Goal: Task Accomplishment & Management: Manage account settings

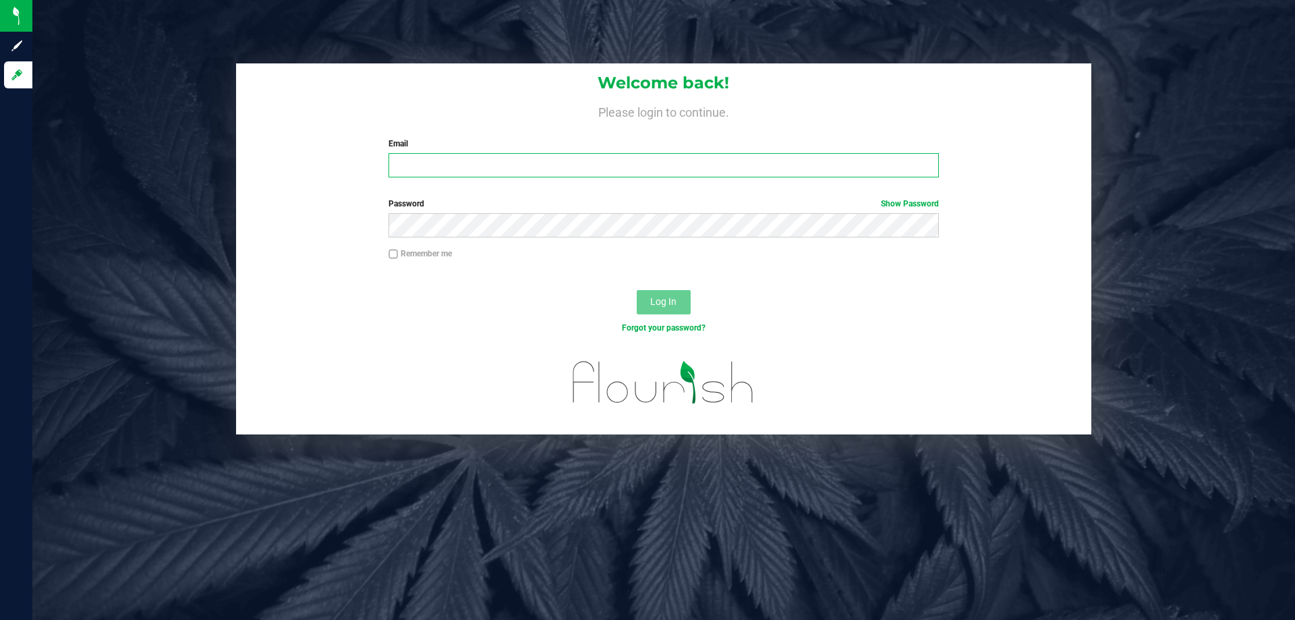
click at [425, 159] on input "Email" at bounding box center [663, 165] width 550 height 24
type input "aboscaino@Liveparallel.com"
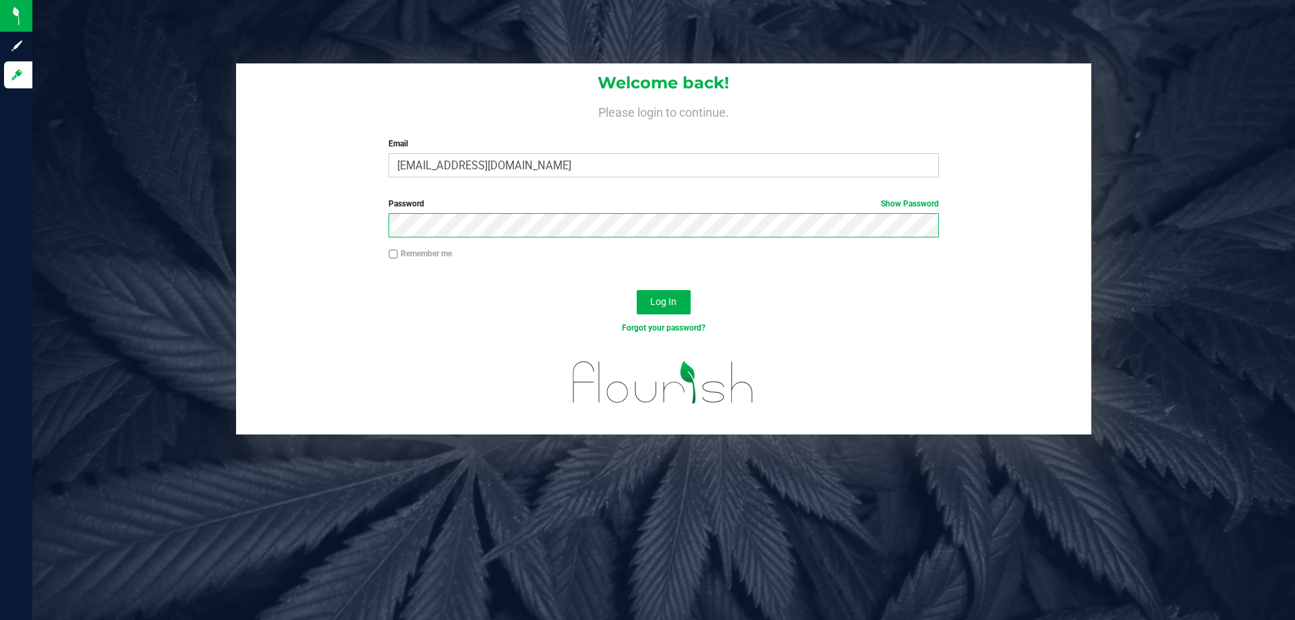
click at [637, 290] on button "Log In" at bounding box center [664, 302] width 54 height 24
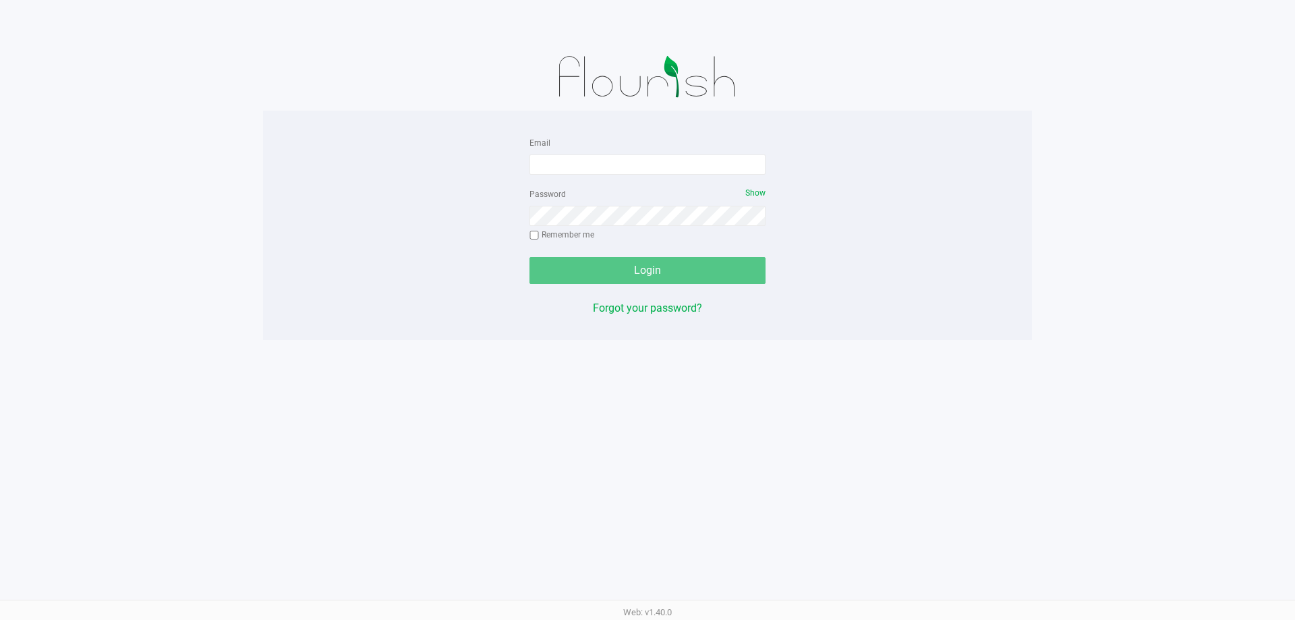
click at [622, 191] on div "Password Show Remember me" at bounding box center [647, 215] width 236 height 61
click at [589, 162] on input "Email" at bounding box center [647, 164] width 236 height 20
type input "aboscaino@Liveparallel.com"
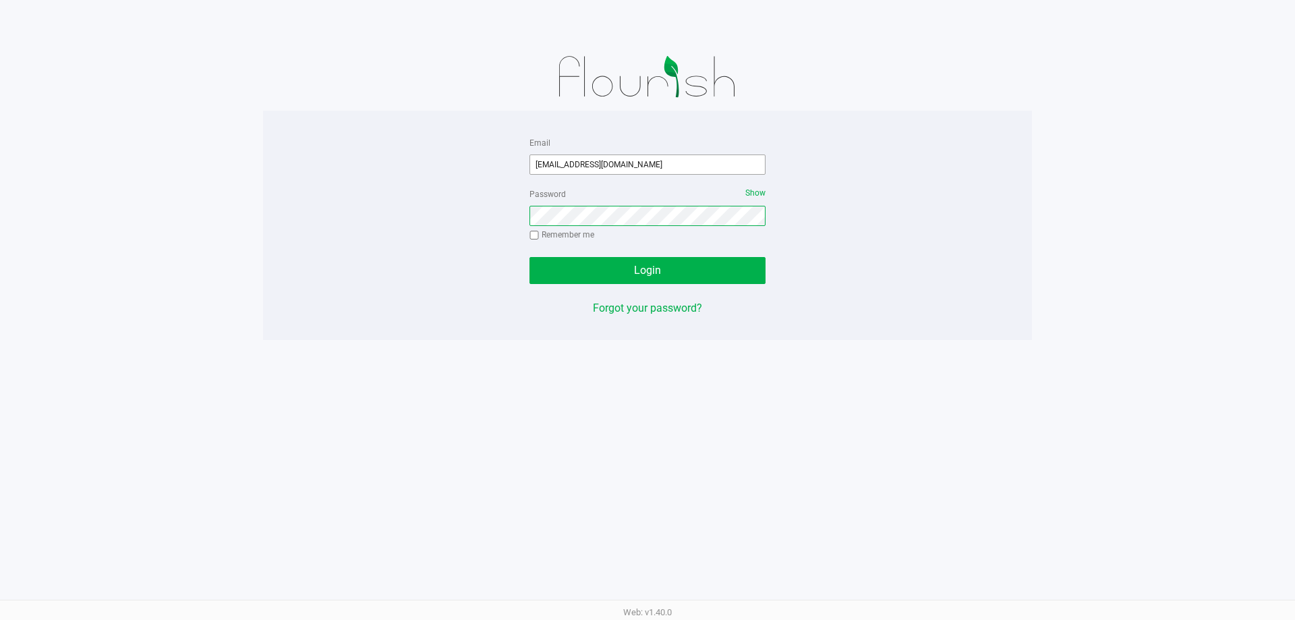
click at [529, 257] on button "Login" at bounding box center [647, 270] width 236 height 27
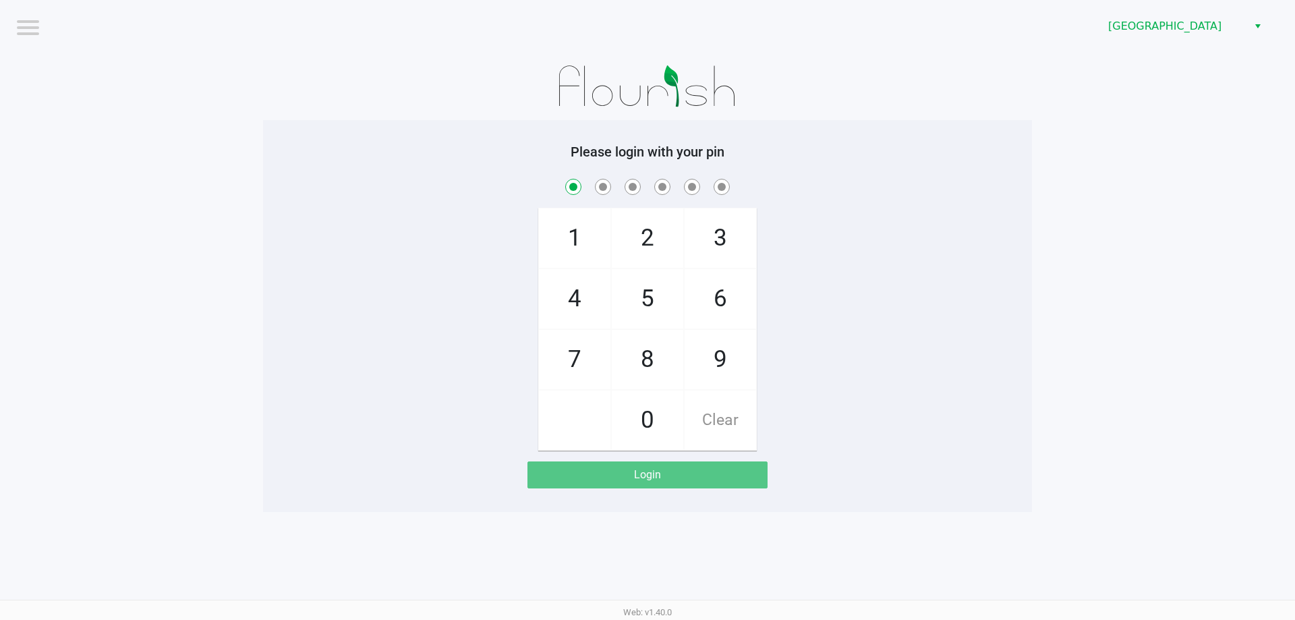
checkbox input "true"
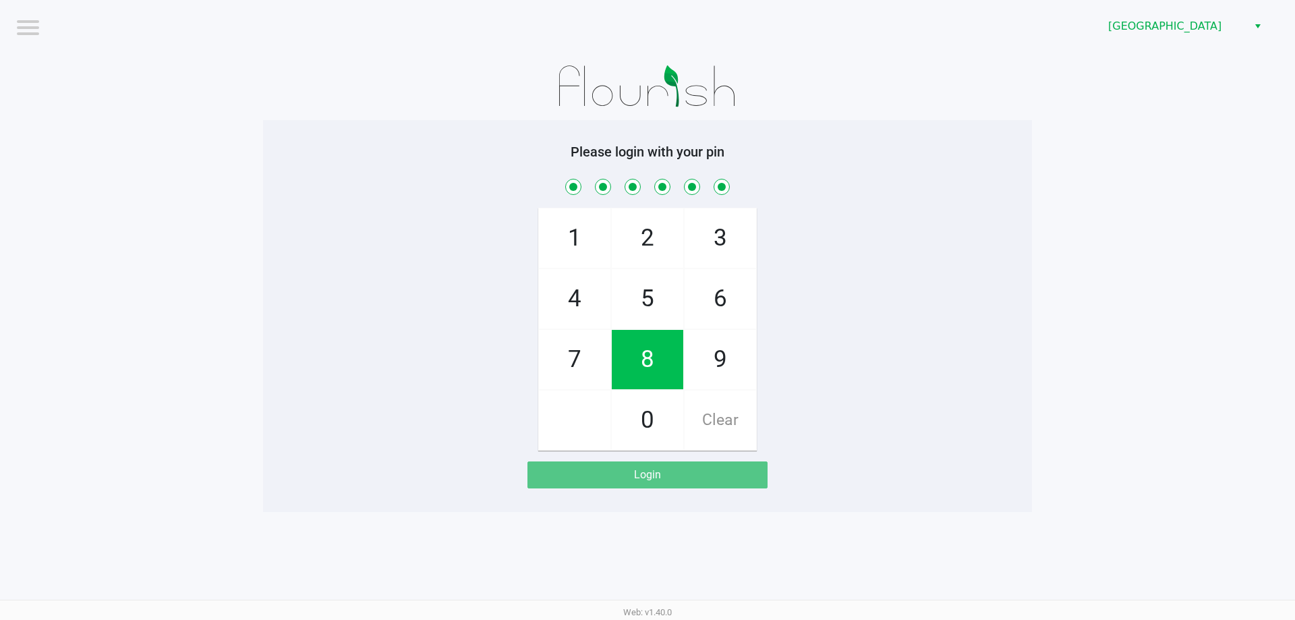
checkbox input "true"
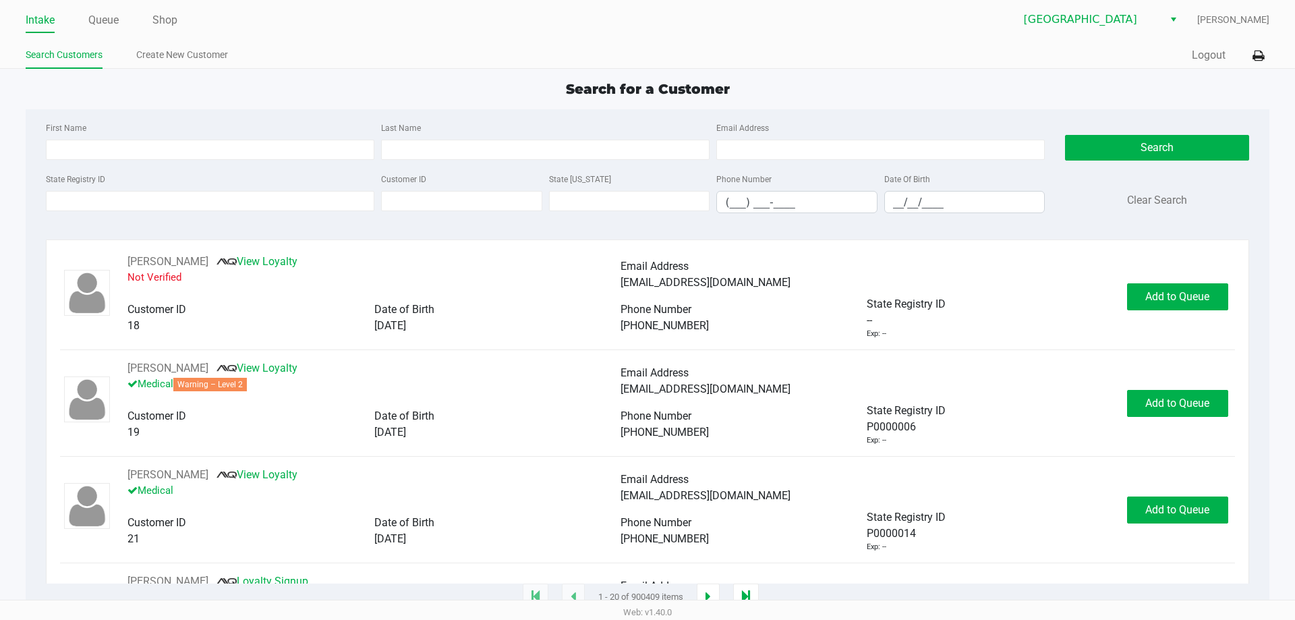
click at [40, 26] on link "Intake" at bounding box center [40, 20] width 29 height 19
click at [61, 128] on label "First Name" at bounding box center [66, 128] width 40 height 12
click at [61, 140] on input "First Name" at bounding box center [210, 150] width 328 height 20
click at [101, 22] on link "Queue" at bounding box center [103, 20] width 30 height 19
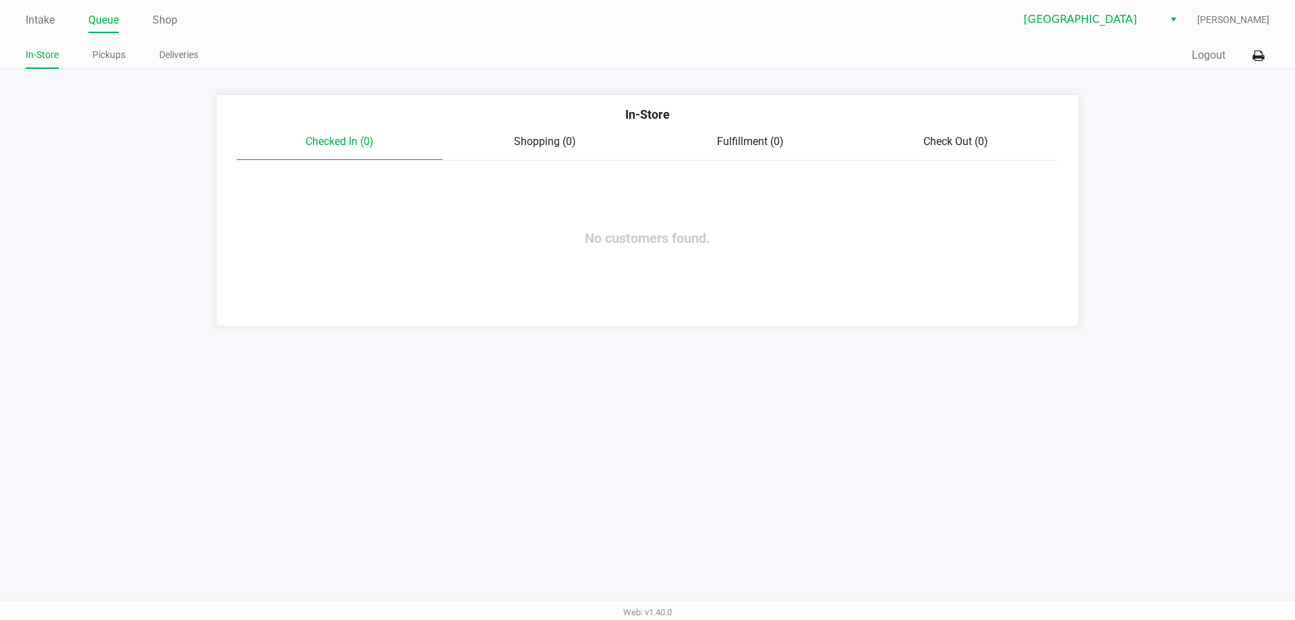
click at [48, 13] on link "Intake" at bounding box center [40, 20] width 29 height 19
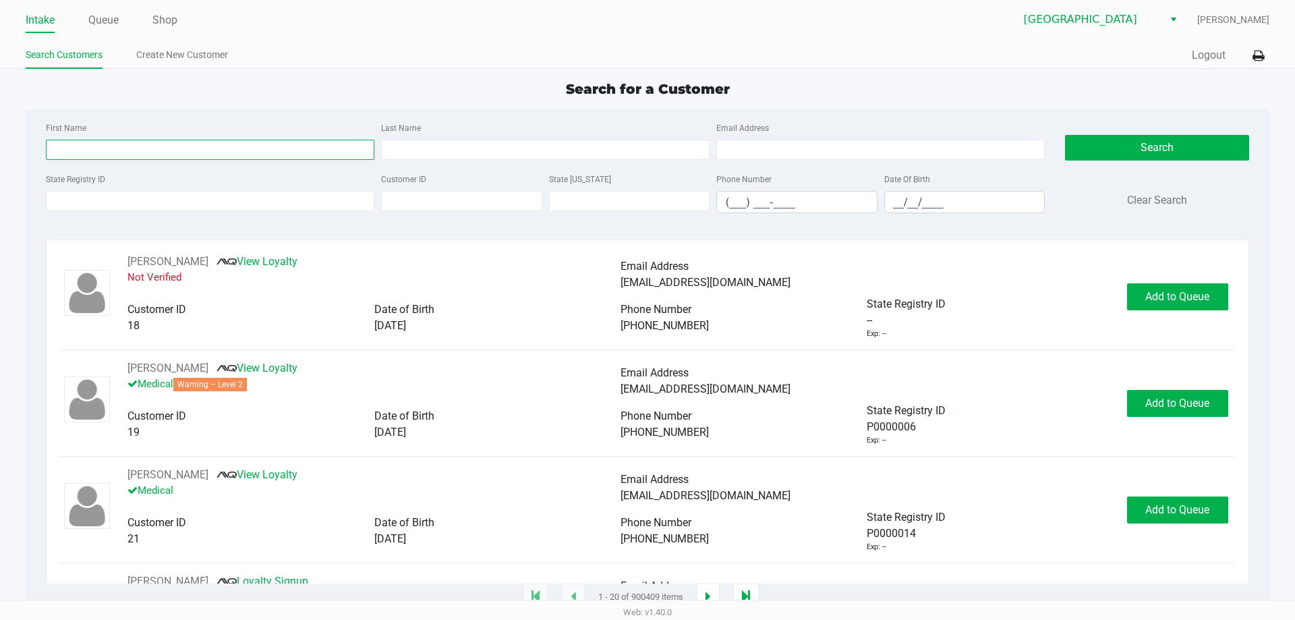
click at [241, 150] on input "First Name" at bounding box center [210, 150] width 328 height 20
type input "jodie"
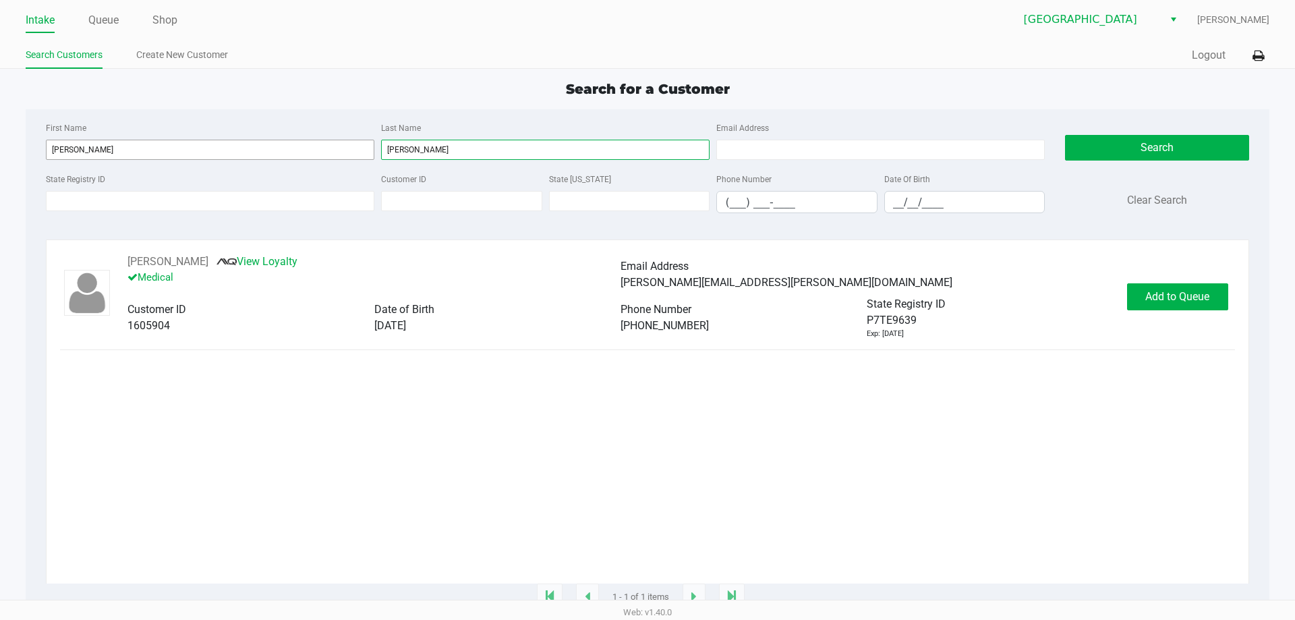
type input "holton"
click at [1180, 306] on button "Add to Queue" at bounding box center [1177, 296] width 101 height 27
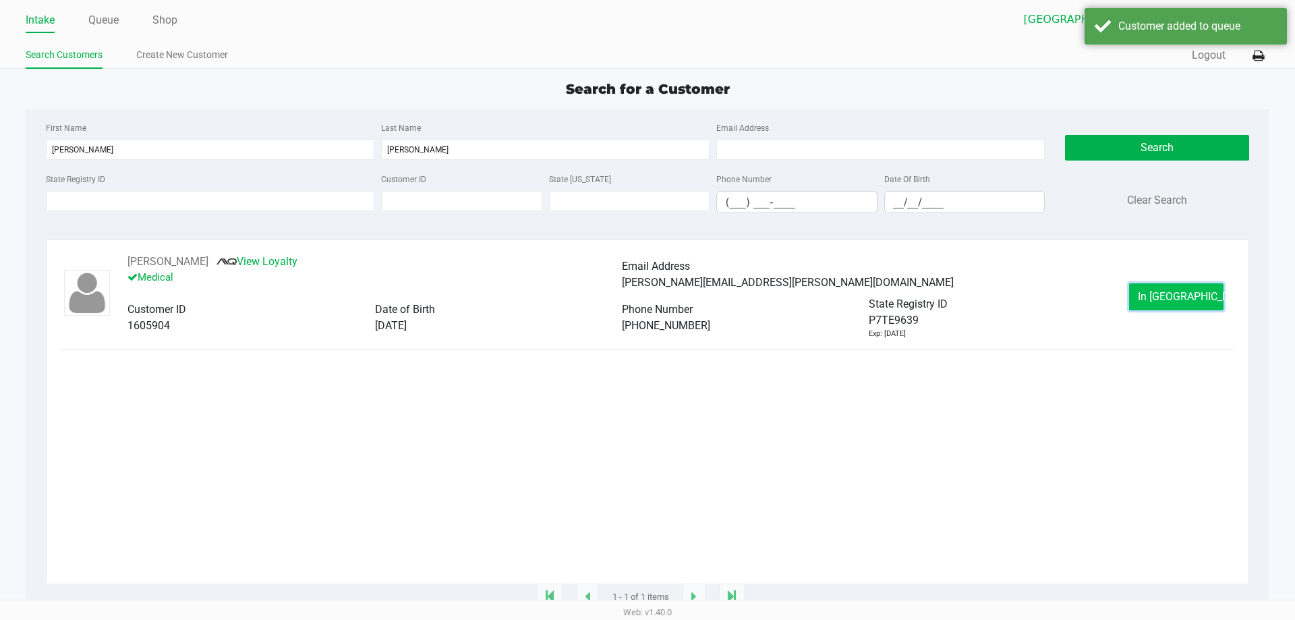
click at [1174, 304] on button "In Queue" at bounding box center [1176, 296] width 94 height 27
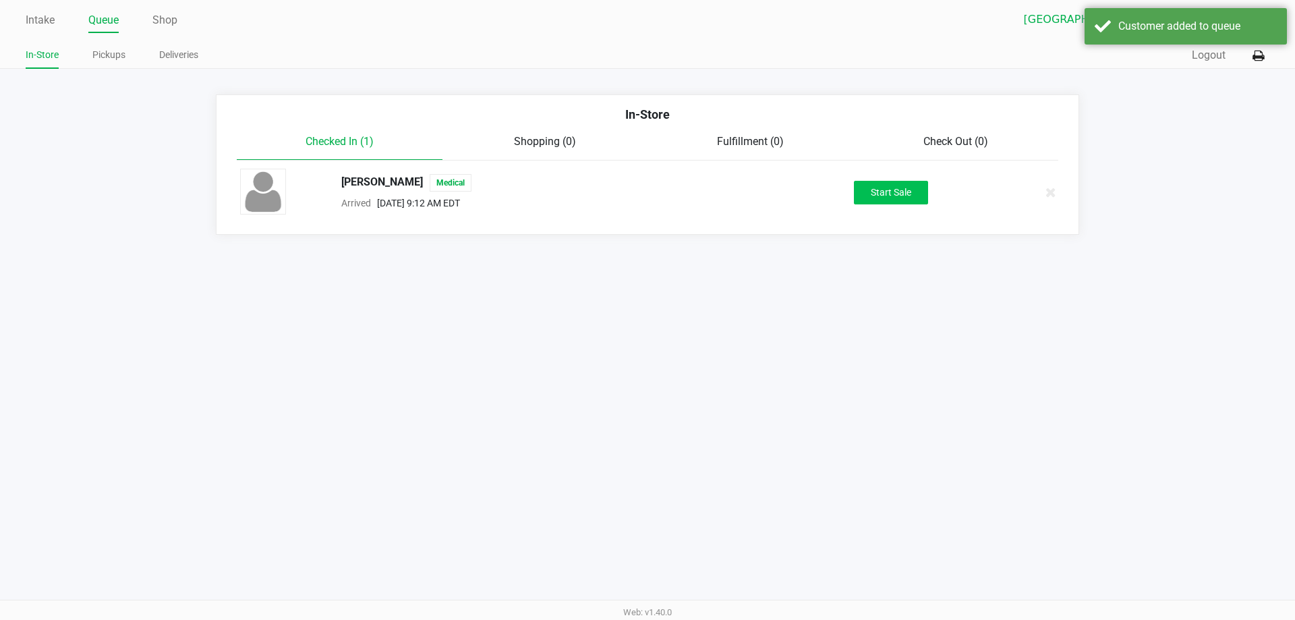
click at [911, 201] on button "Start Sale" at bounding box center [891, 193] width 74 height 24
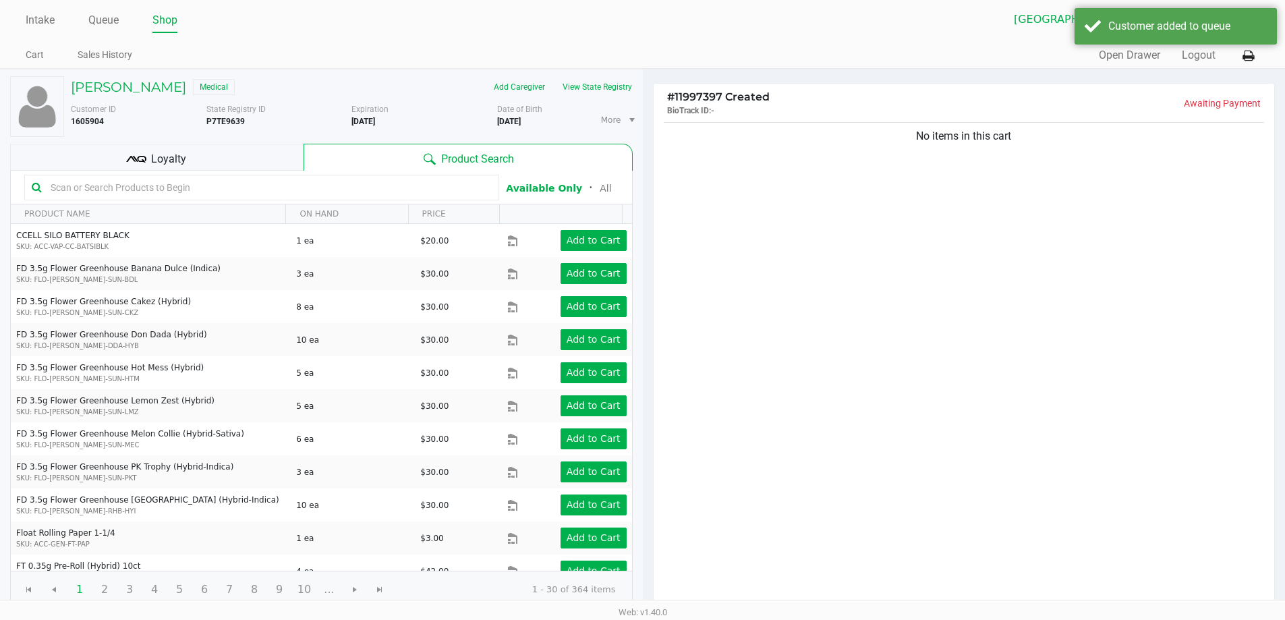
click at [208, 166] on div "Loyalty" at bounding box center [156, 157] width 293 height 27
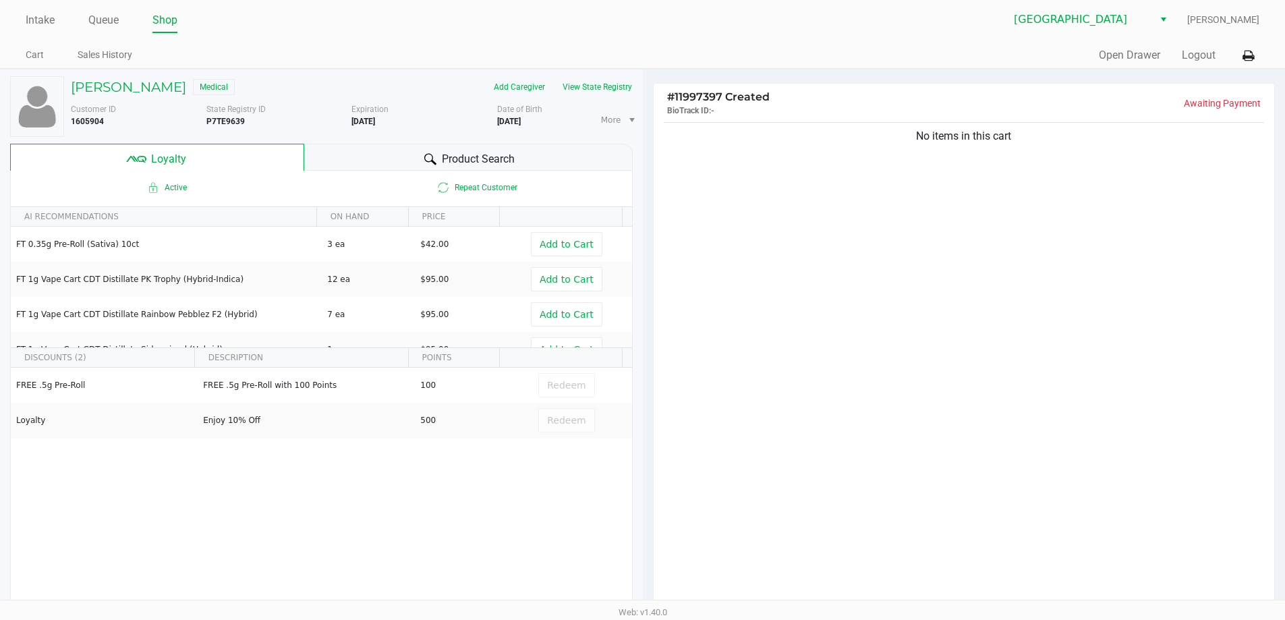
click at [531, 153] on div "Product Search" at bounding box center [468, 157] width 328 height 27
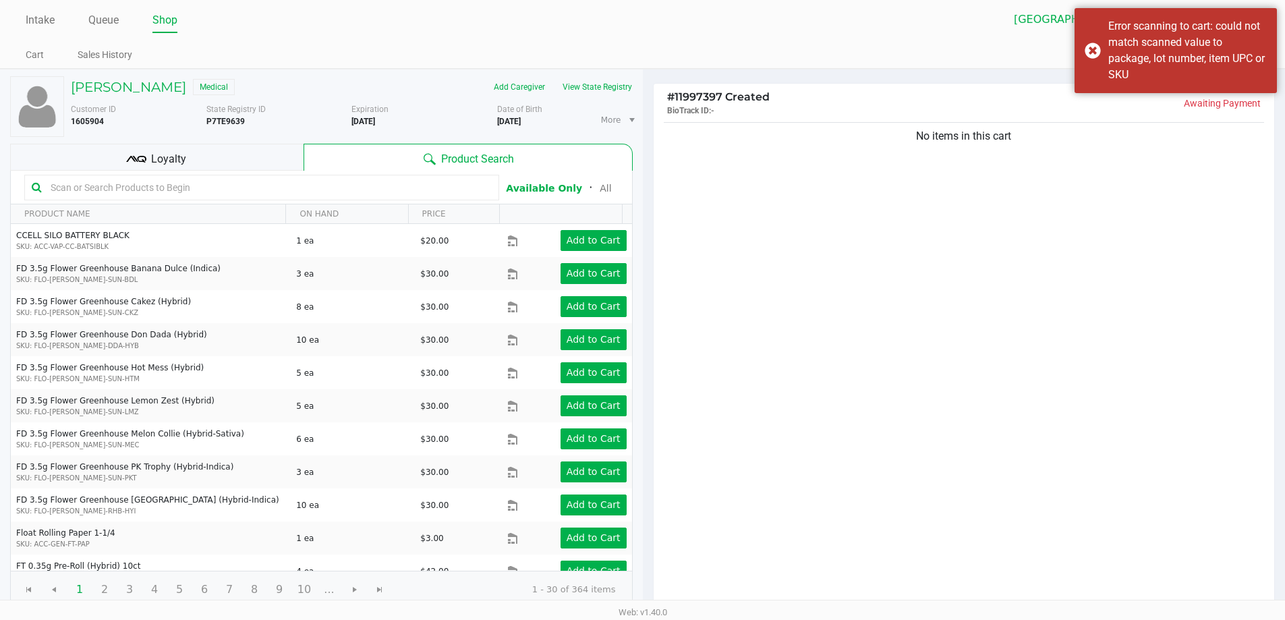
click at [115, 190] on input "text" at bounding box center [268, 187] width 446 height 20
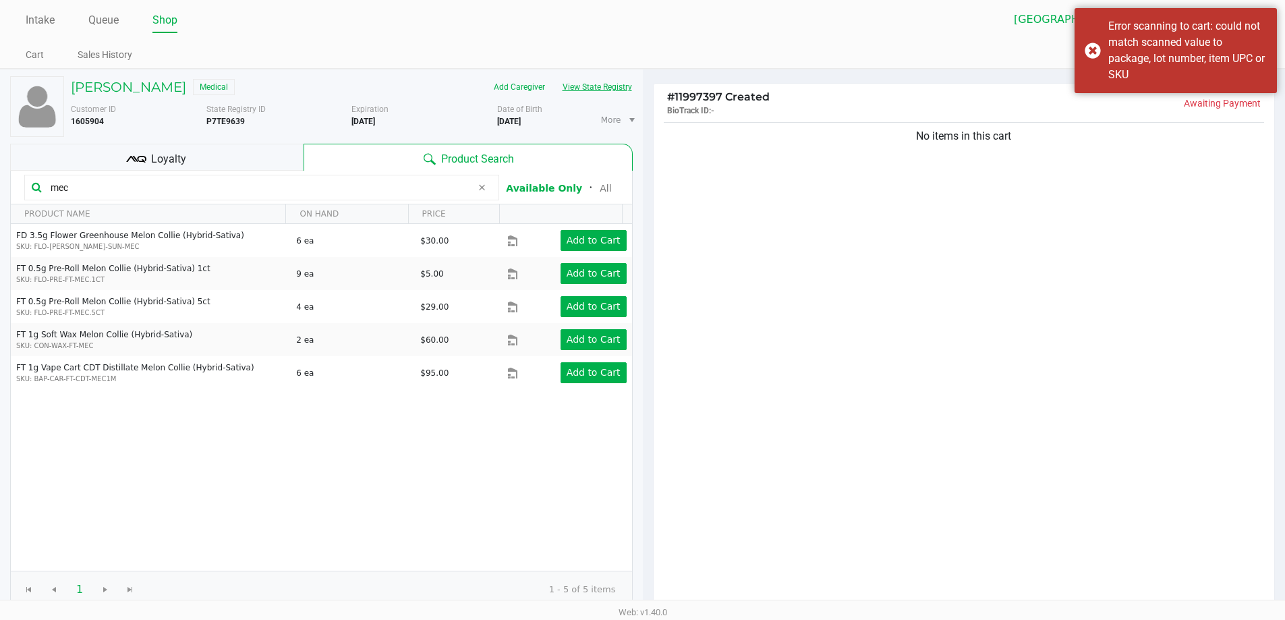
type input "mec"
click at [608, 91] on button "View State Registry" at bounding box center [593, 87] width 79 height 22
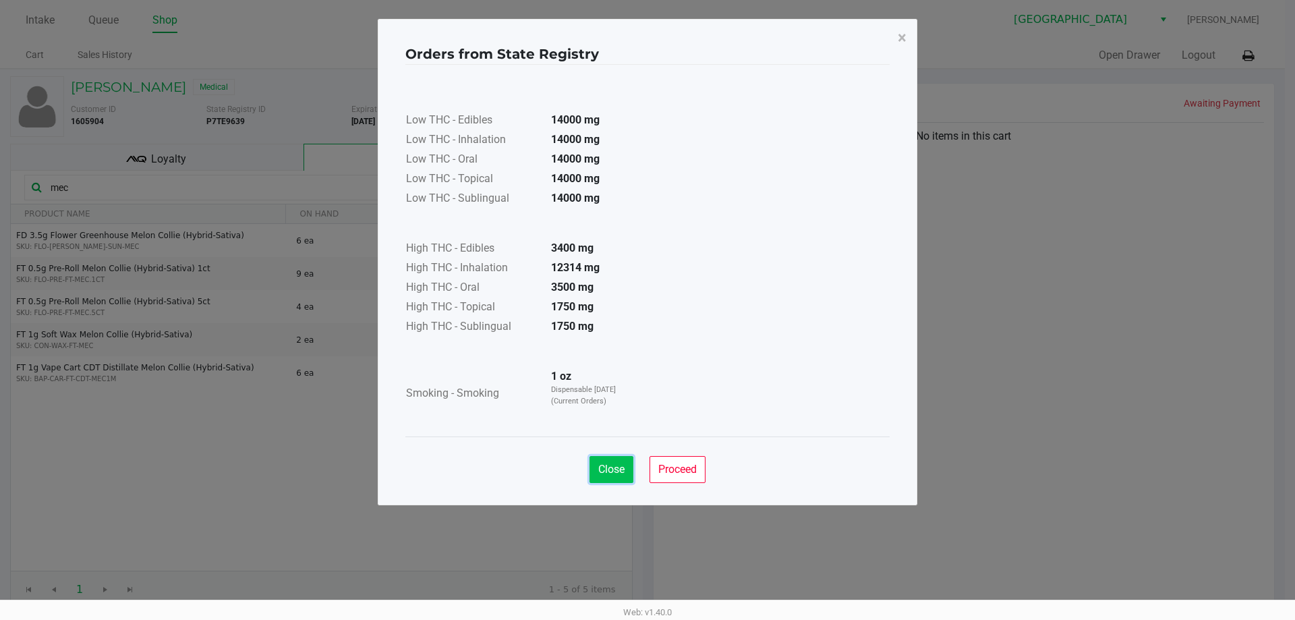
click at [603, 475] on span "Close" at bounding box center [611, 469] width 26 height 13
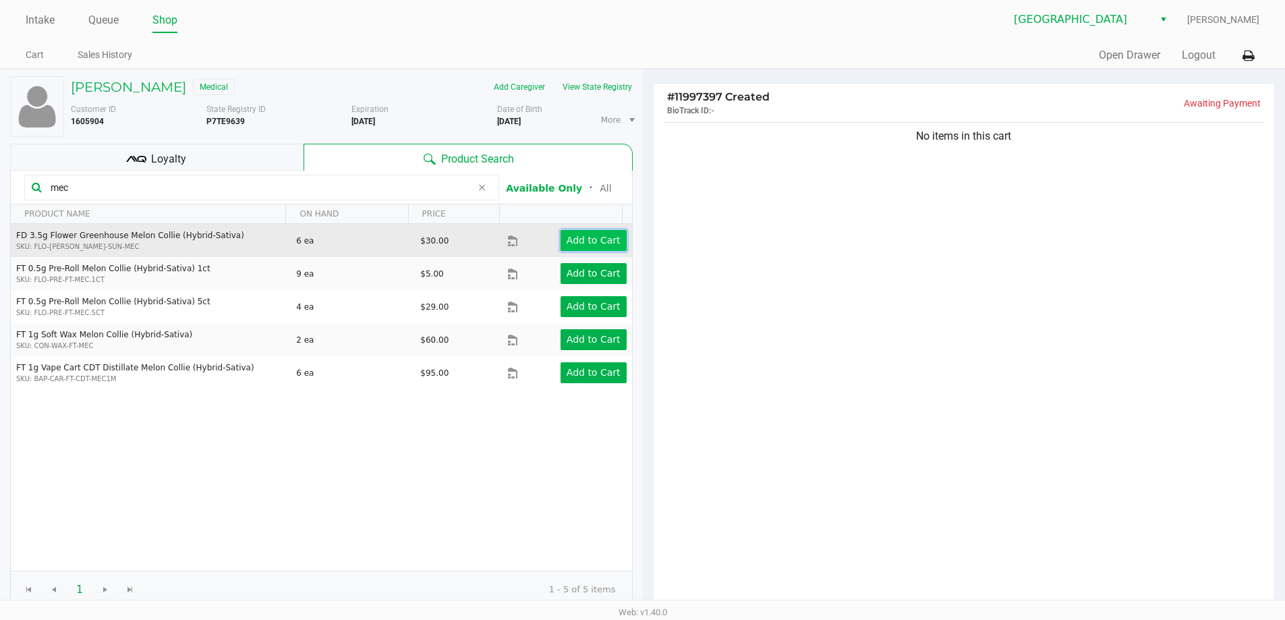
click at [607, 248] on button "Add to Cart" at bounding box center [593, 240] width 66 height 21
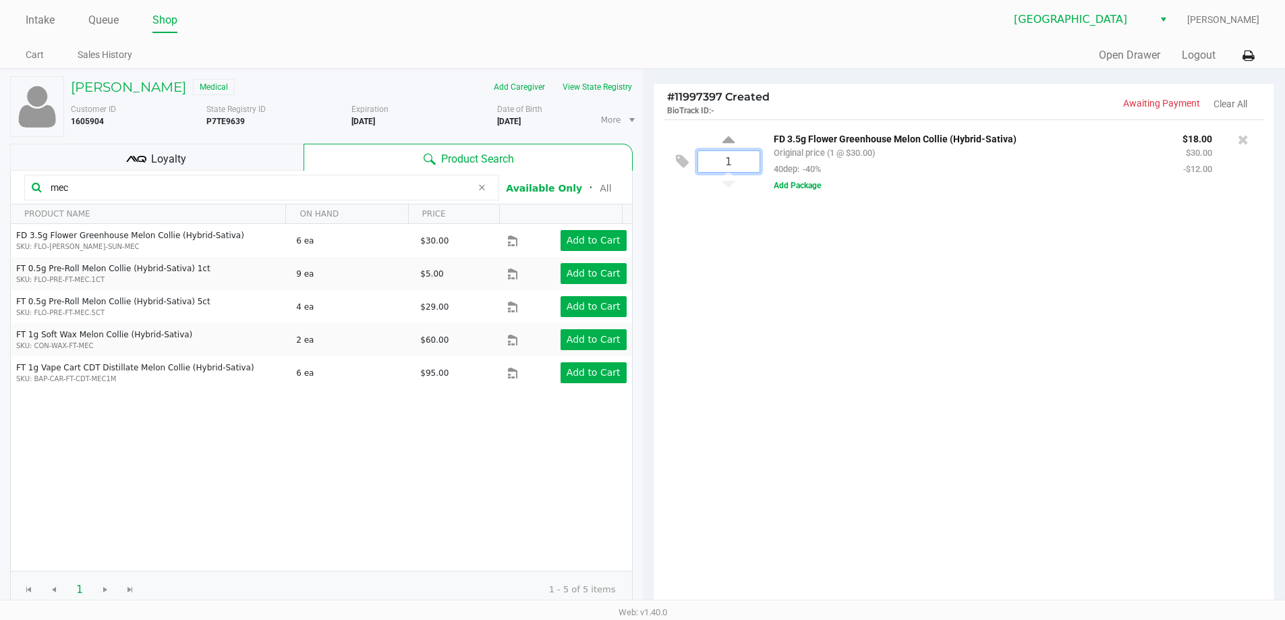
click at [731, 165] on input "1" at bounding box center [728, 161] width 61 height 21
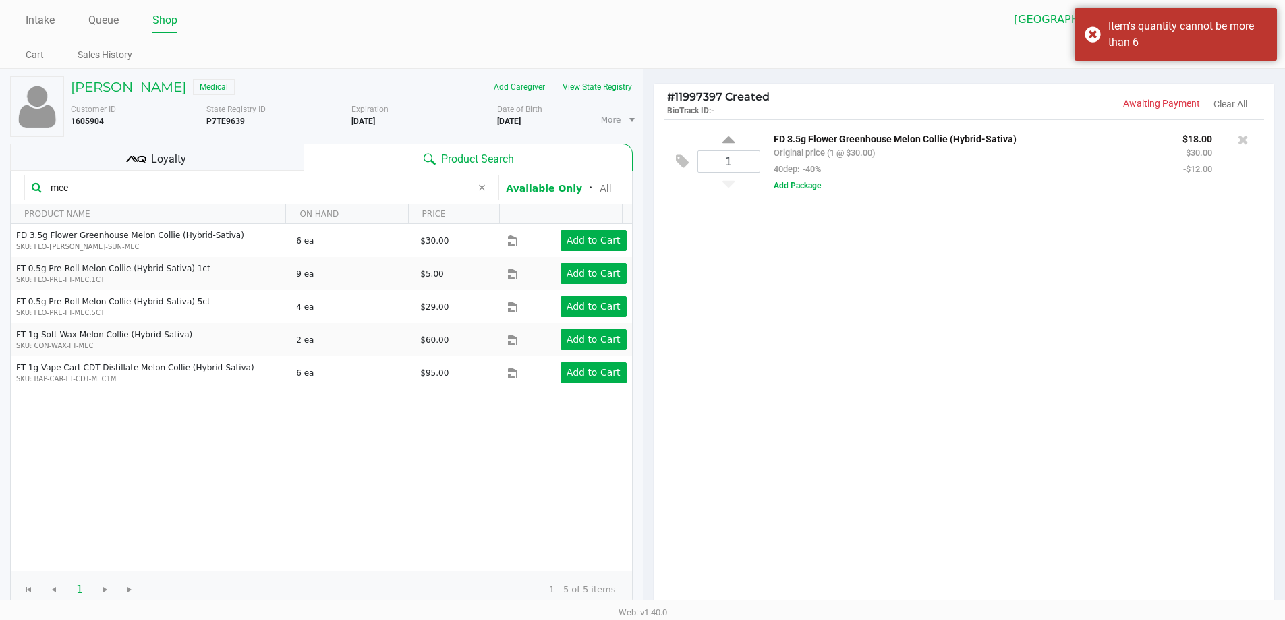
click at [863, 303] on div "1 FD 3.5g Flower Greenhouse Melon Collie (Hybrid-Sativa) Original price (1 @ $3…" at bounding box center [964, 364] width 621 height 490
click at [732, 142] on icon at bounding box center [728, 142] width 12 height 17
type input "2"
click at [732, 142] on icon at bounding box center [728, 142] width 12 height 17
type input "3"
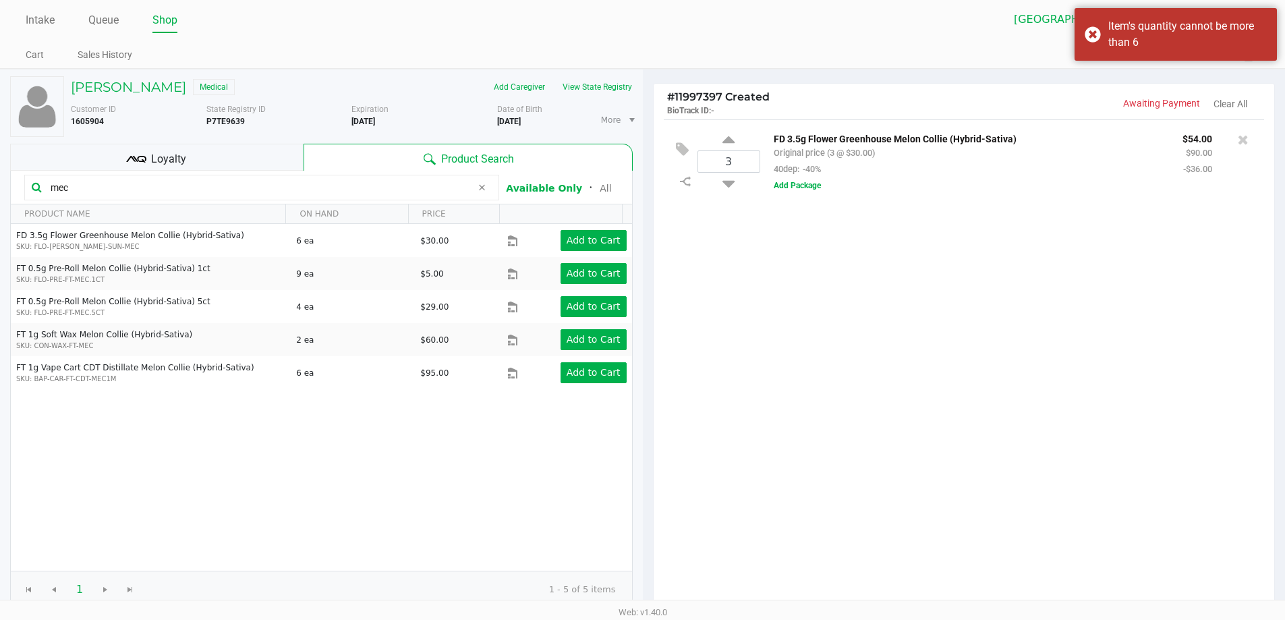
click at [732, 142] on icon at bounding box center [728, 142] width 12 height 17
type input "4"
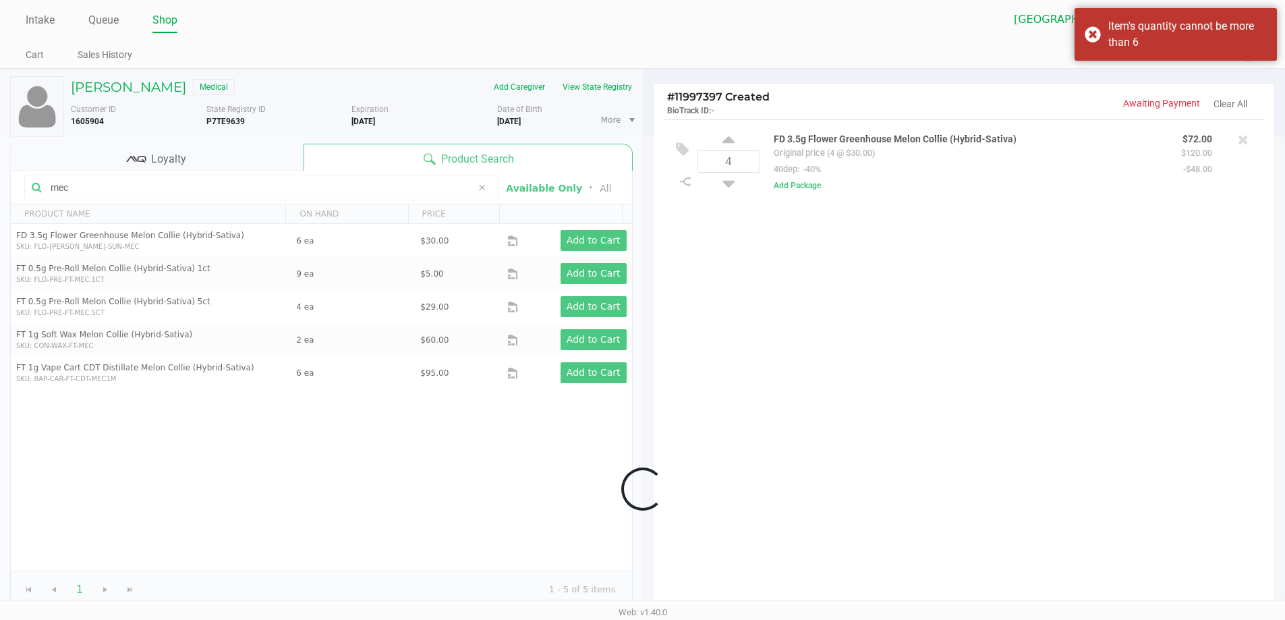
click at [732, 142] on icon at bounding box center [728, 142] width 12 height 17
type input "5"
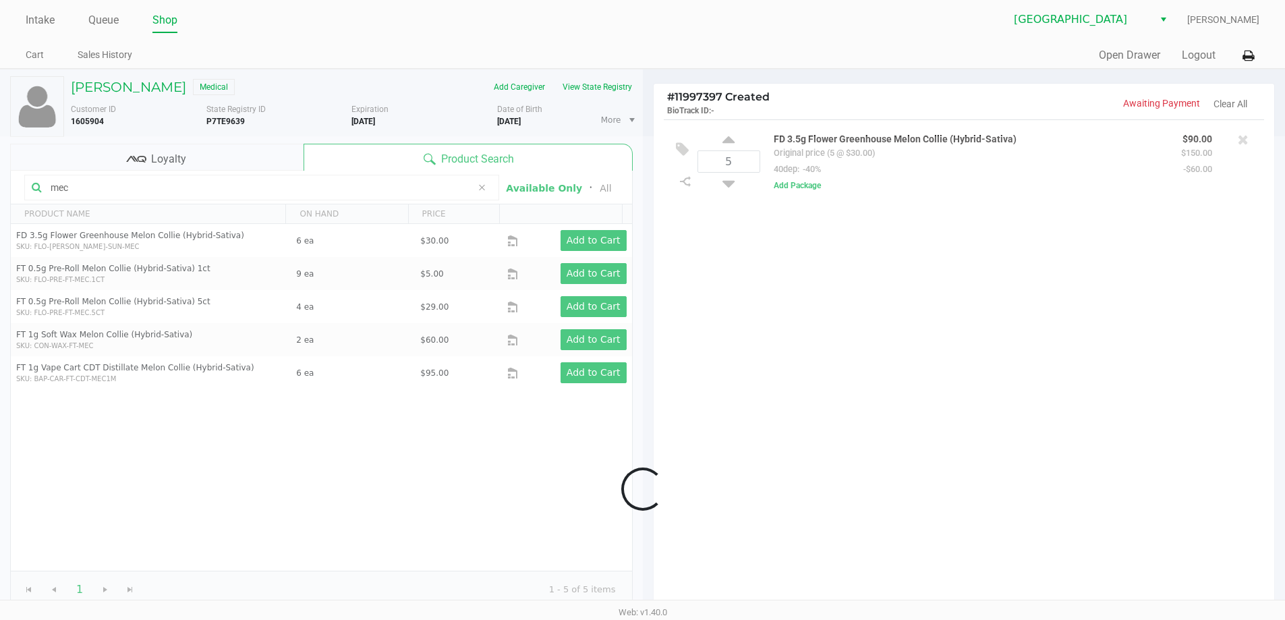
click at [732, 142] on icon at bounding box center [728, 142] width 12 height 17
type input "6"
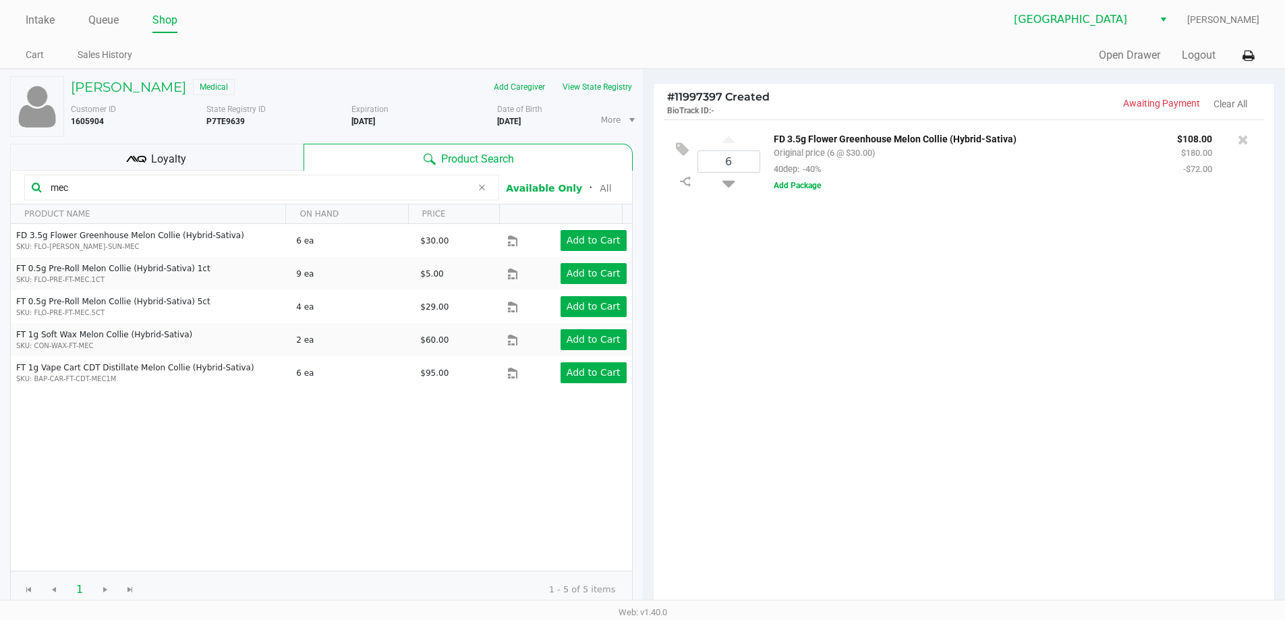
click at [124, 185] on input "mec" at bounding box center [258, 187] width 426 height 20
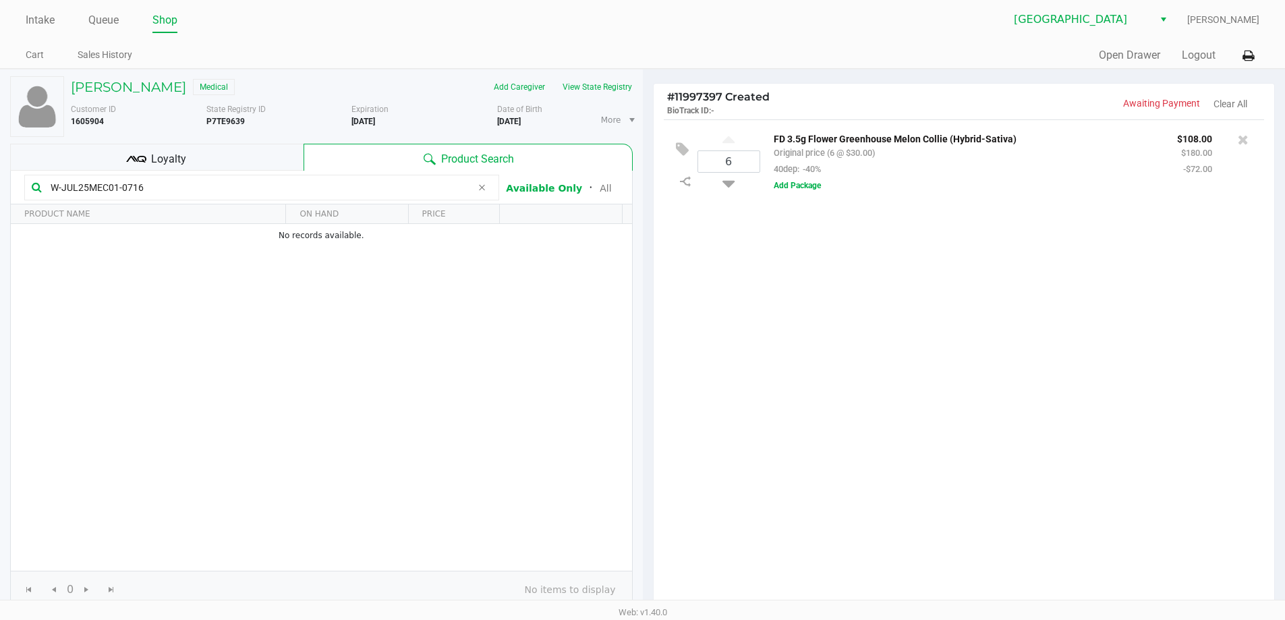
type input "W-JUL25MEC01-0716"
click at [770, 317] on div "6 FD 3.5g Flower Greenhouse Melon Collie (Hybrid-Sativa) Original price (6 @ $3…" at bounding box center [964, 364] width 621 height 490
click at [766, 293] on div "6 FD 3.5g Flower Greenhouse Melon Collie (Hybrid-Sativa) Original price (6 @ $3…" at bounding box center [964, 364] width 621 height 490
drag, startPoint x: 1133, startPoint y: 343, endPoint x: 1121, endPoint y: 329, distance: 18.1
click at [1133, 339] on div "6 FD 3.5g Flower Greenhouse Melon Collie (Hybrid-Sativa) Original price (6 @ $3…" at bounding box center [964, 364] width 621 height 490
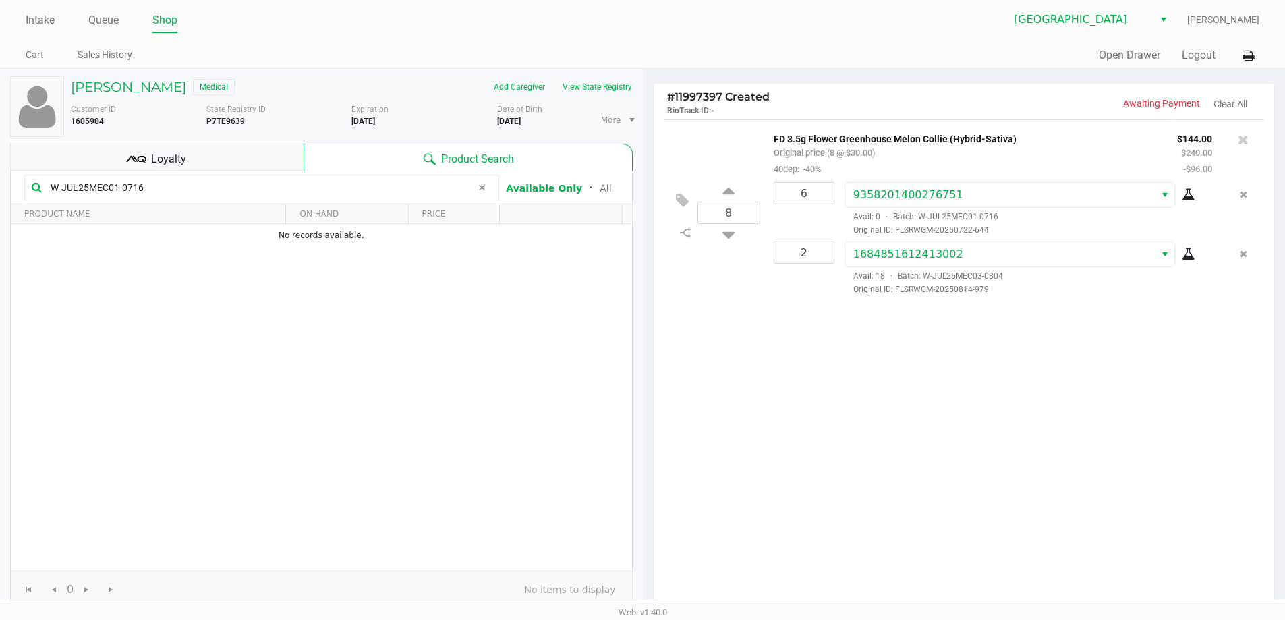
click at [924, 442] on div "8 FD 3.5g Flower Greenhouse Melon Collie (Hybrid-Sativa) Original price (8 @ $3…" at bounding box center [964, 364] width 621 height 490
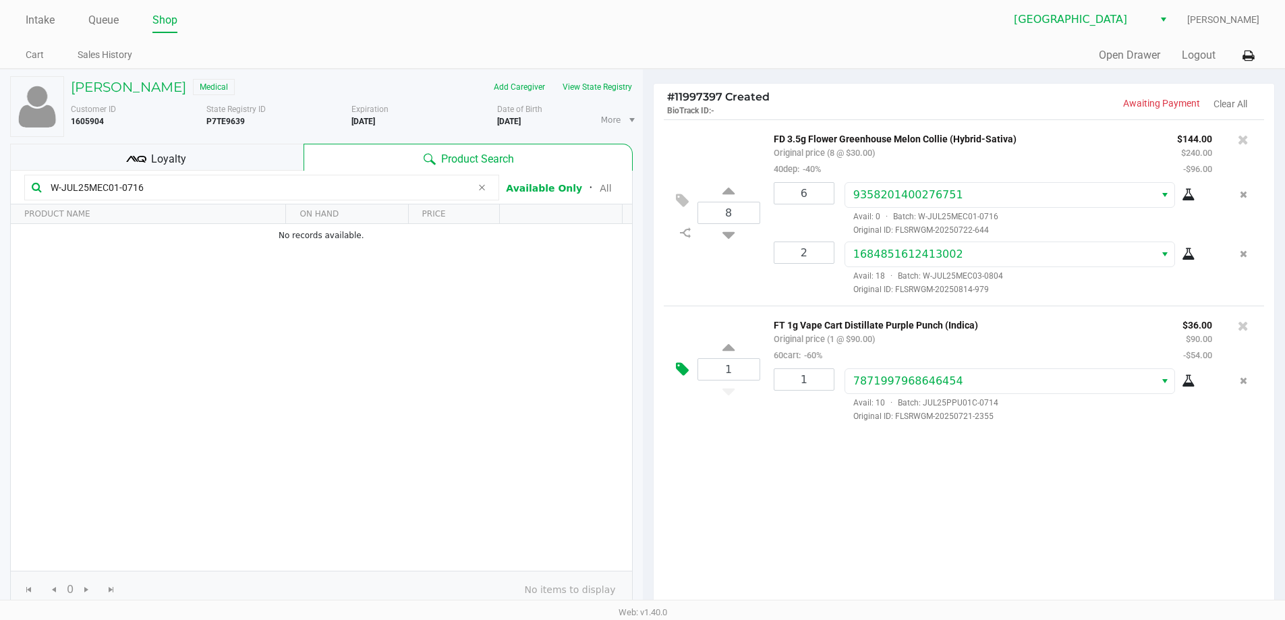
click at [684, 368] on icon at bounding box center [682, 370] width 13 height 16
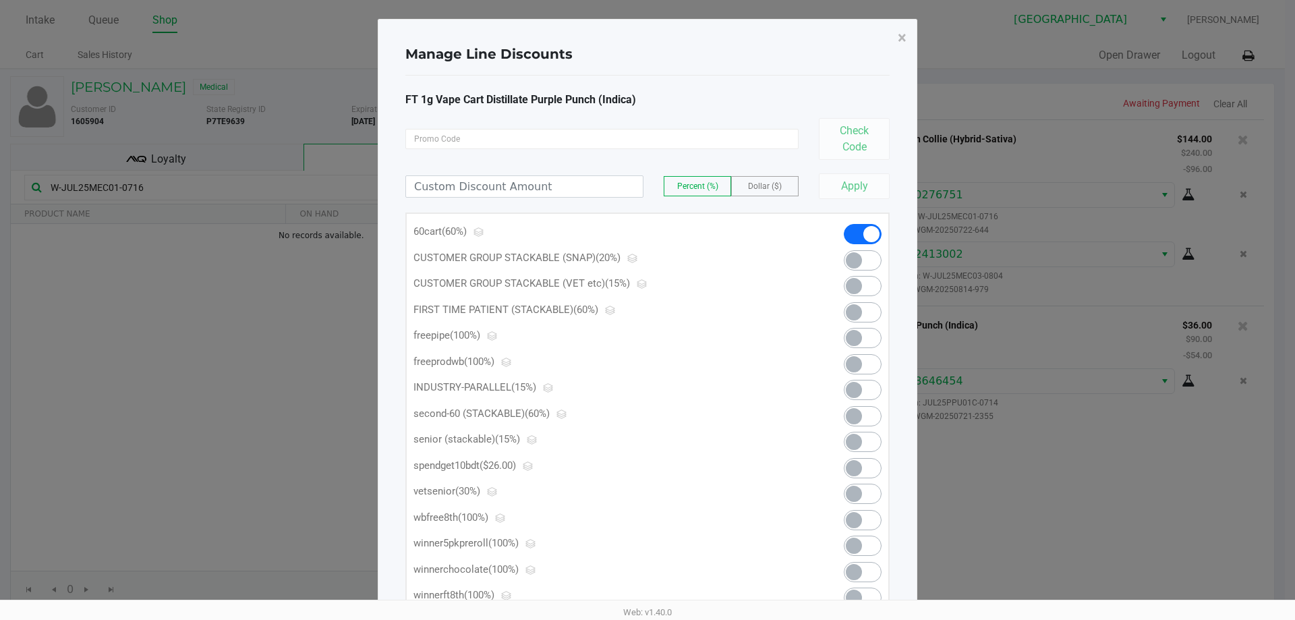
click at [868, 464] on span at bounding box center [863, 468] width 38 height 20
click at [896, 32] on button "×" at bounding box center [902, 38] width 30 height 38
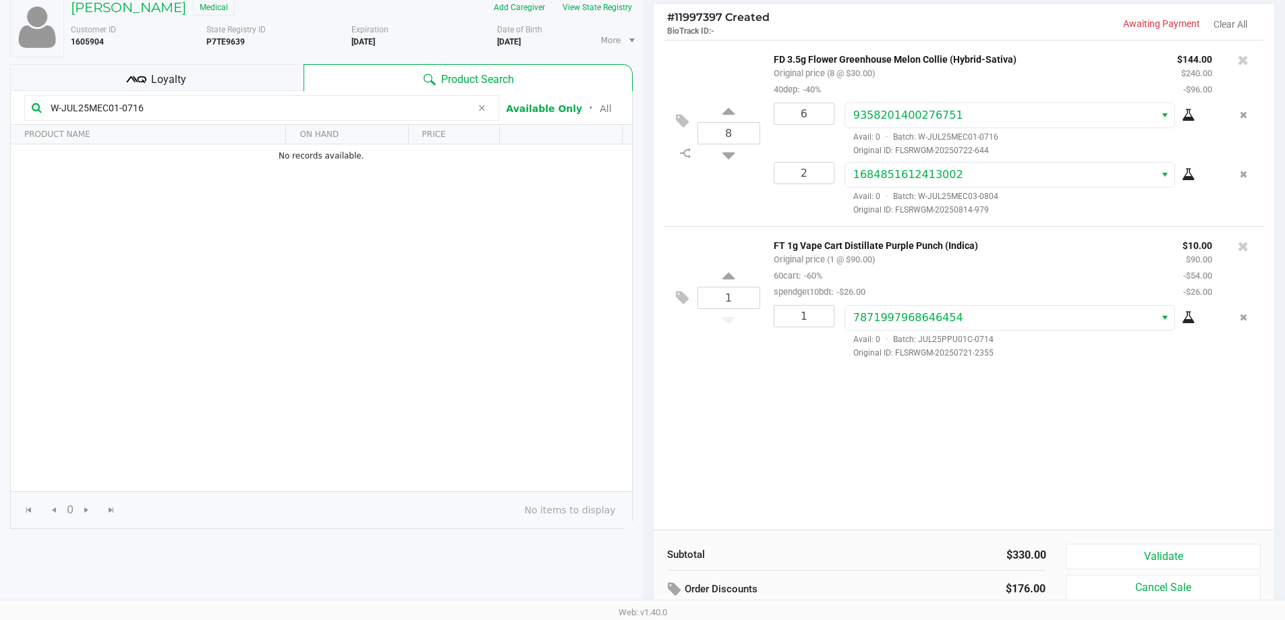
scroll to position [154, 0]
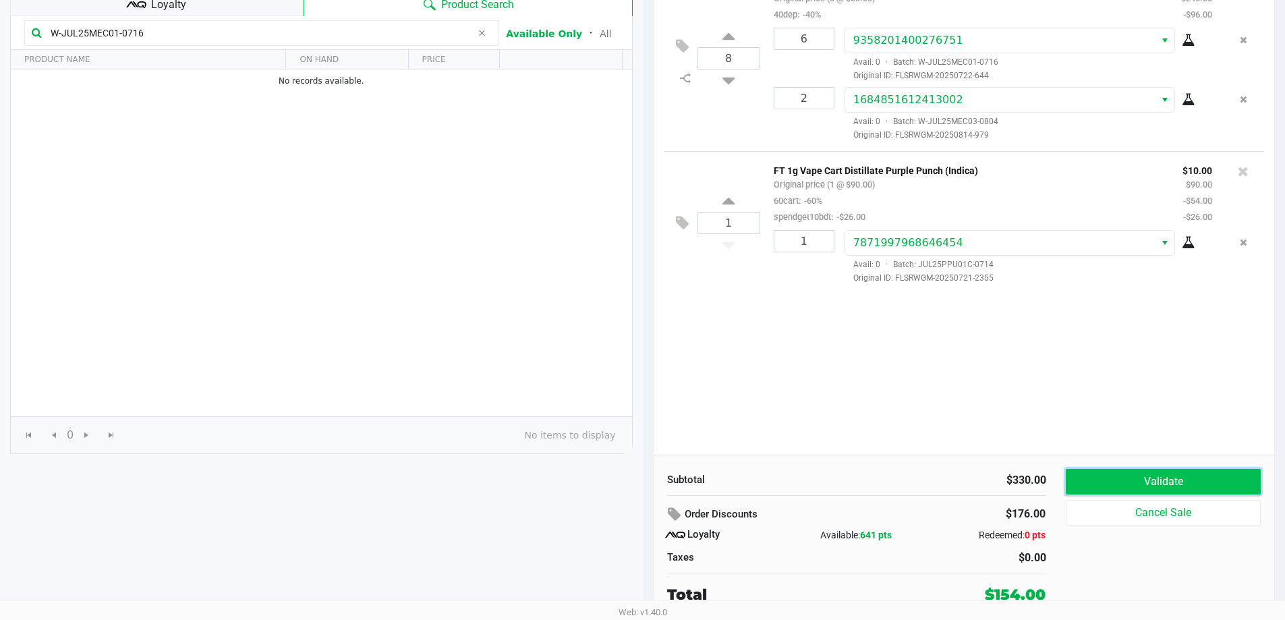
click at [1117, 477] on button "Validate" at bounding box center [1163, 482] width 194 height 26
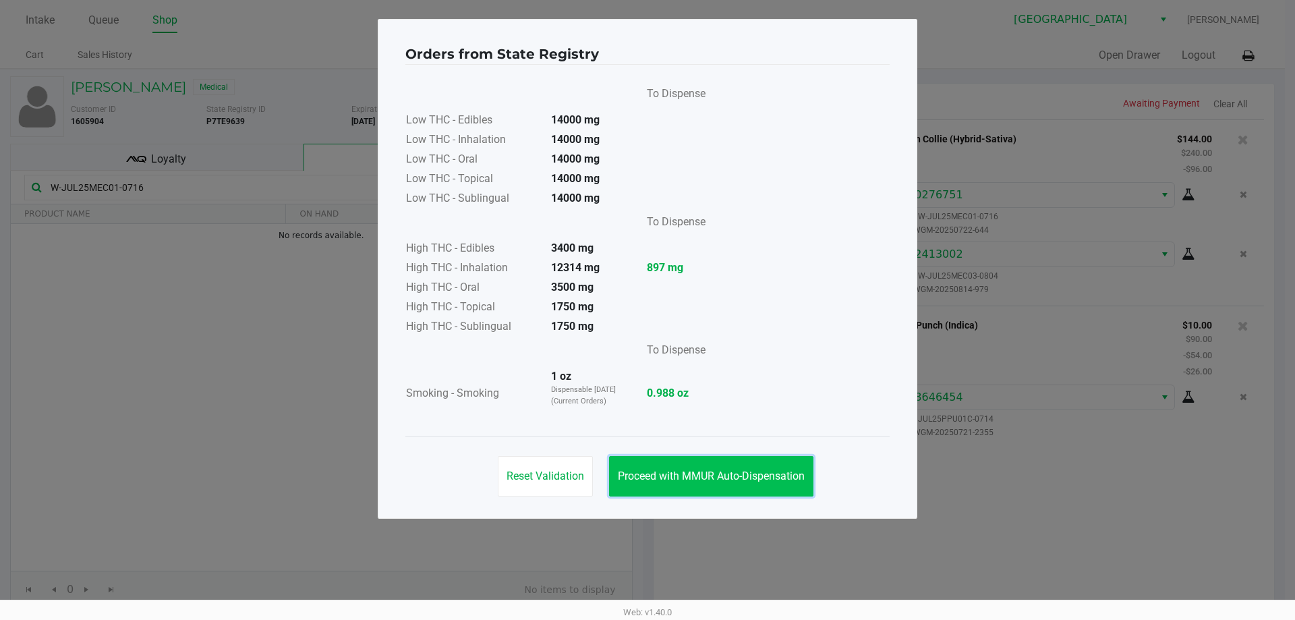
click at [747, 467] on button "Proceed with MMUR Auto-Dispensation" at bounding box center [711, 476] width 204 height 40
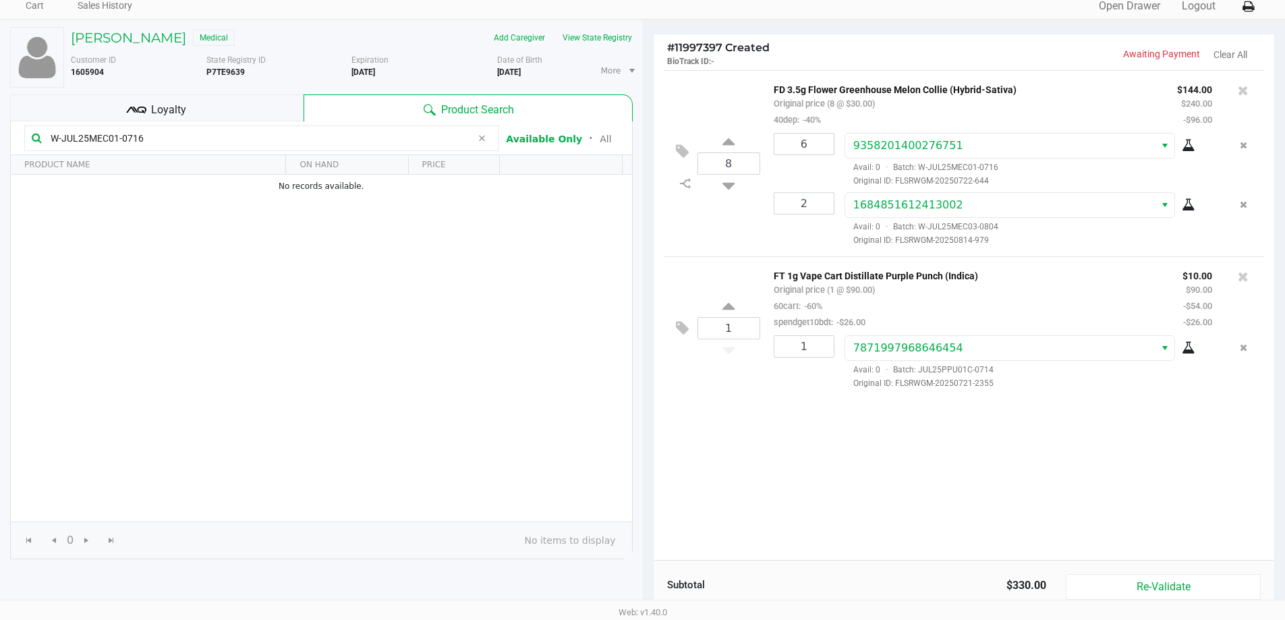
scroll to position [154, 0]
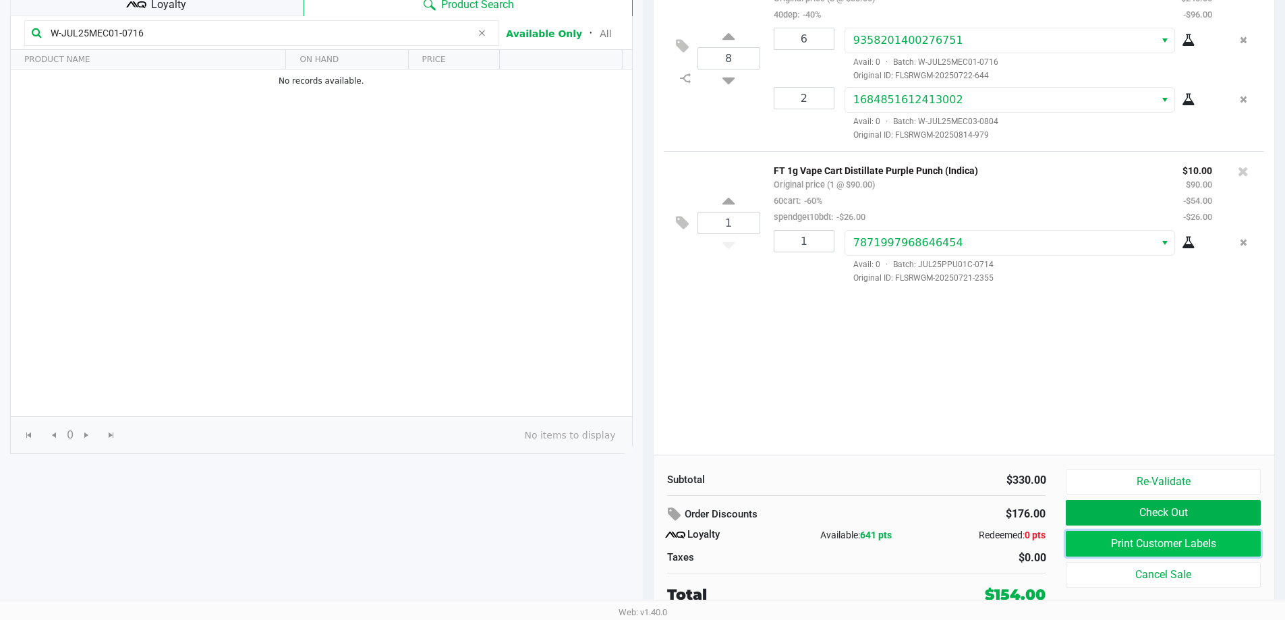
click at [1138, 540] on button "Print Customer Labels" at bounding box center [1163, 544] width 194 height 26
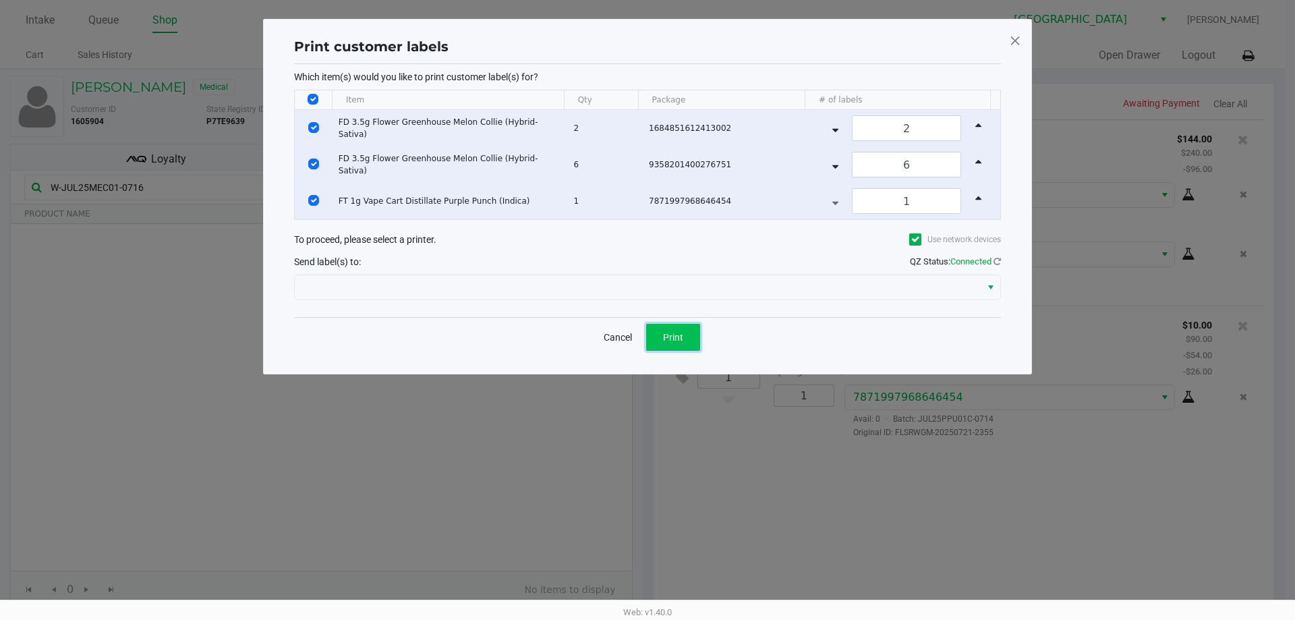
click at [693, 341] on button "Print" at bounding box center [673, 337] width 54 height 27
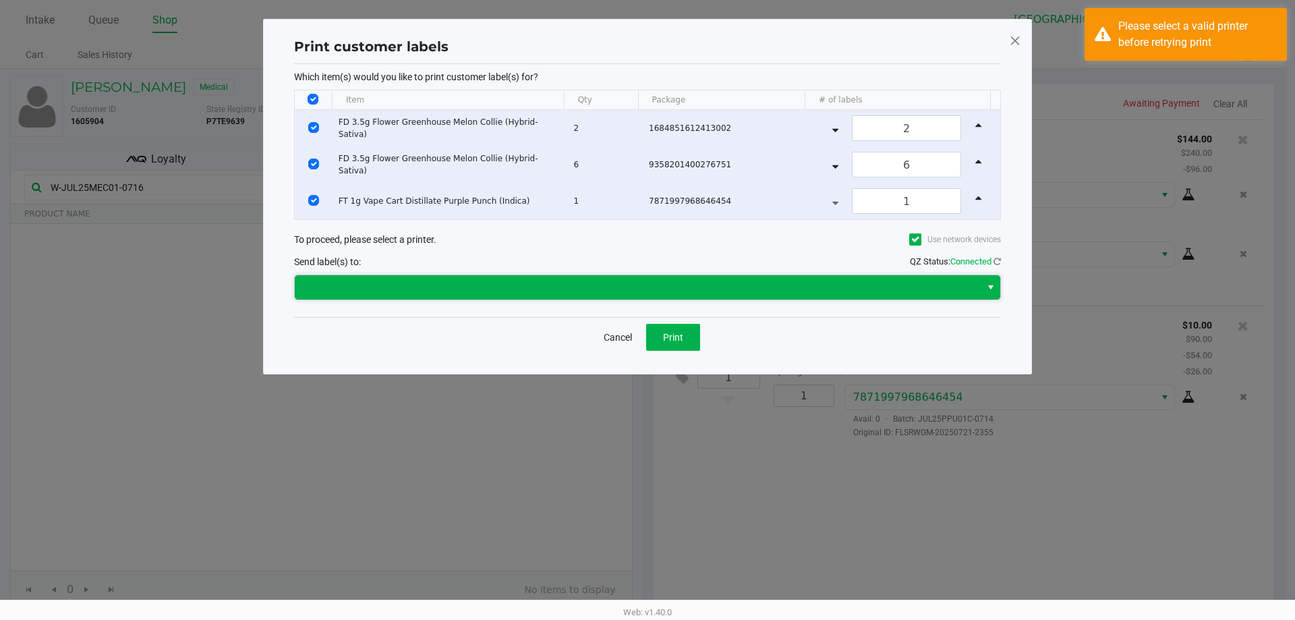
click at [801, 293] on span at bounding box center [638, 287] width 670 height 16
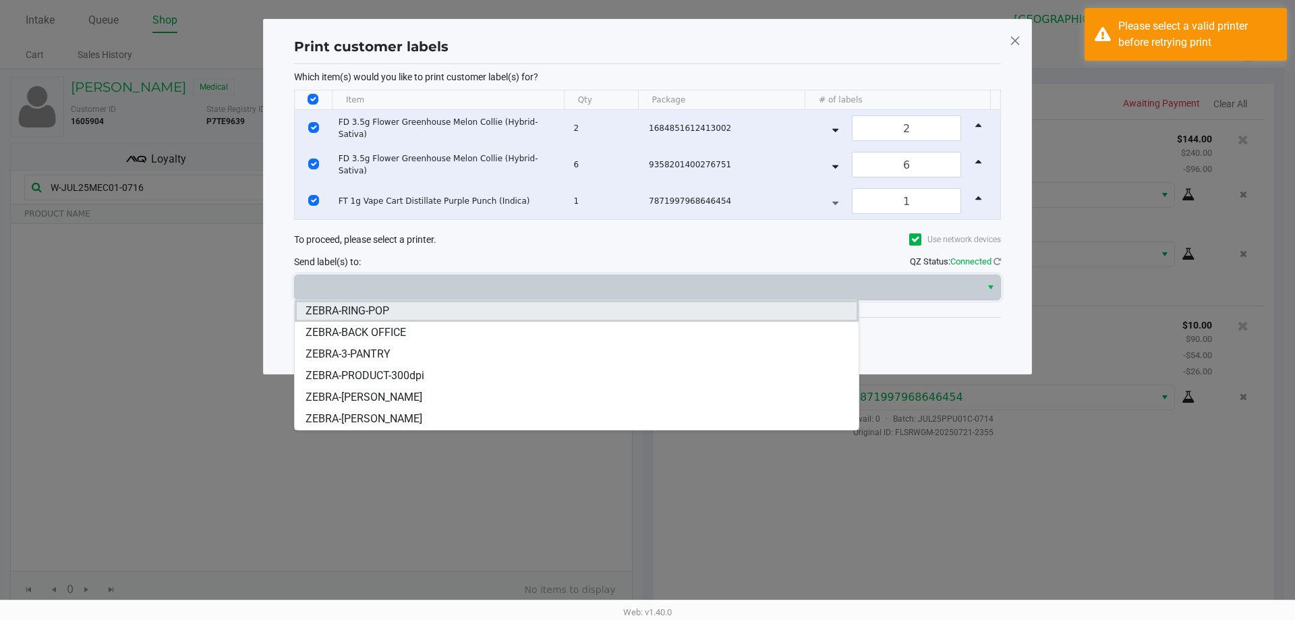
click at [412, 313] on li "ZEBRA-RING-POP" at bounding box center [577, 311] width 564 height 22
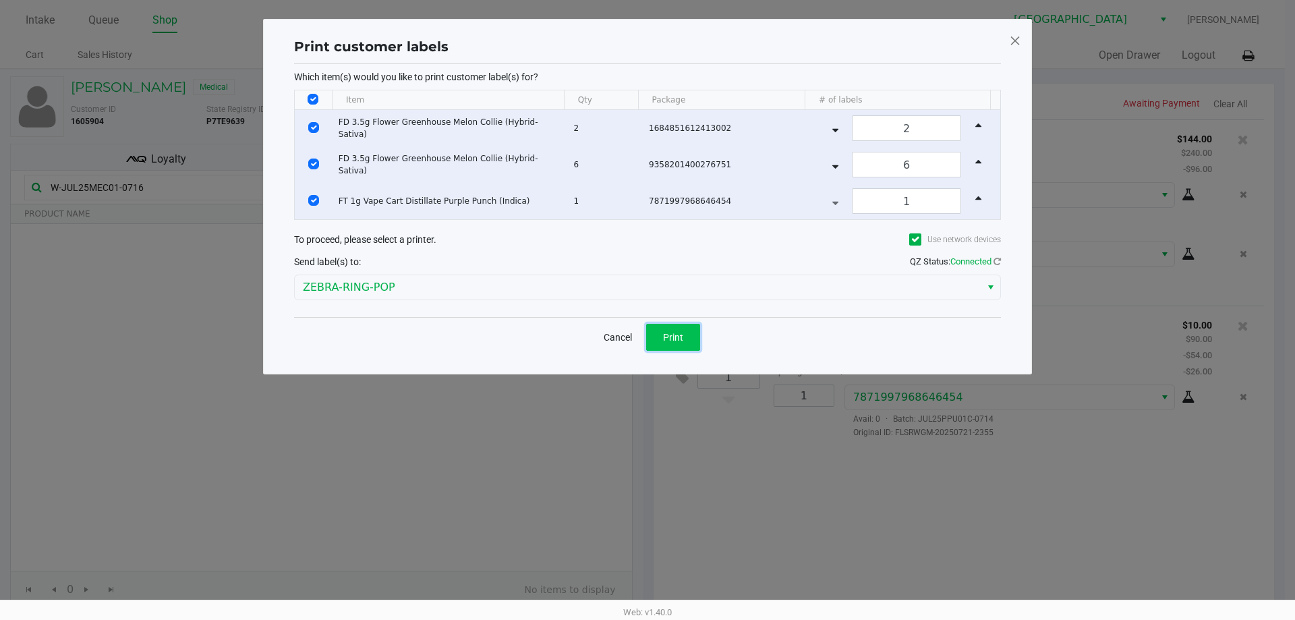
click at [688, 341] on button "Print" at bounding box center [673, 337] width 54 height 27
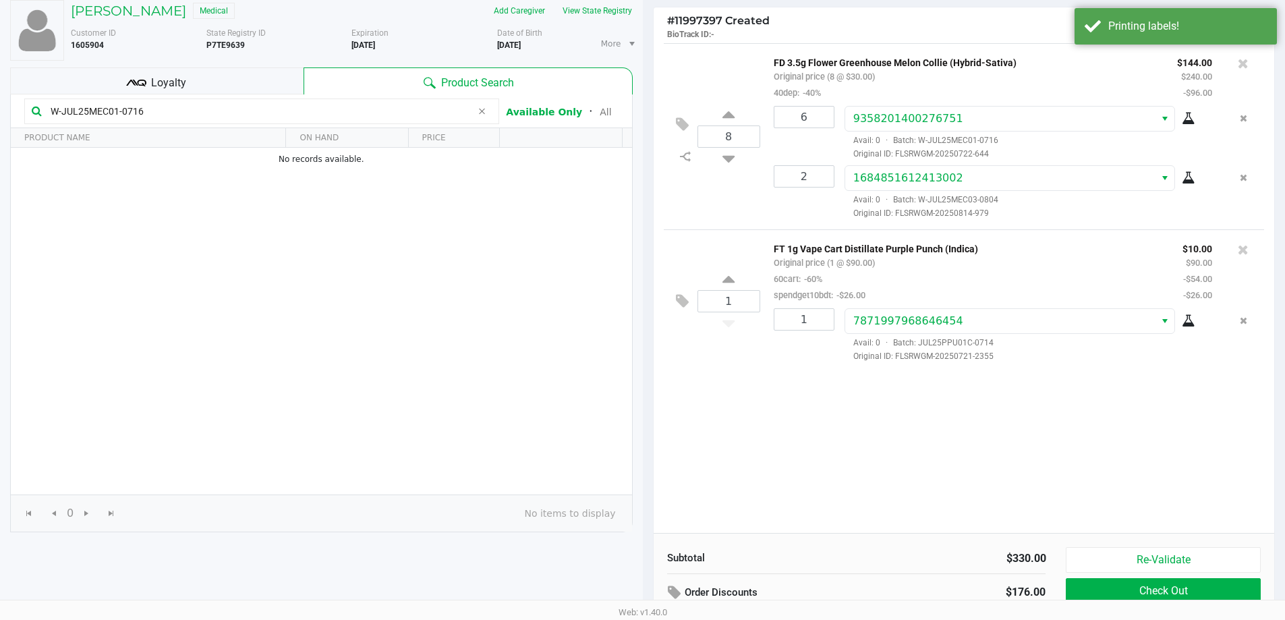
scroll to position [154, 0]
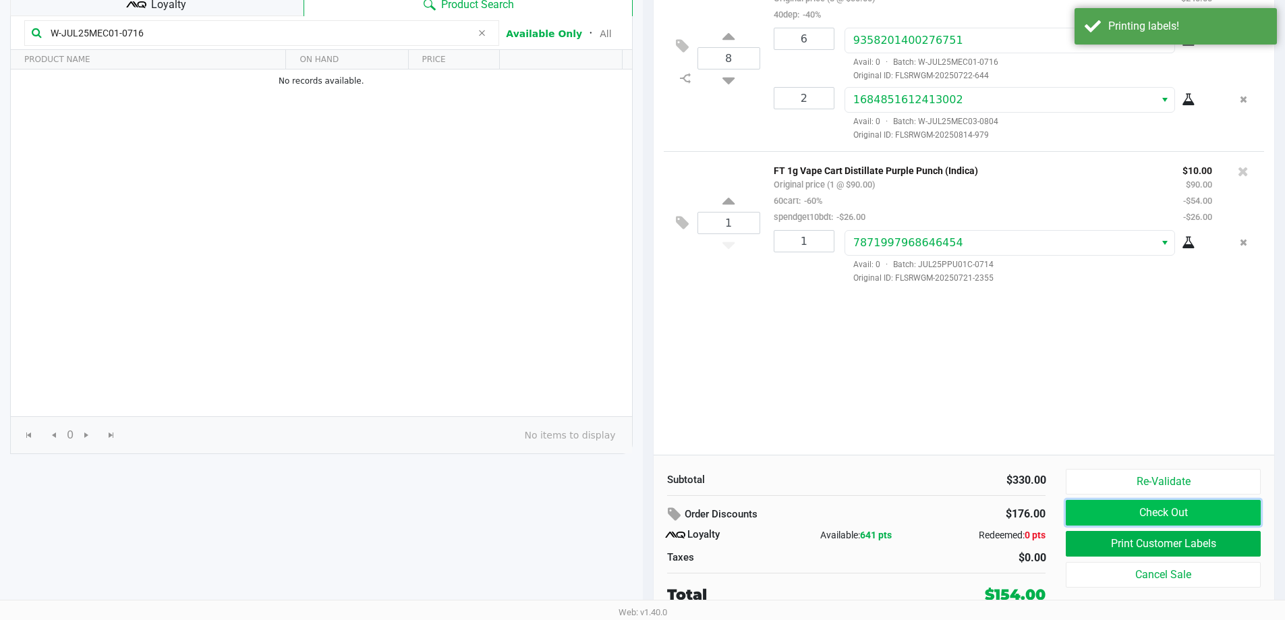
click at [1180, 513] on button "Check Out" at bounding box center [1163, 513] width 194 height 26
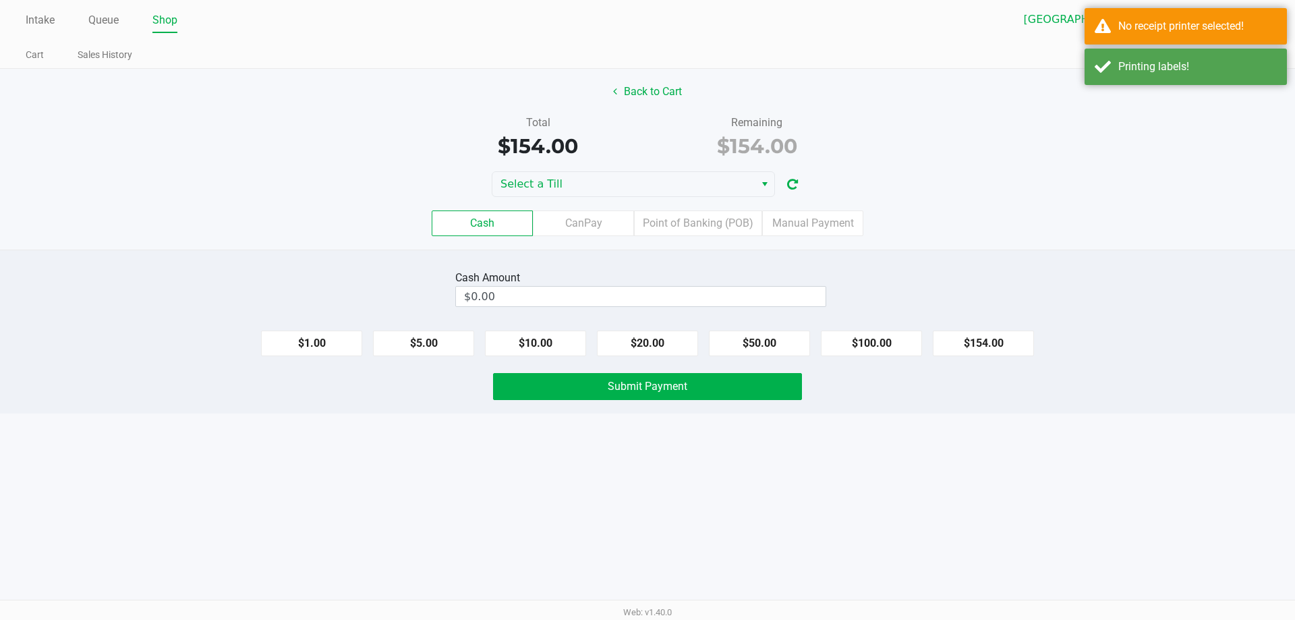
click at [761, 171] on div "Back to Cart Total $154.00 Remaining $154.00 Select a Till Cash CanPay Point of…" at bounding box center [647, 159] width 1295 height 181
click at [757, 176] on button "Select" at bounding box center [765, 184] width 20 height 24
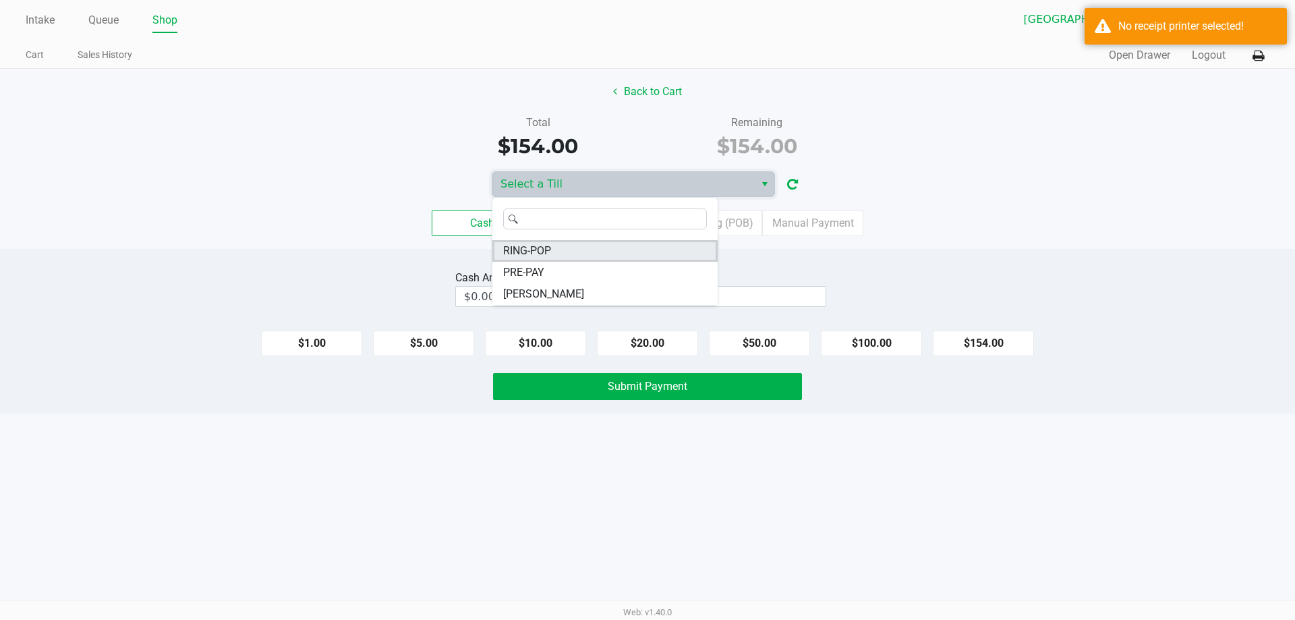
click at [559, 250] on li "RING-POP" at bounding box center [604, 251] width 225 height 22
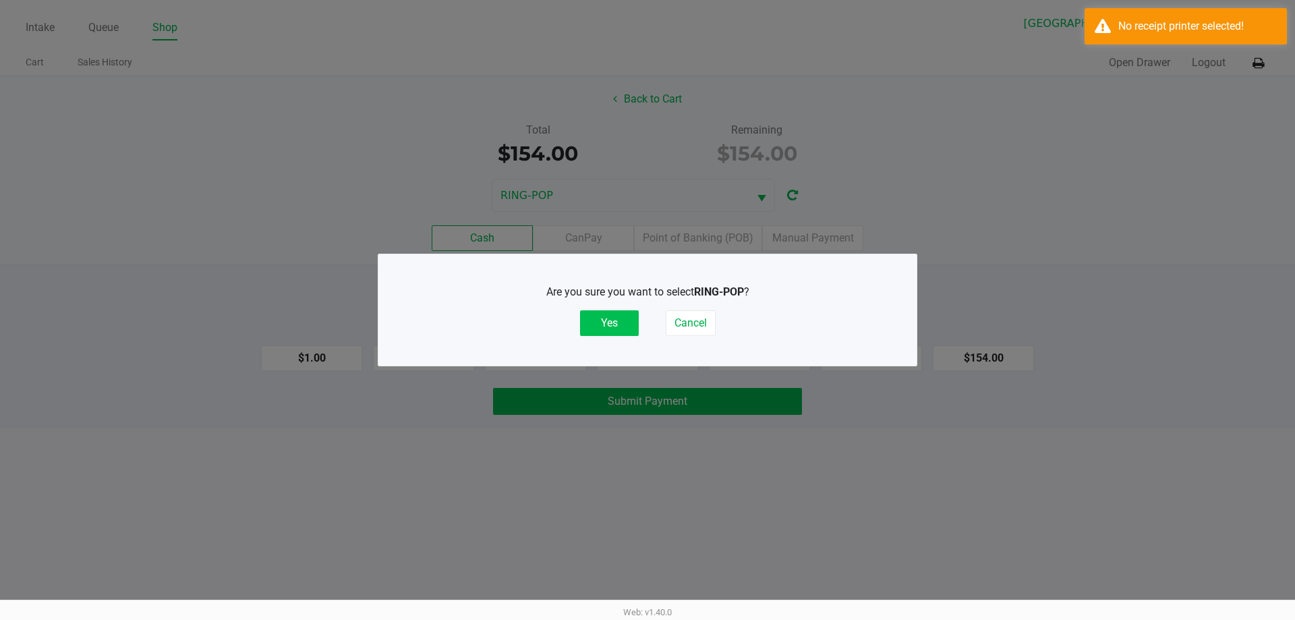
click at [617, 318] on button "Yes" at bounding box center [609, 323] width 59 height 26
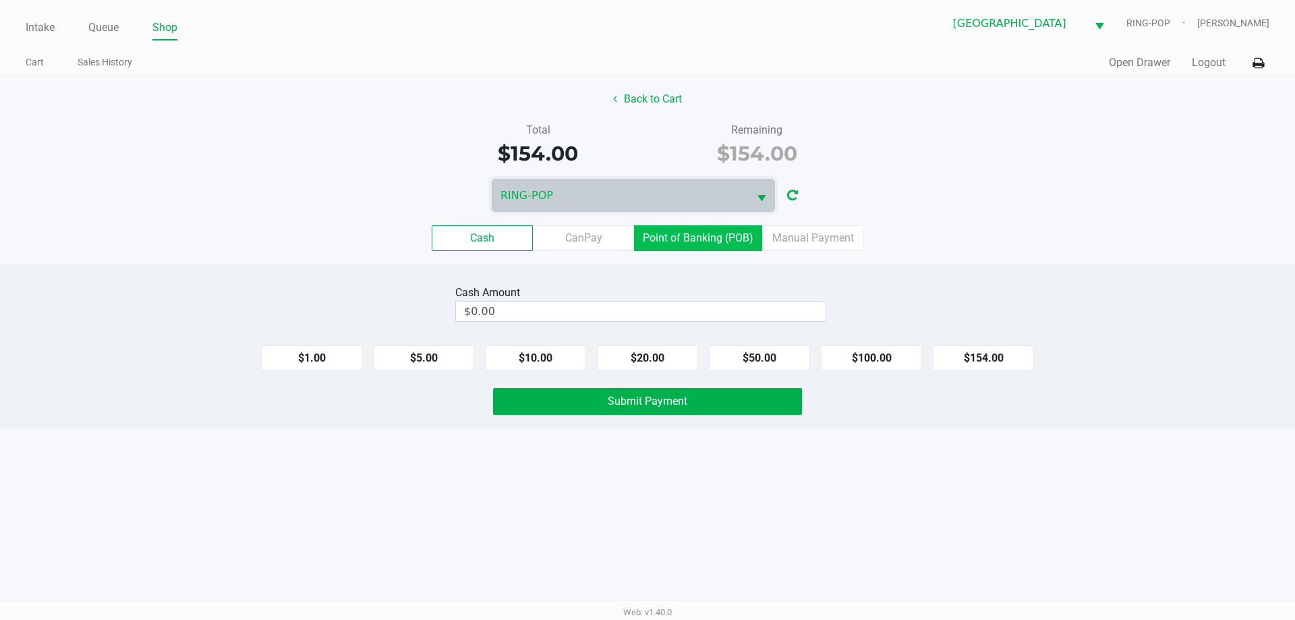
click at [699, 246] on label "Point of Banking (POB)" at bounding box center [698, 238] width 128 height 26
click at [0, 0] on 7 "Point of Banking (POB)" at bounding box center [0, 0] width 0 height 0
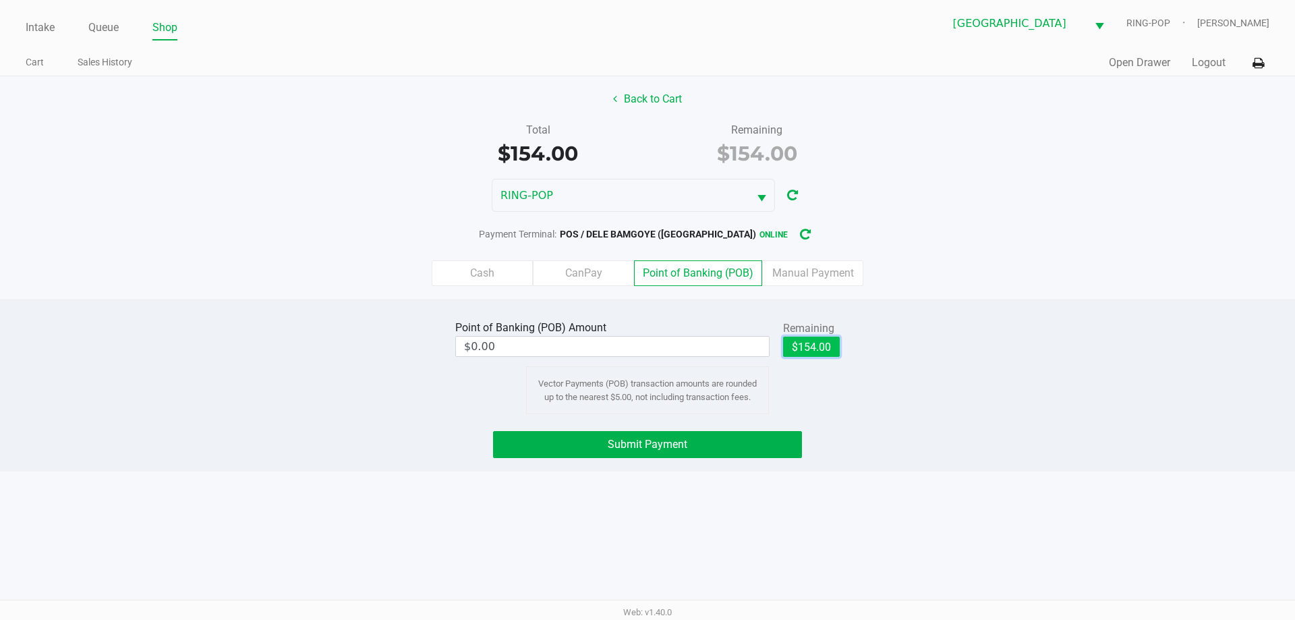
click at [814, 344] on button "$154.00" at bounding box center [811, 347] width 57 height 20
type input "$154.00"
click at [766, 440] on button "Submit Payment" at bounding box center [647, 444] width 309 height 27
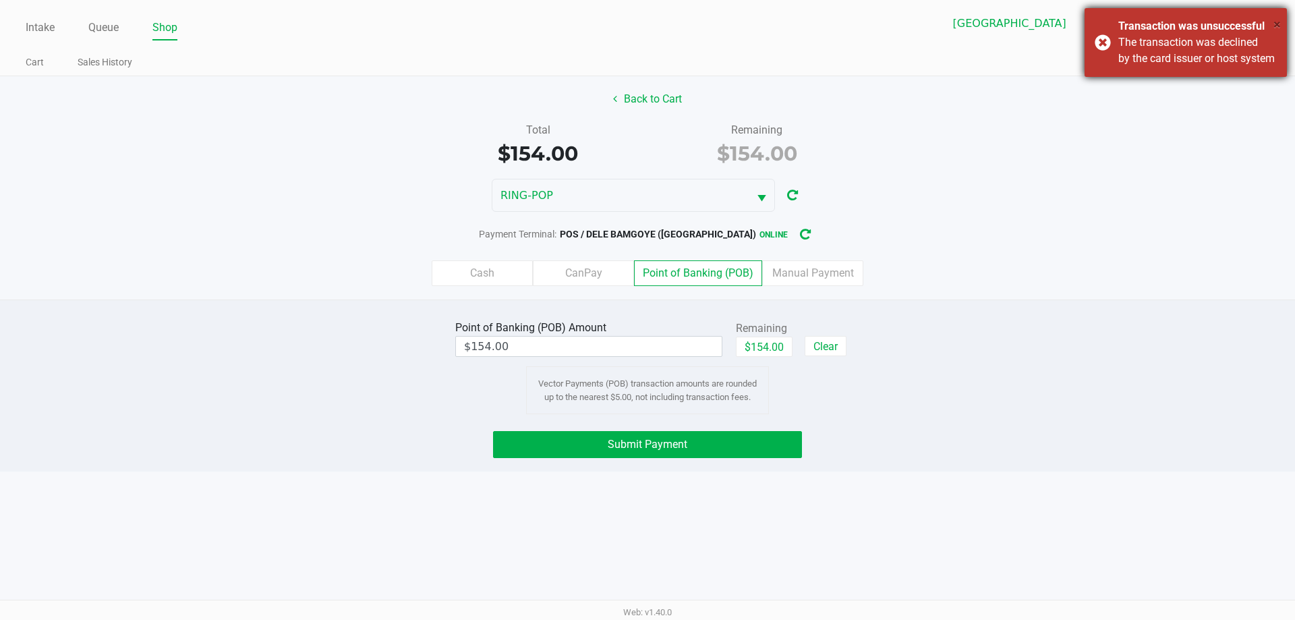
click at [1277, 28] on span "×" at bounding box center [1276, 24] width 7 height 16
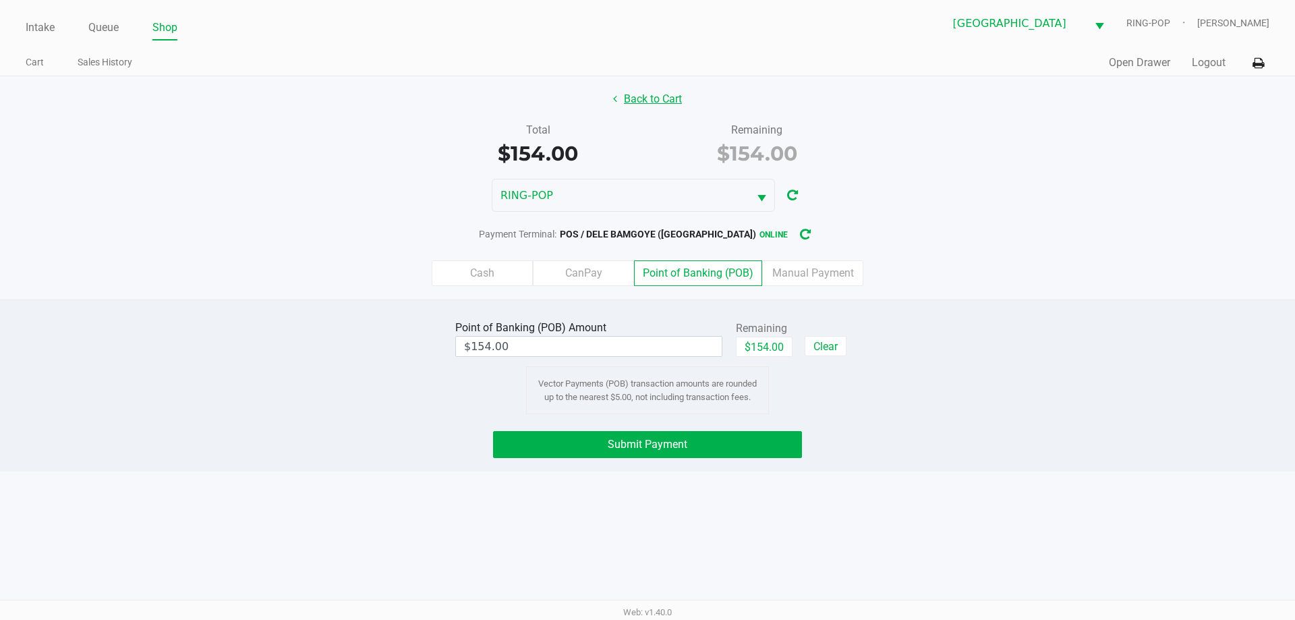
click at [652, 92] on button "Back to Cart" at bounding box center [647, 99] width 86 height 26
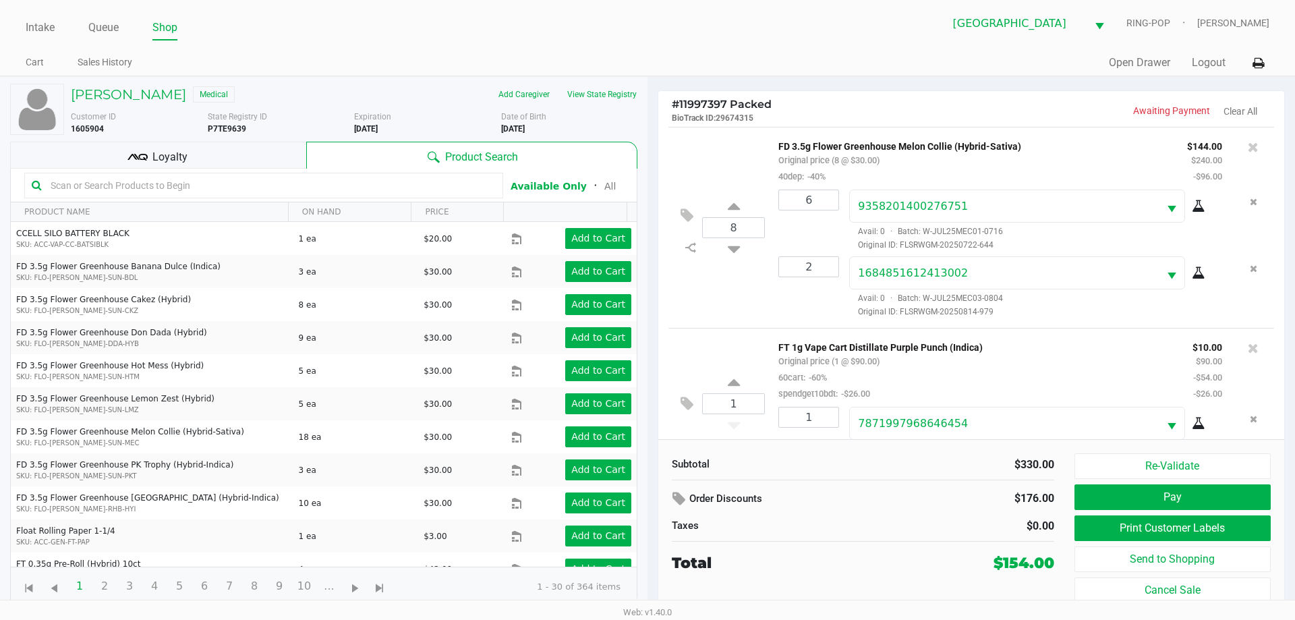
click at [241, 151] on div "Loyalty" at bounding box center [158, 155] width 296 height 27
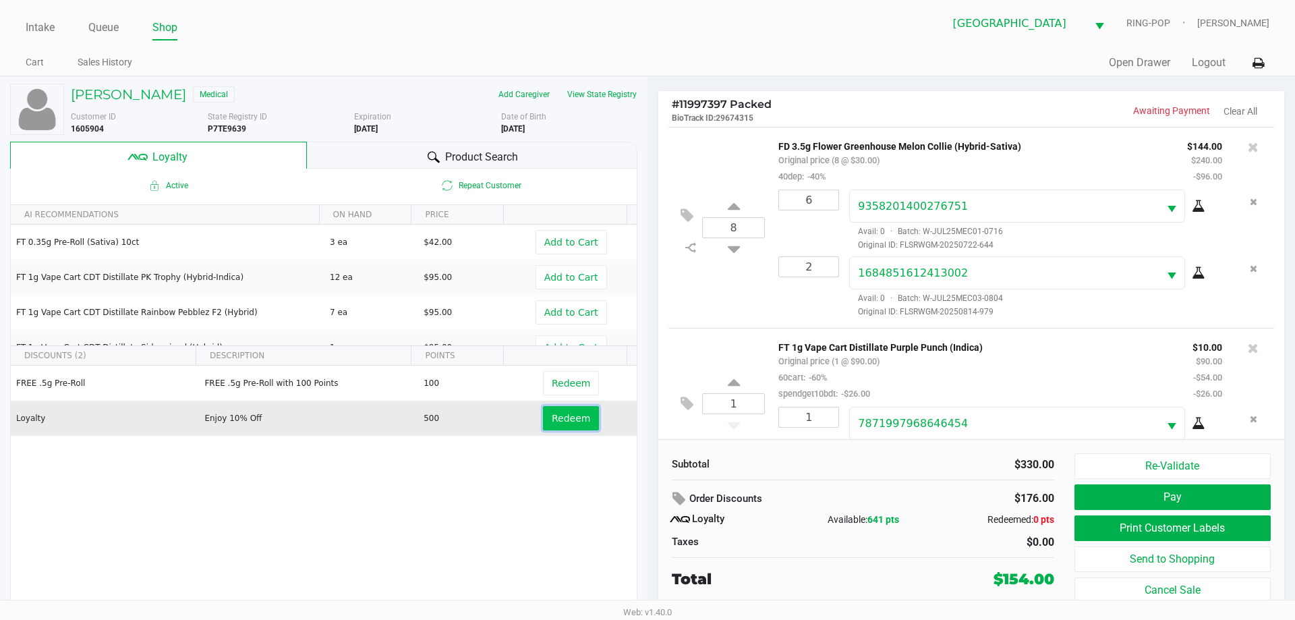
click at [552, 420] on span "Redeem" at bounding box center [571, 418] width 38 height 11
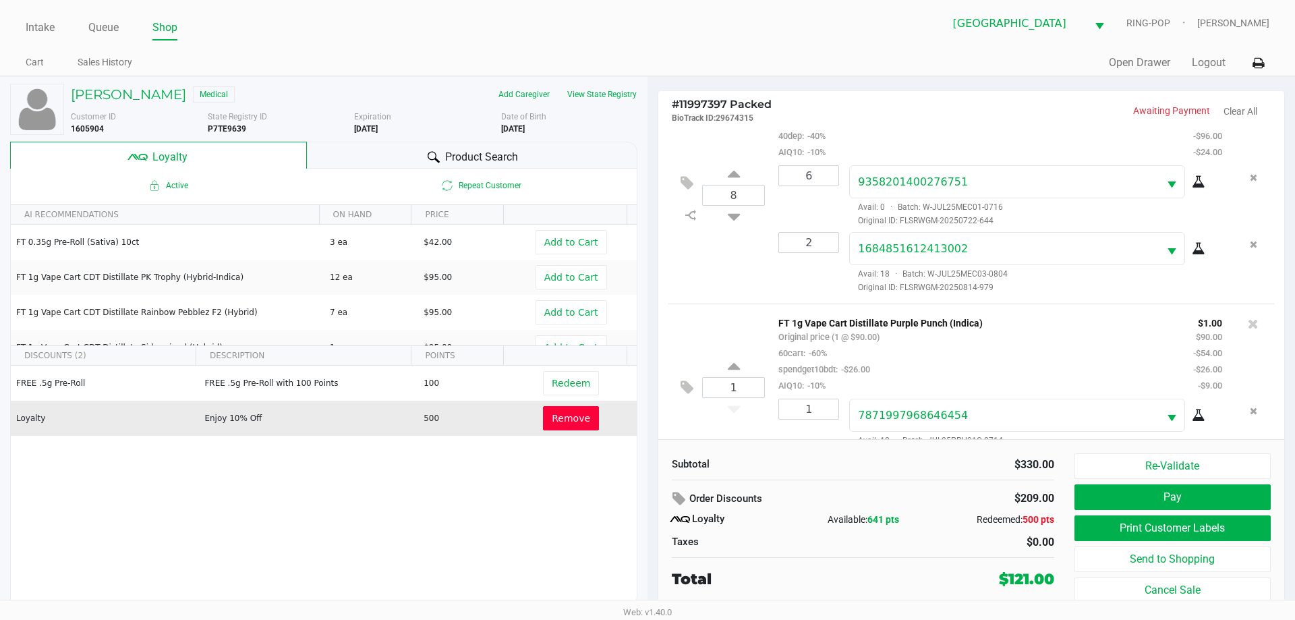
scroll to position [73, 0]
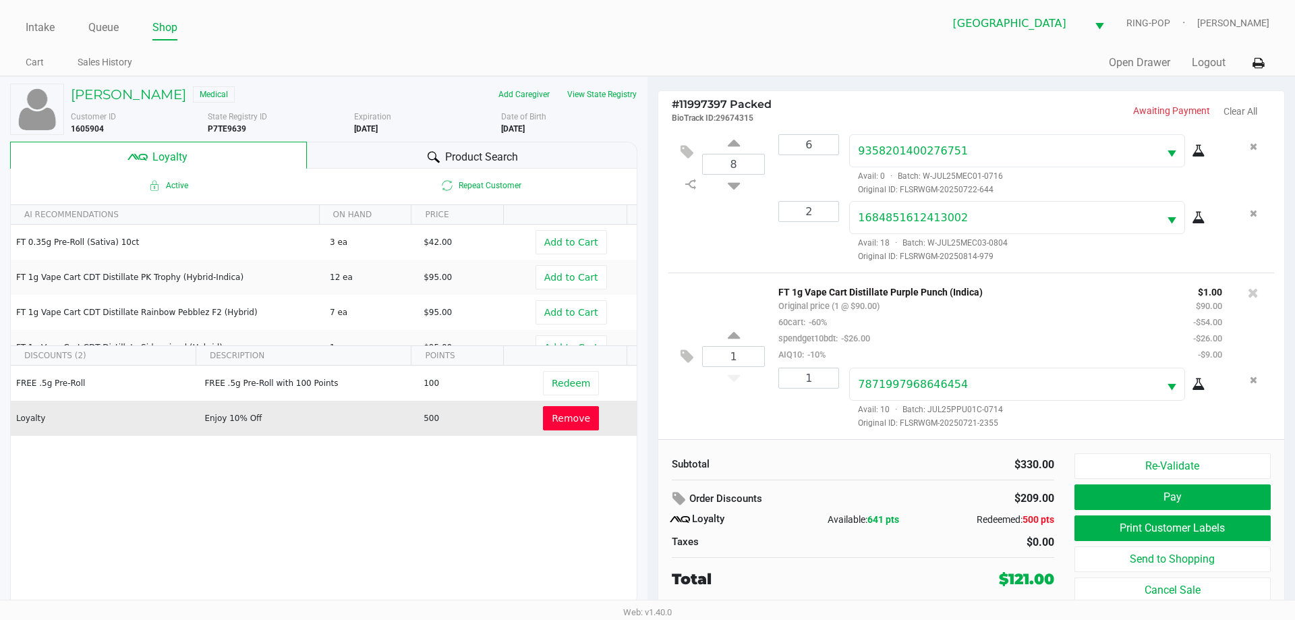
click at [552, 420] on span "Remove" at bounding box center [571, 418] width 38 height 11
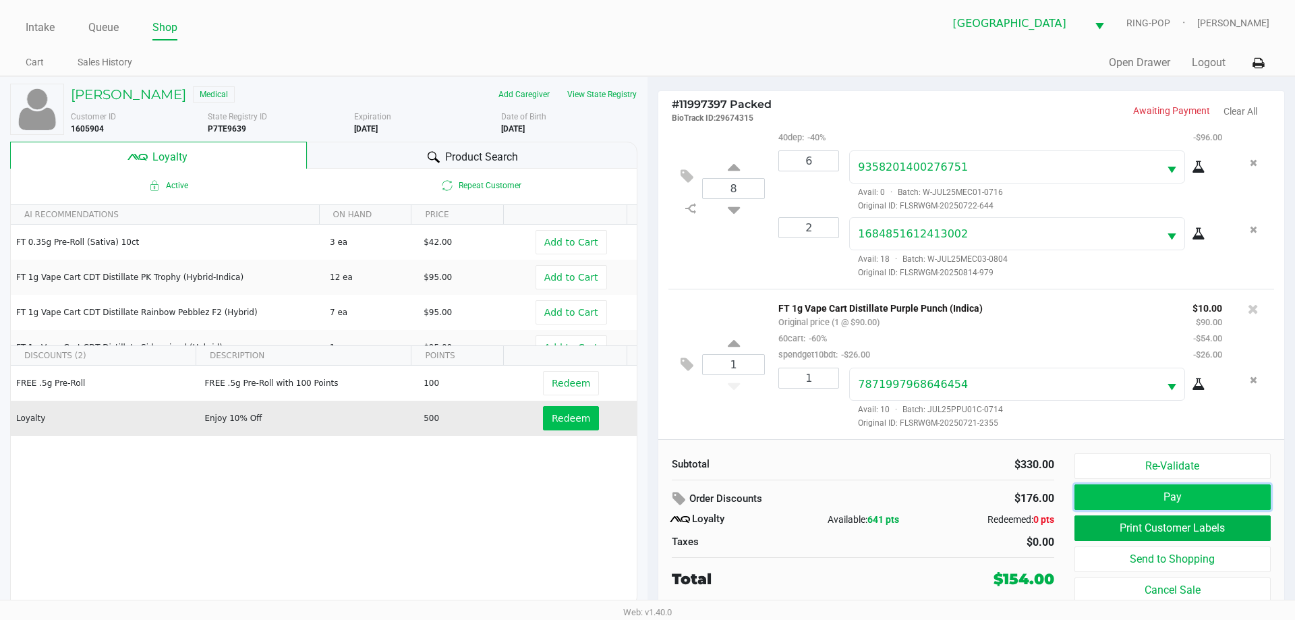
click at [1214, 496] on button "Pay" at bounding box center [1172, 497] width 196 height 26
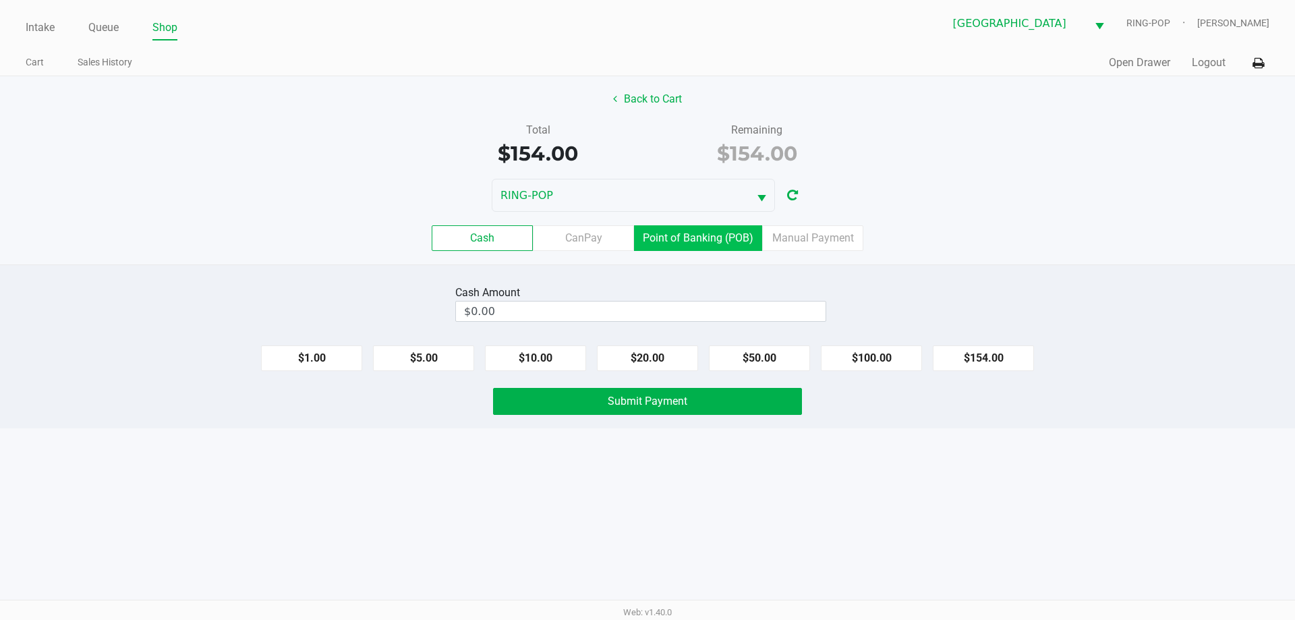
click at [647, 239] on label "Point of Banking (POB)" at bounding box center [698, 238] width 128 height 26
click at [0, 0] on 7 "Point of Banking (POB)" at bounding box center [0, 0] width 0 height 0
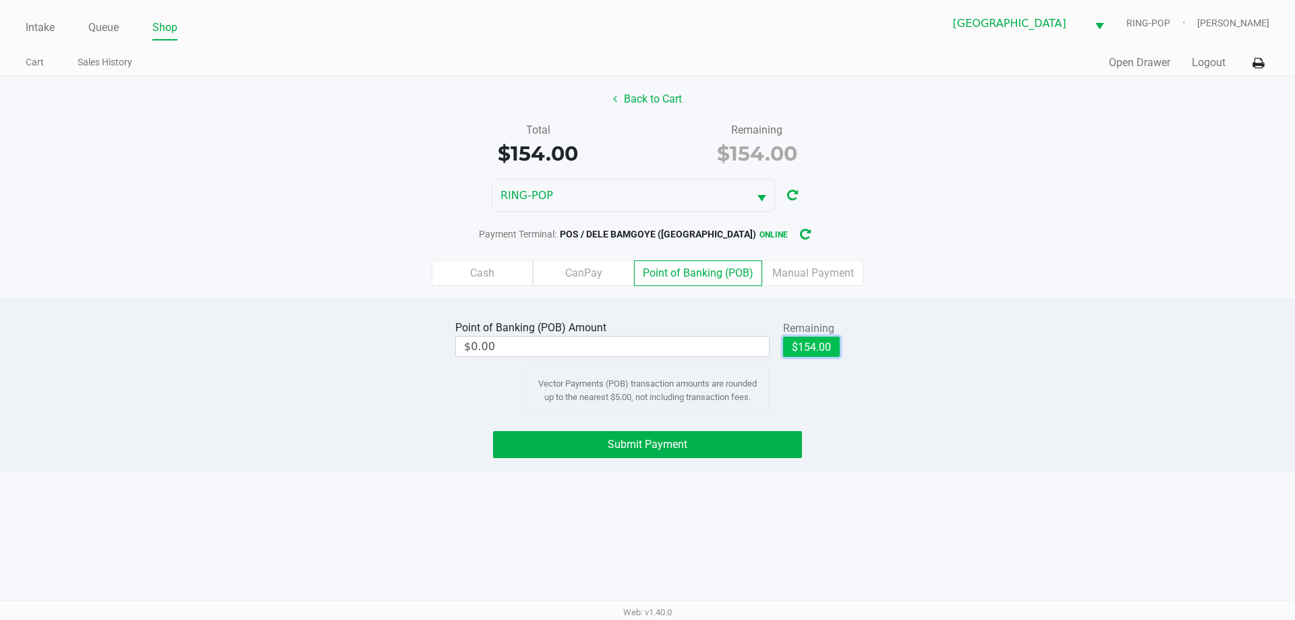
click at [811, 349] on button "$154.00" at bounding box center [811, 347] width 57 height 20
type input "$154.00"
click at [745, 445] on button "Submit Payment" at bounding box center [647, 444] width 309 height 27
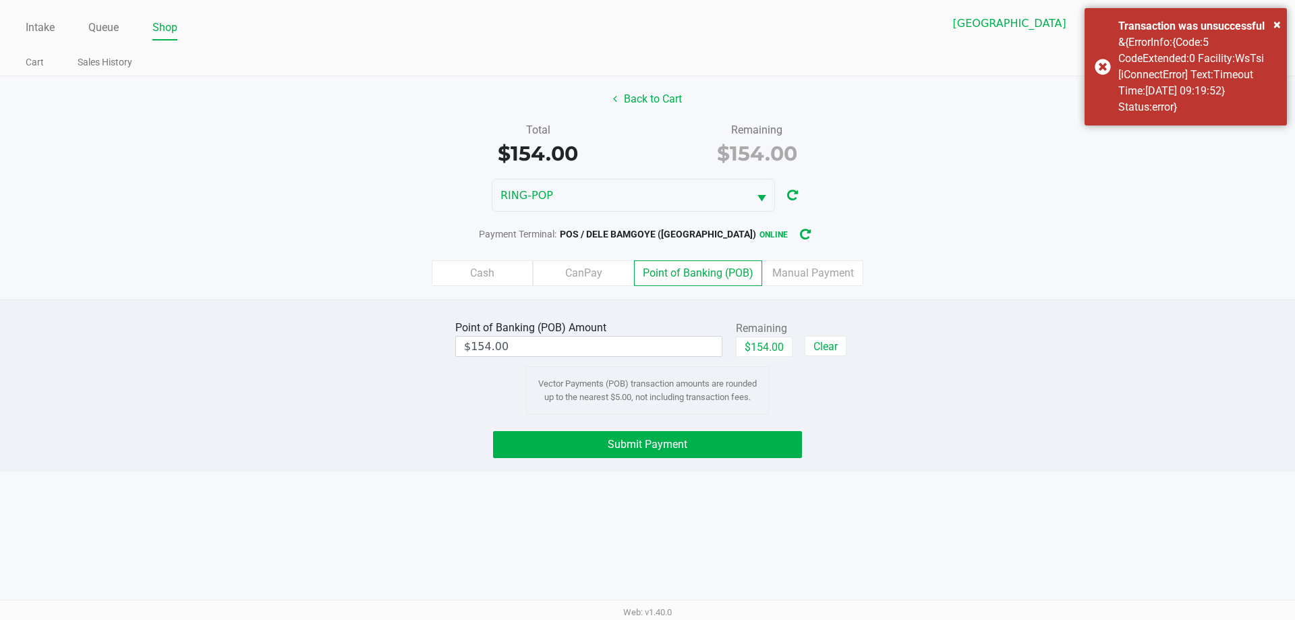
click at [819, 271] on label "Manual Payment" at bounding box center [812, 273] width 101 height 26
click at [0, 0] on 8 "Manual Payment" at bounding box center [0, 0] width 0 height 0
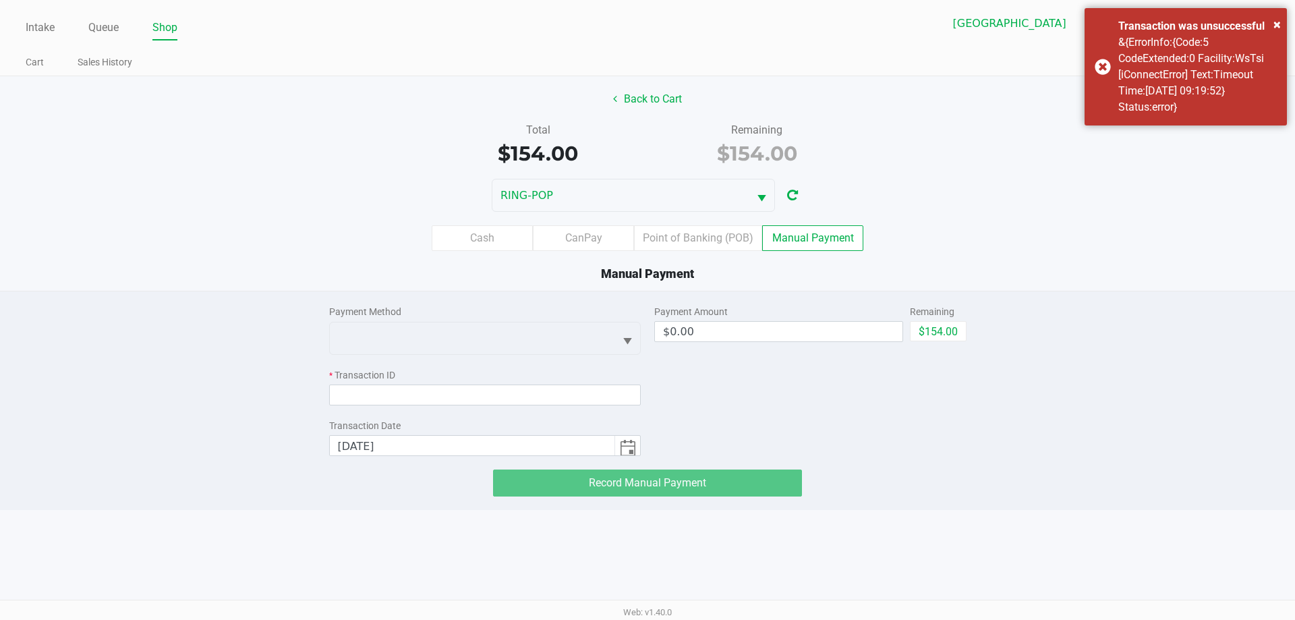
click at [951, 336] on button "$154.00" at bounding box center [938, 331] width 57 height 20
type input "$154.00"
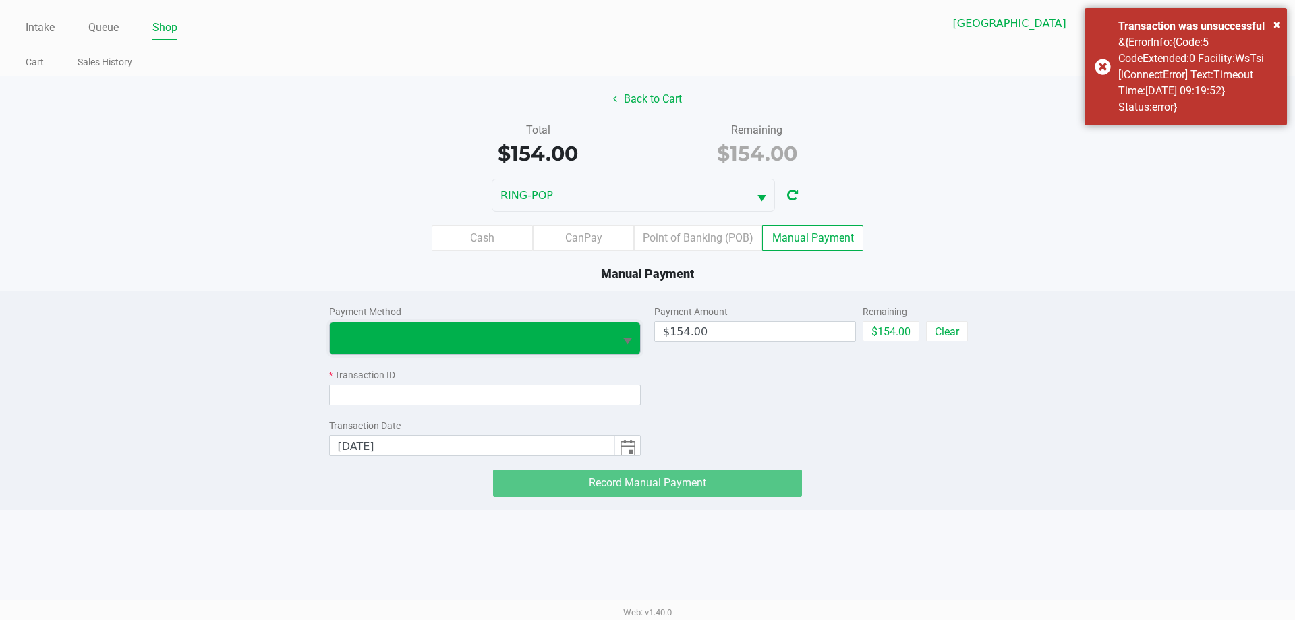
click at [585, 353] on span at bounding box center [472, 338] width 285 height 32
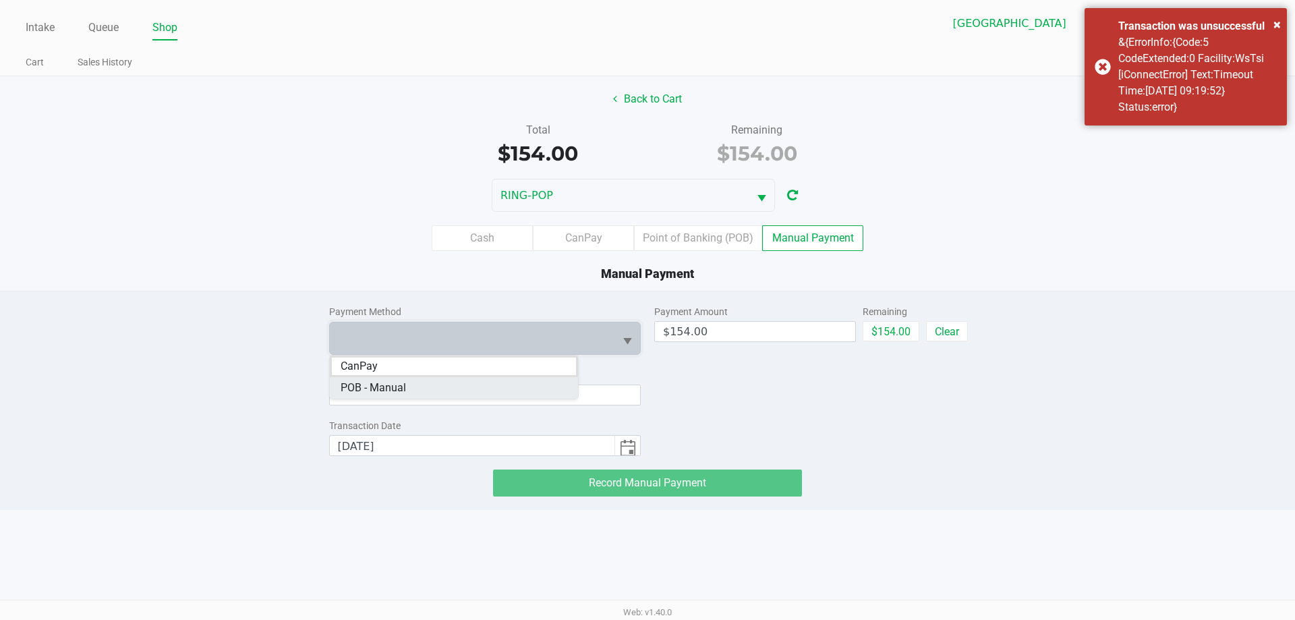
click at [480, 383] on Manual "POB - Manual" at bounding box center [454, 388] width 248 height 22
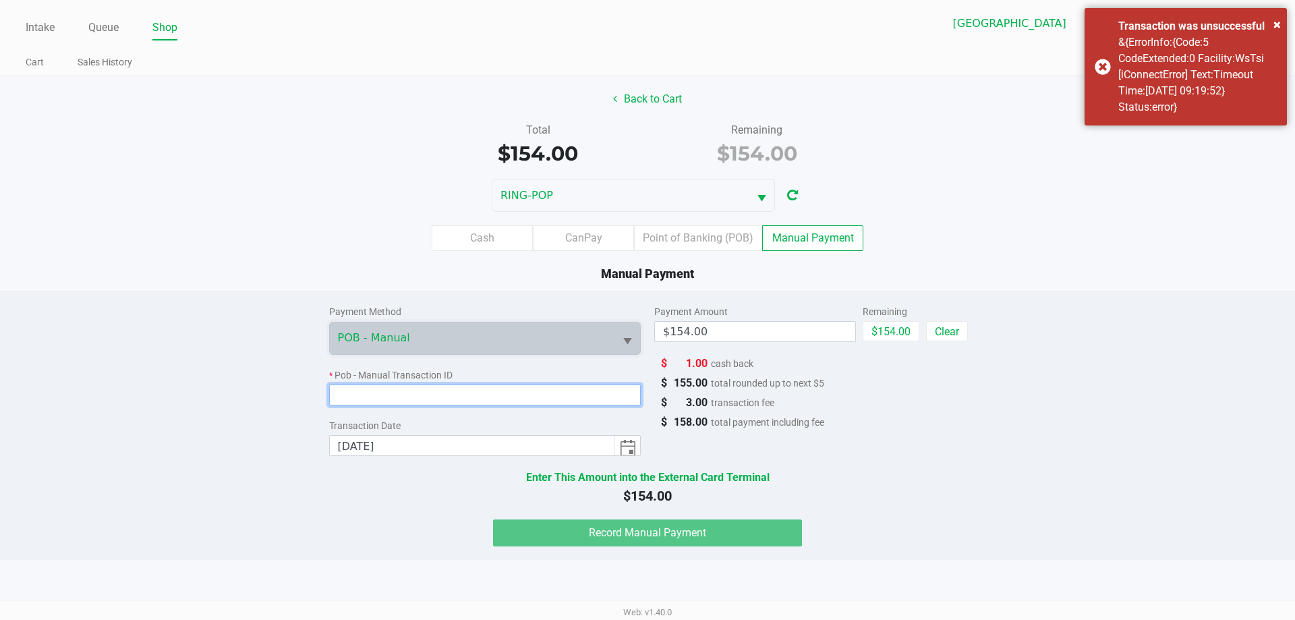
click at [509, 398] on input at bounding box center [485, 394] width 312 height 21
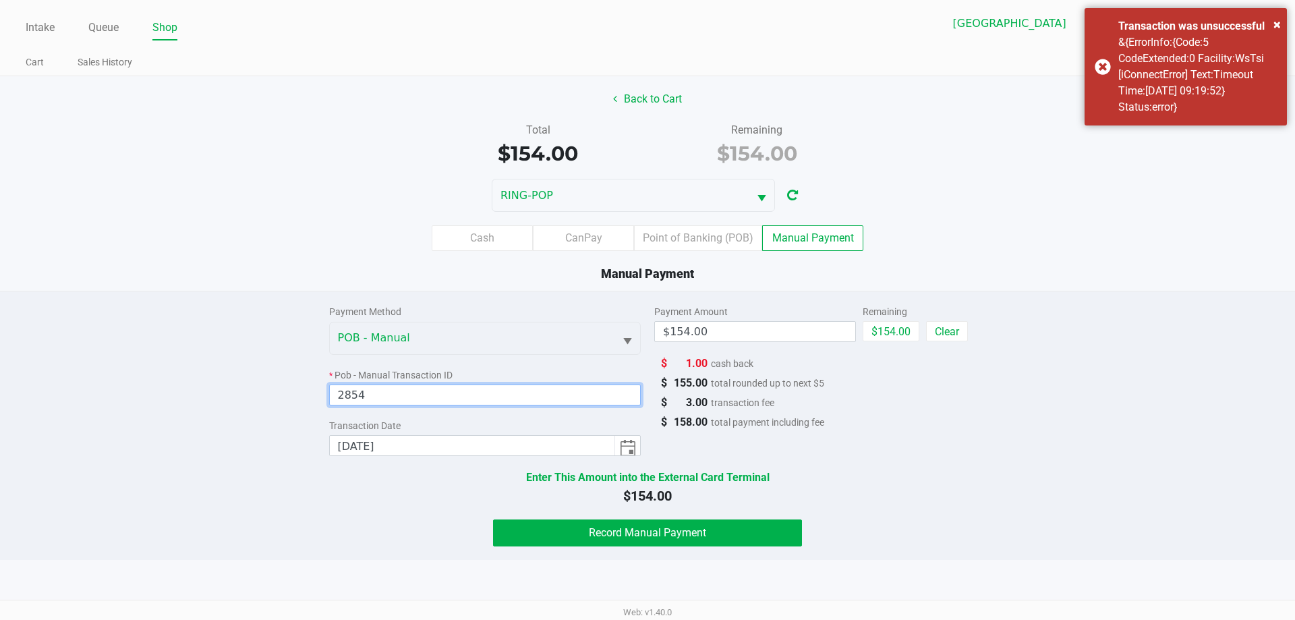
type input "2854"
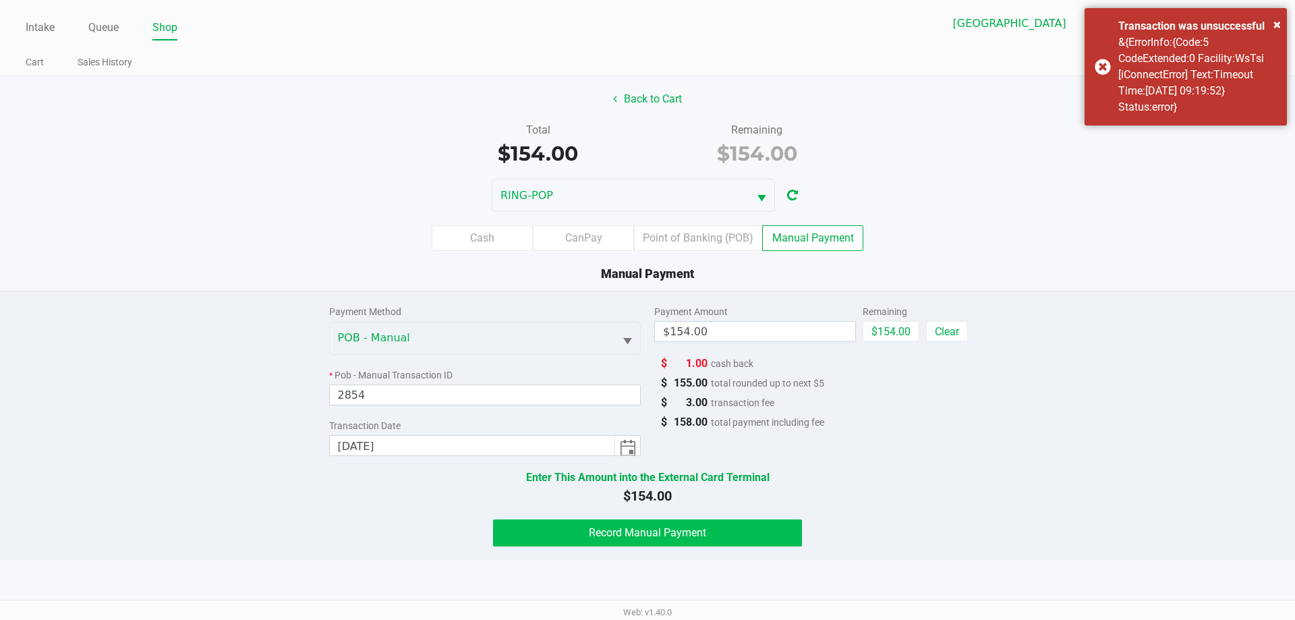
click at [747, 528] on button "Record Manual Payment" at bounding box center [647, 532] width 309 height 27
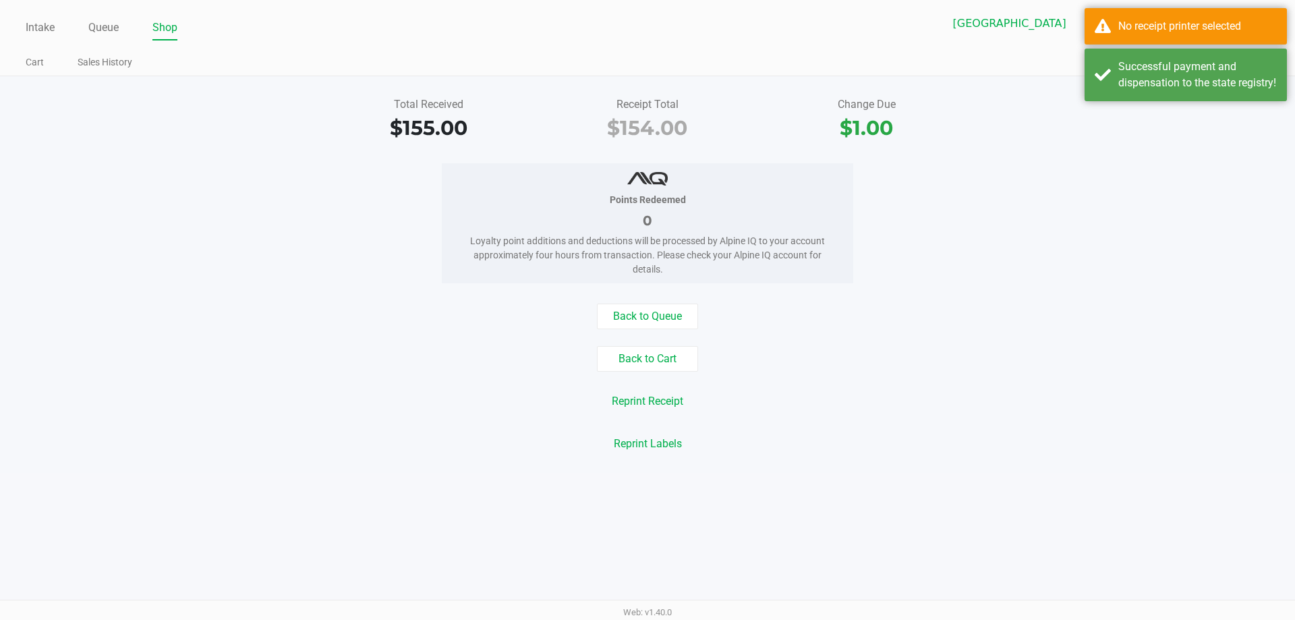
drag, startPoint x: 1068, startPoint y: 375, endPoint x: 1294, endPoint y: 161, distance: 311.1
click at [1118, 356] on div "Back to Queue Back to Cart Reprint Receipt Reprint Labels" at bounding box center [647, 380] width 1315 height 153
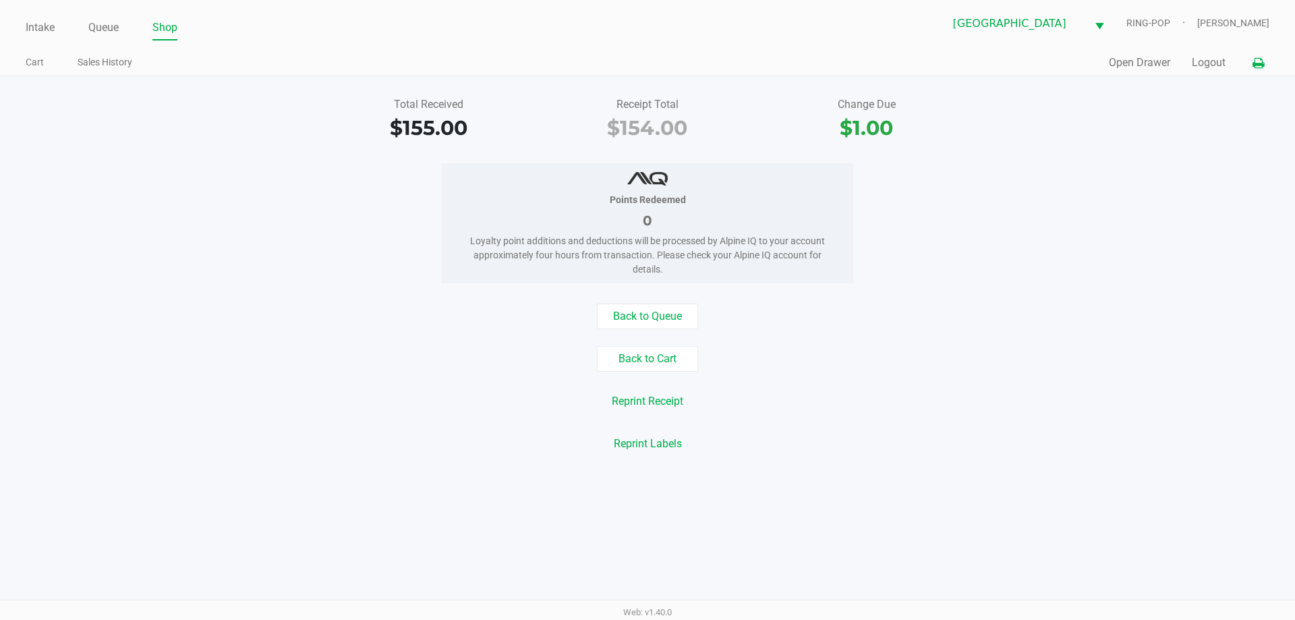
click at [1263, 65] on icon at bounding box center [1257, 63] width 11 height 9
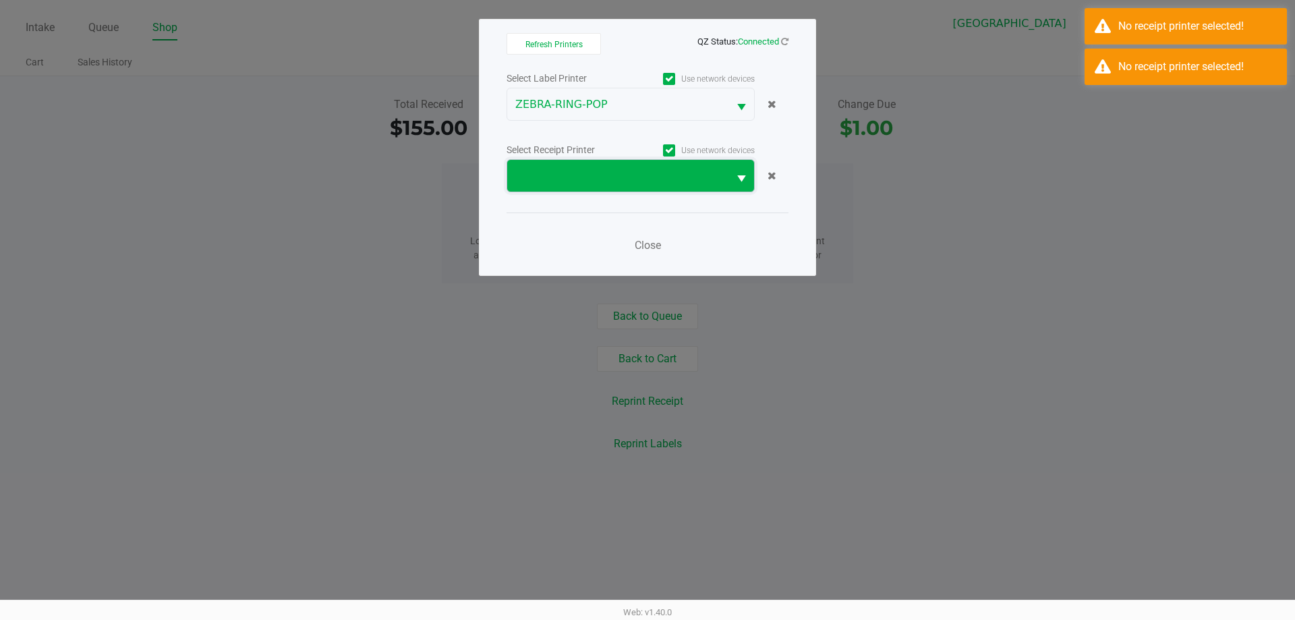
click at [703, 174] on span at bounding box center [617, 176] width 205 height 16
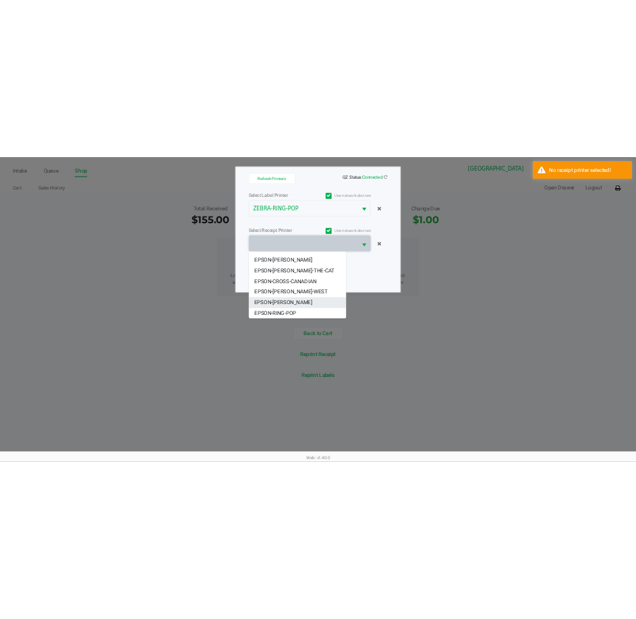
scroll to position [81, 0]
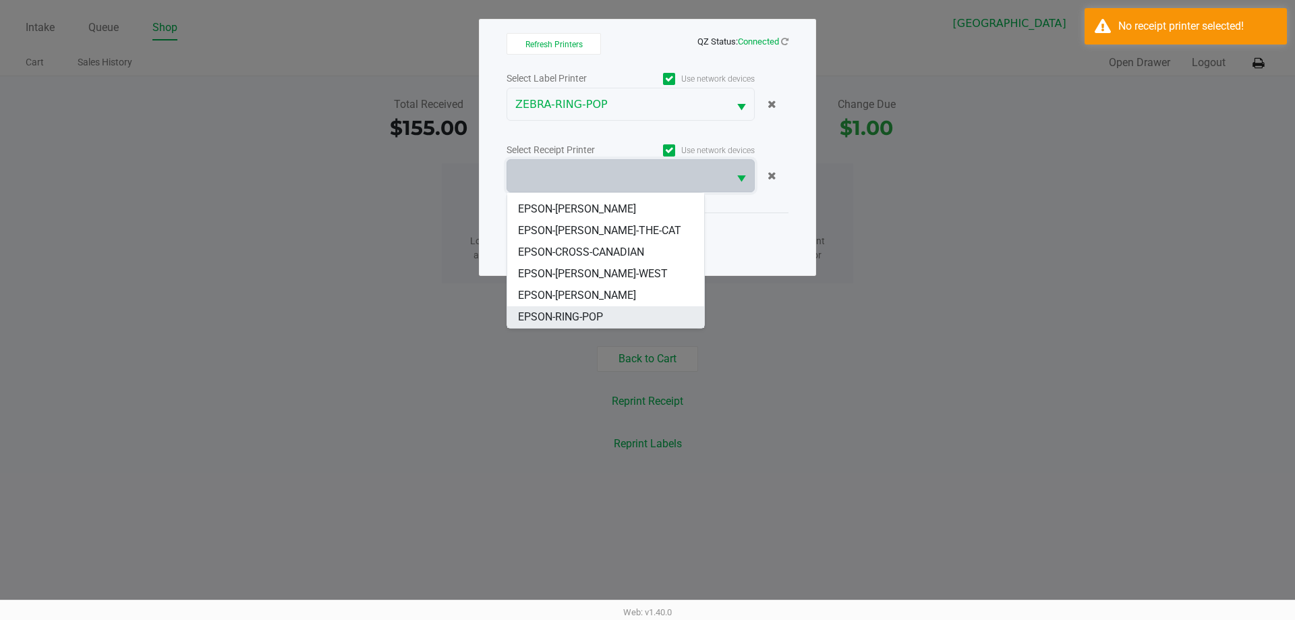
click at [611, 315] on li "EPSON-RING-POP" at bounding box center [605, 317] width 197 height 22
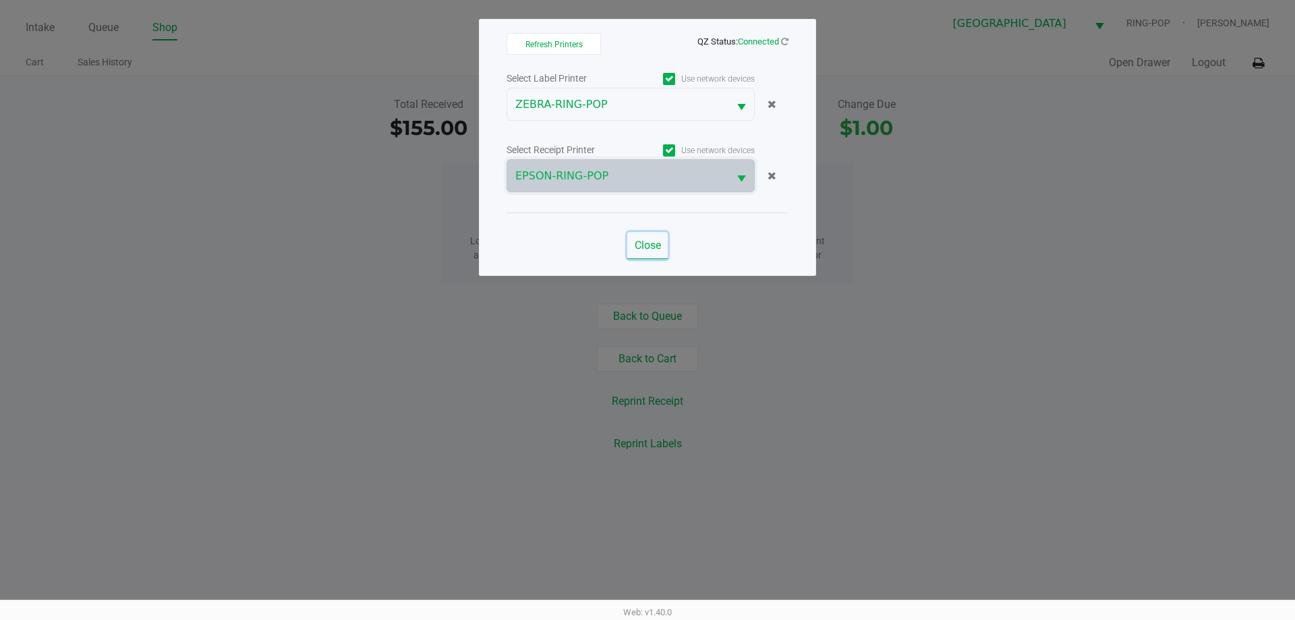
click at [654, 247] on span "Close" at bounding box center [648, 245] width 26 height 13
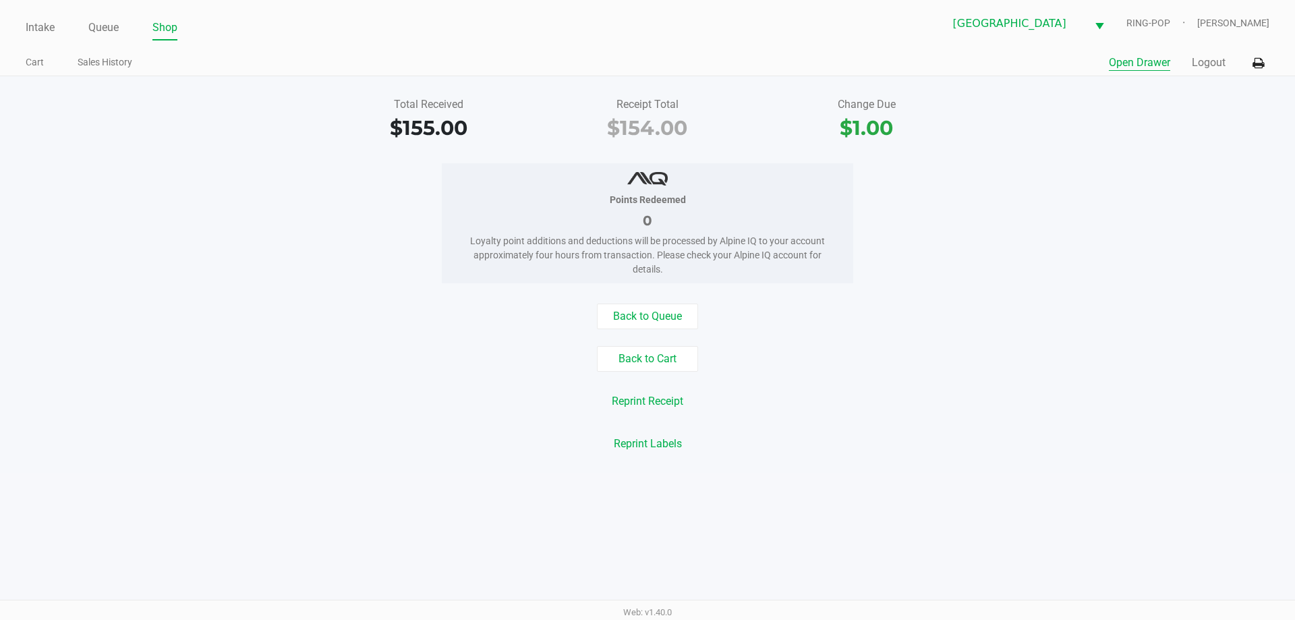
click at [1167, 57] on button "Open Drawer" at bounding box center [1139, 63] width 61 height 16
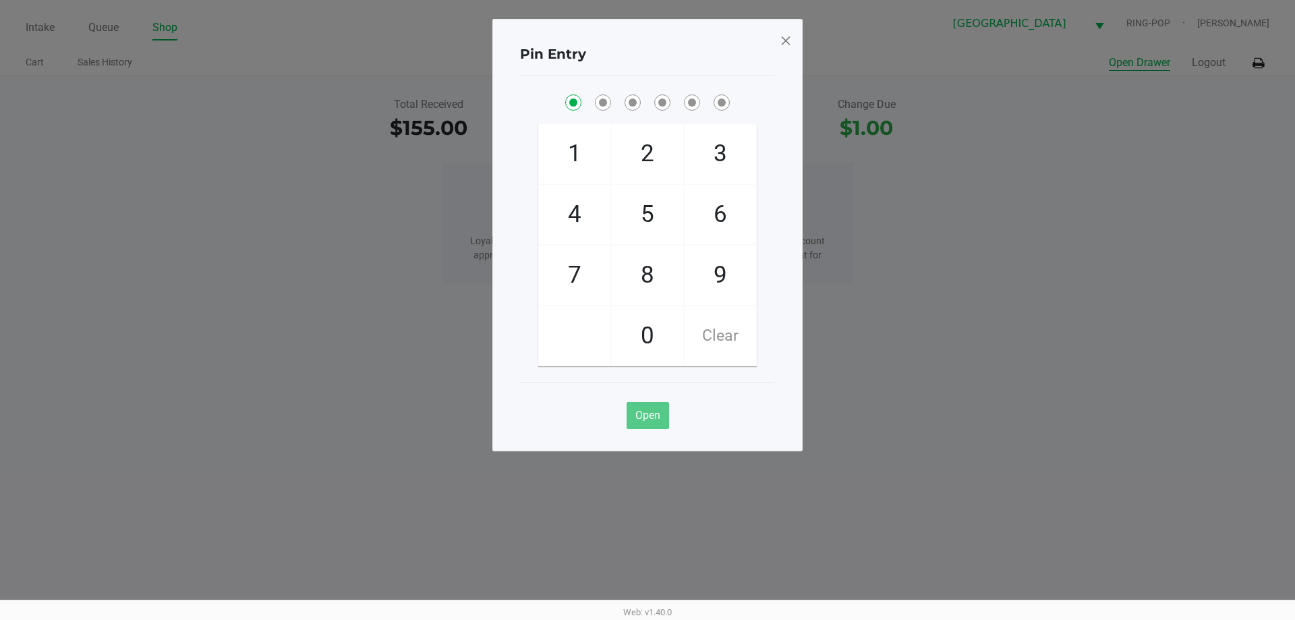
checkbox input "true"
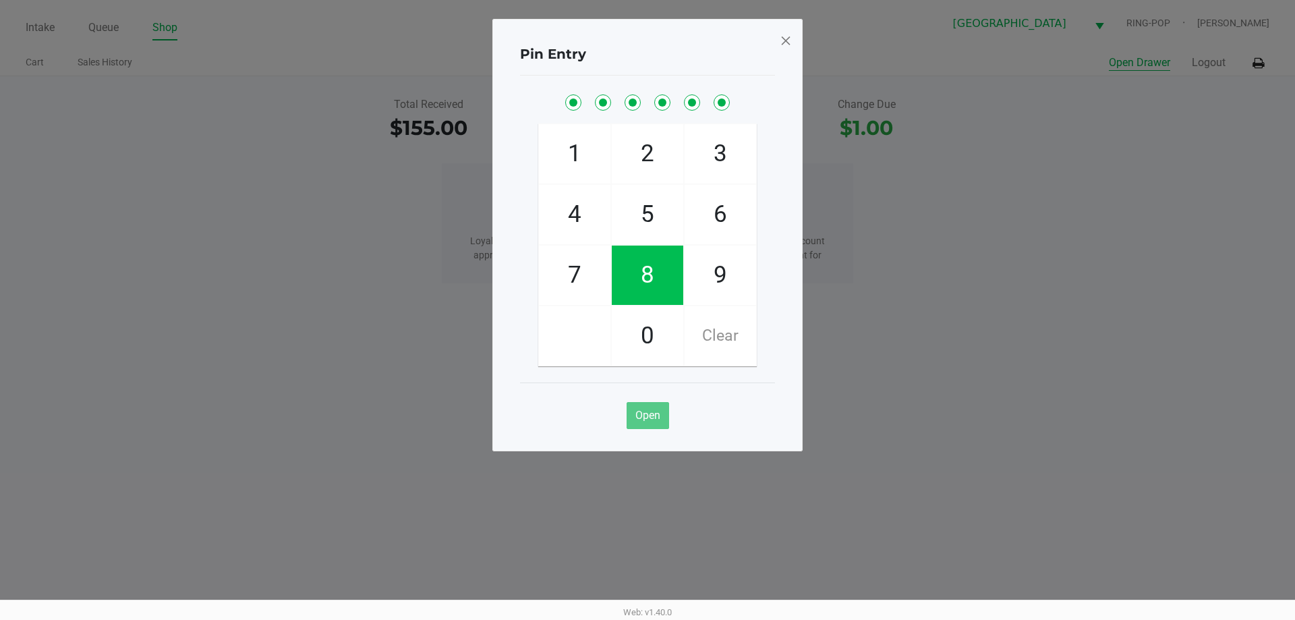
checkbox input "true"
click at [784, 39] on span at bounding box center [786, 41] width 12 height 22
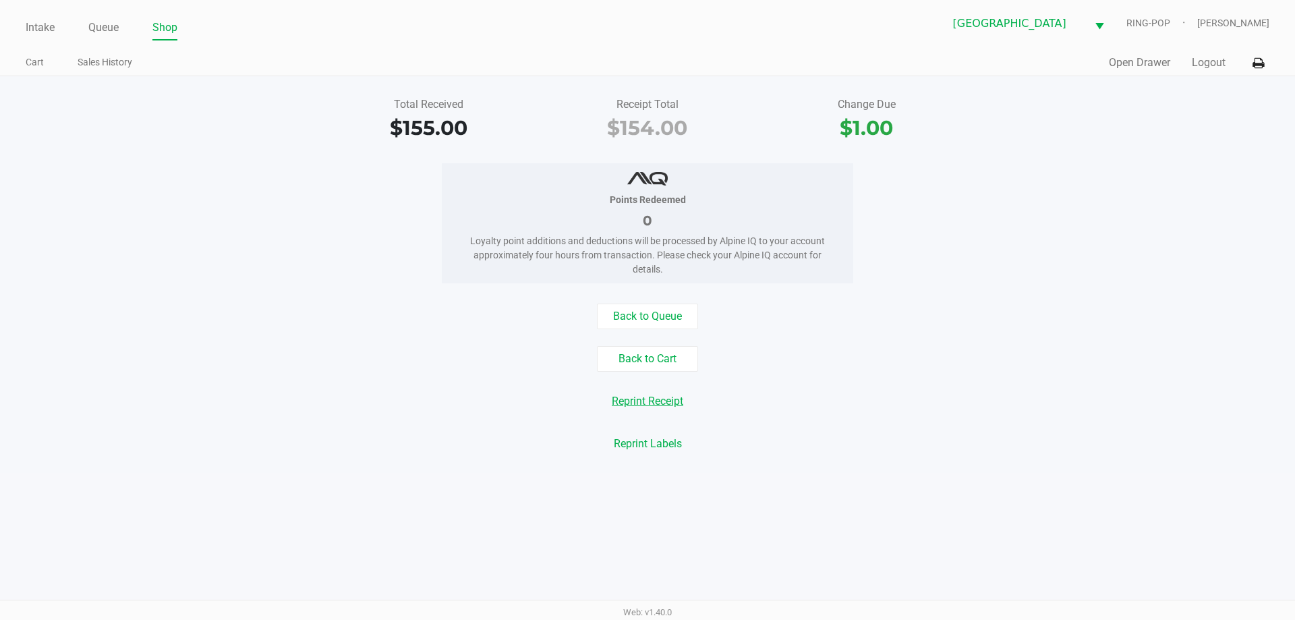
click at [672, 400] on button "Reprint Receipt" at bounding box center [647, 401] width 89 height 26
click at [649, 355] on button "Back to Cart" at bounding box center [647, 359] width 101 height 26
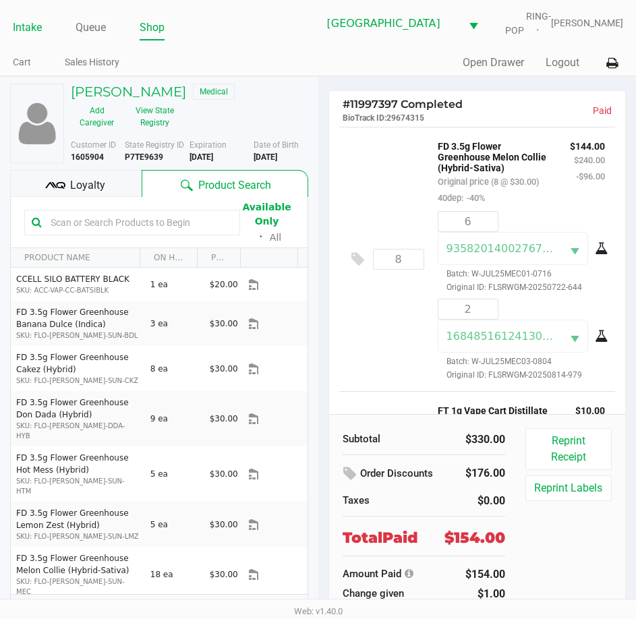
click at [27, 26] on link "Intake" at bounding box center [27, 27] width 29 height 19
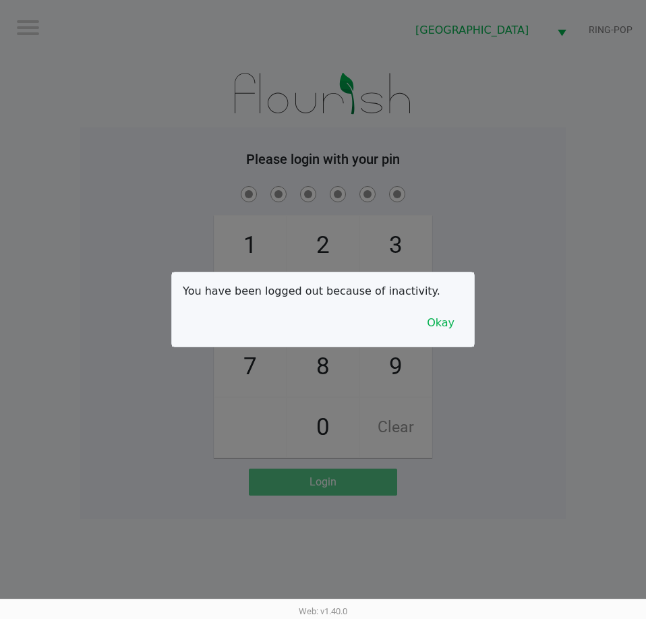
click at [581, 354] on div at bounding box center [323, 309] width 646 height 619
click at [431, 312] on button "Okay" at bounding box center [440, 323] width 45 height 26
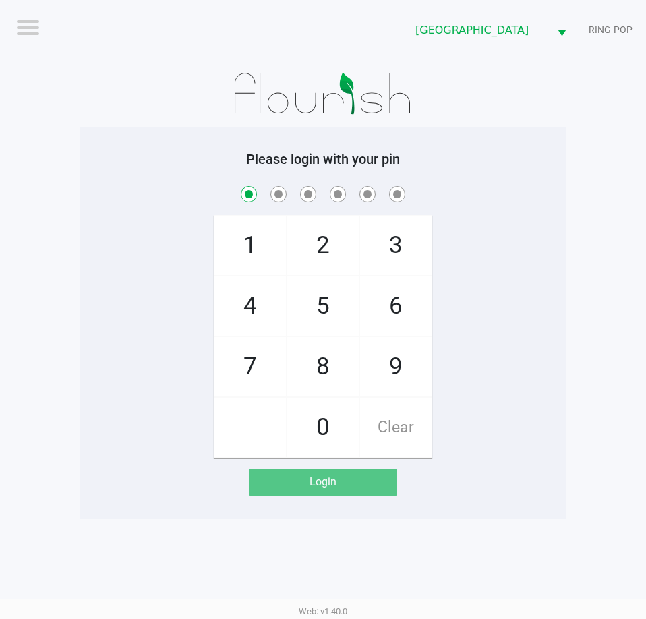
checkbox input "true"
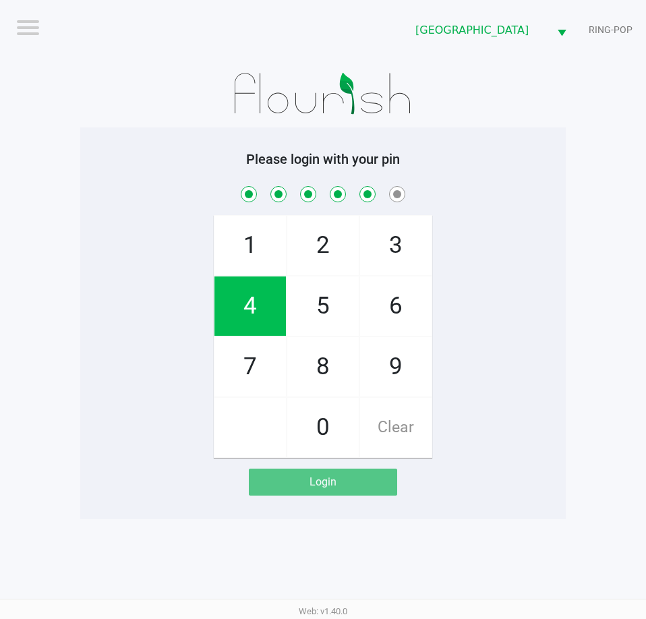
checkbox input "true"
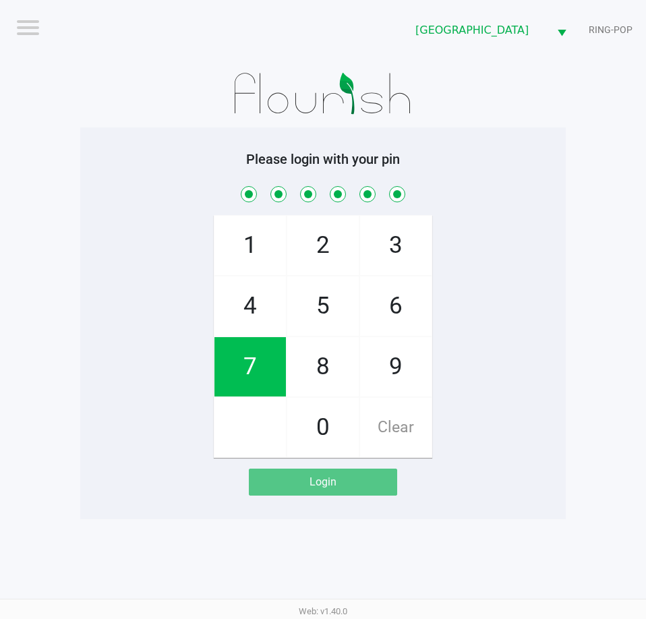
checkbox input "true"
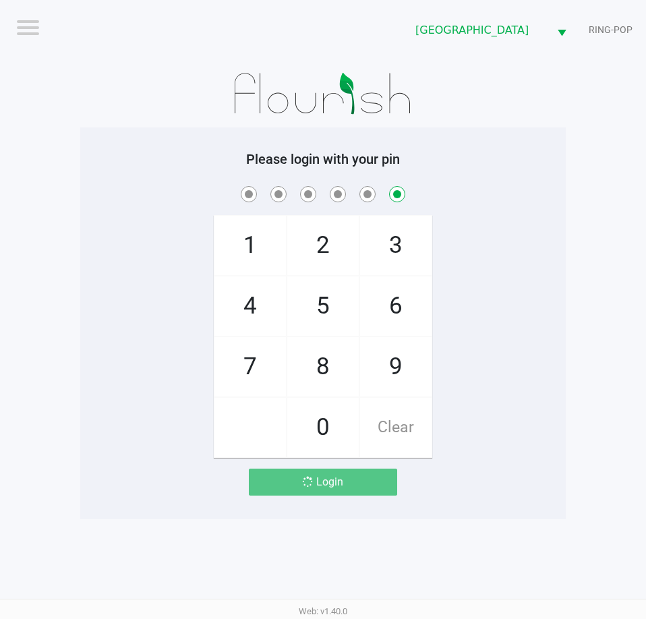
checkbox input "false"
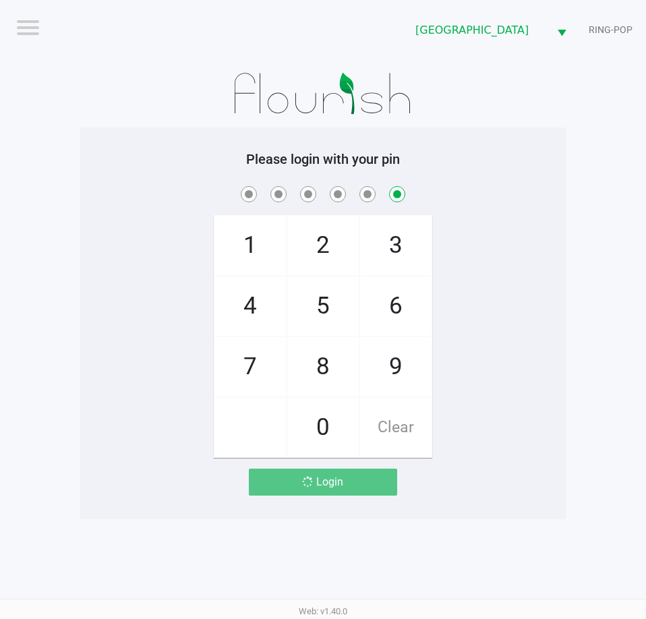
checkbox input "false"
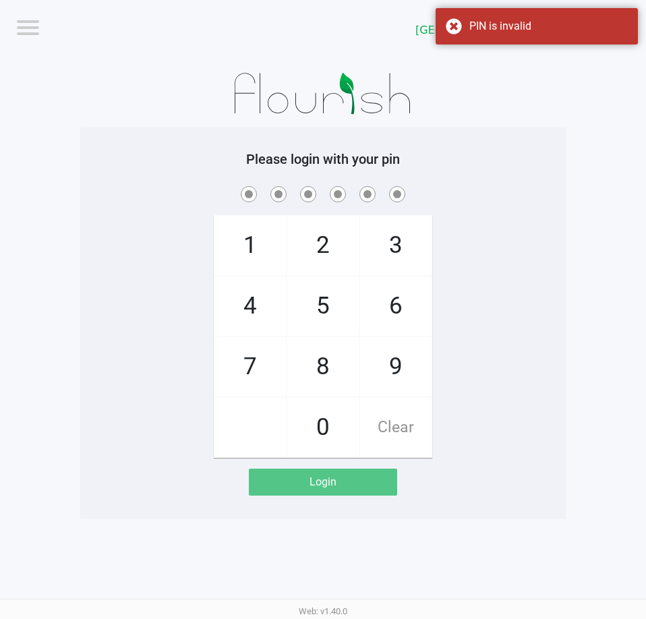
checkbox input "true"
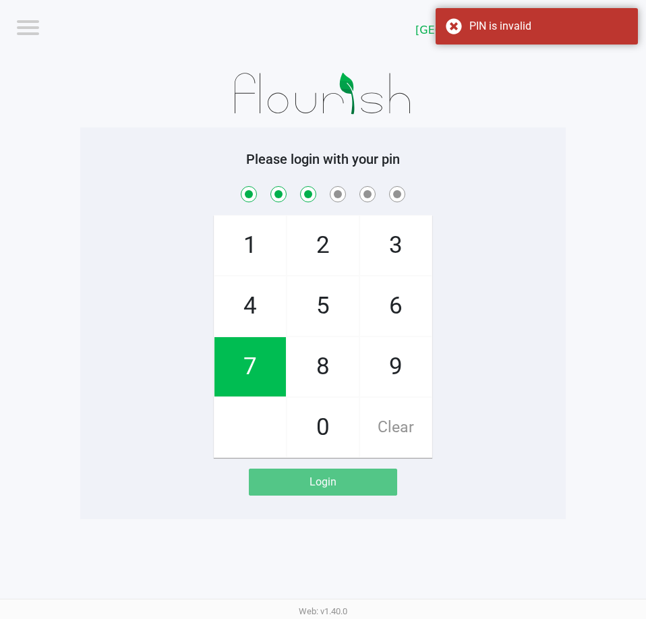
checkbox input "true"
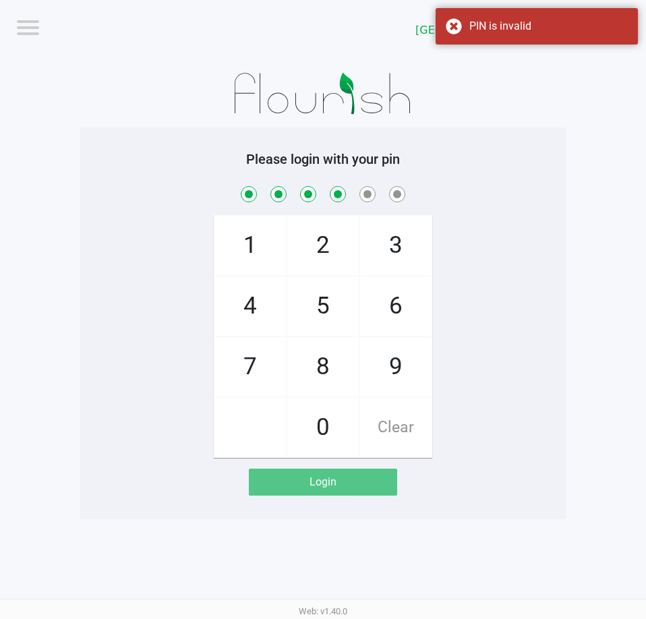
checkbox input "true"
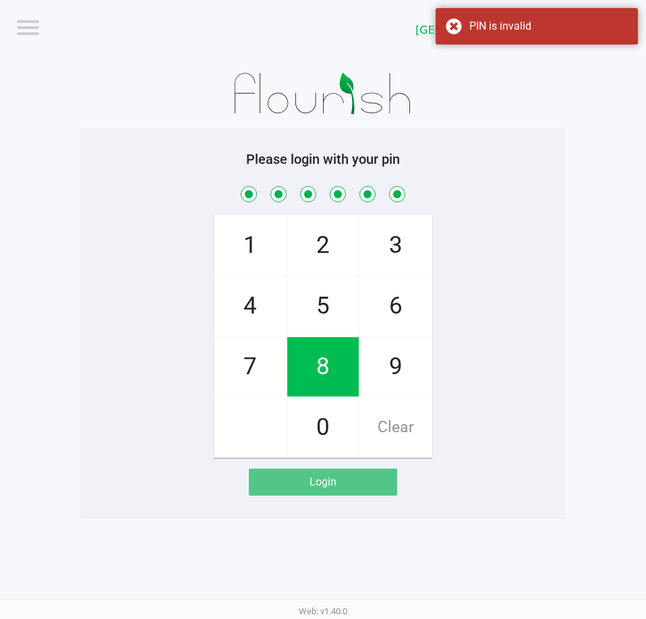
checkbox input "true"
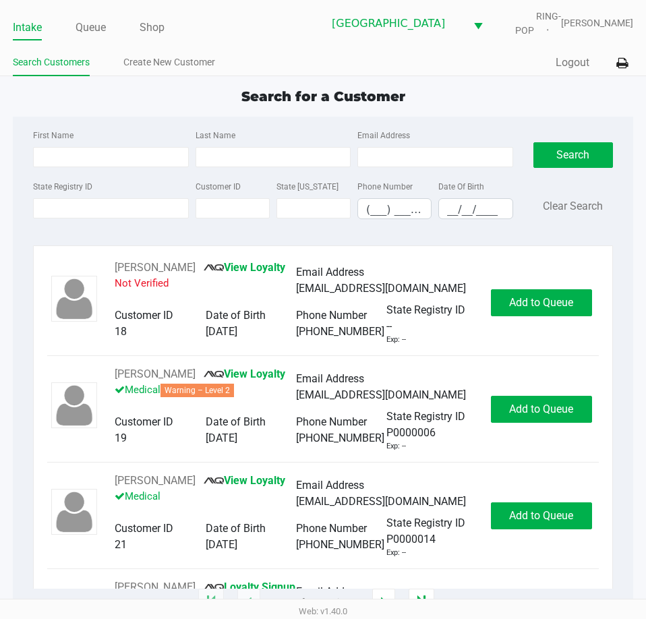
click at [74, 125] on div "First Name Last Name Email Address State Registry ID Customer ID State ID Phone…" at bounding box center [323, 178] width 600 height 123
click at [85, 23] on link "Queue" at bounding box center [91, 27] width 30 height 19
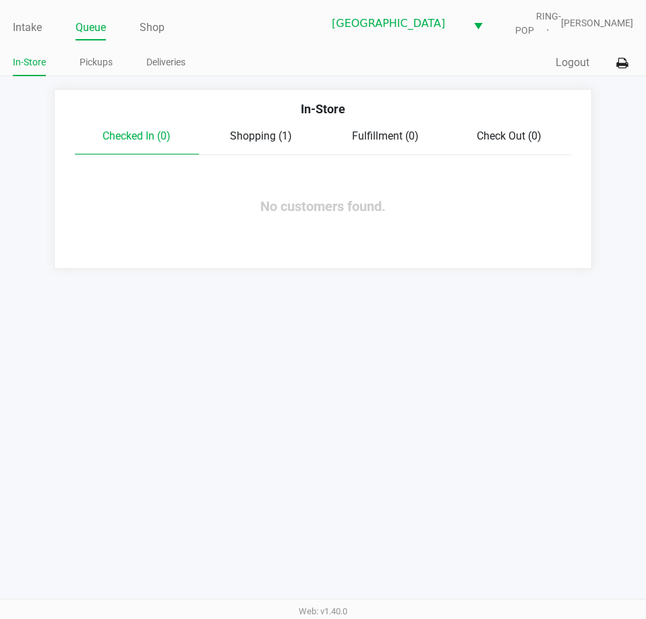
click at [94, 57] on link "Pickups" at bounding box center [96, 62] width 33 height 17
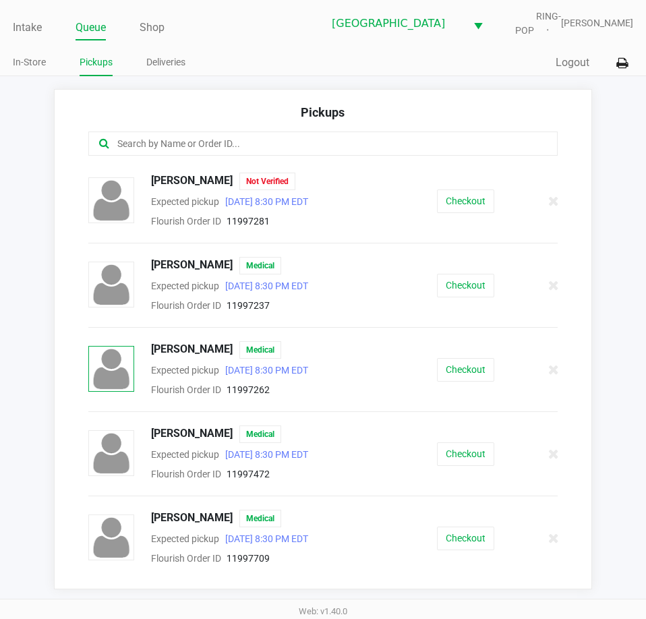
click at [137, 143] on input "text" at bounding box center [317, 144] width 403 height 16
type input "k"
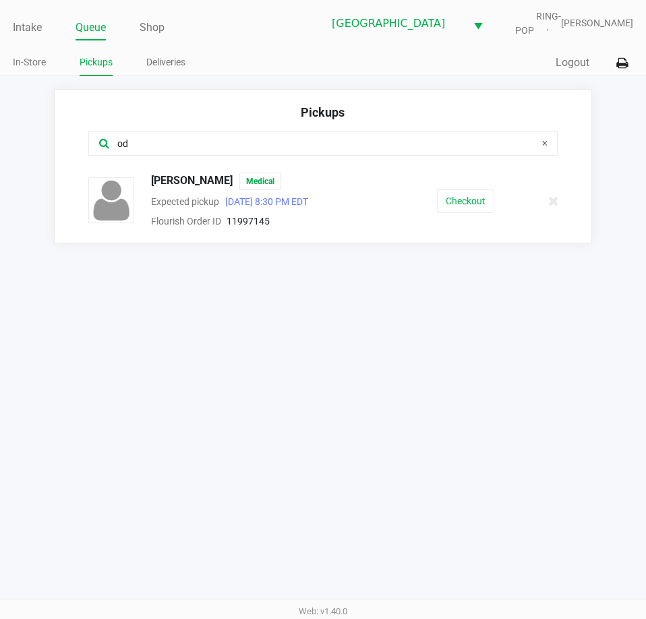
type input "od"
click at [451, 193] on button "Checkout" at bounding box center [465, 202] width 57 height 24
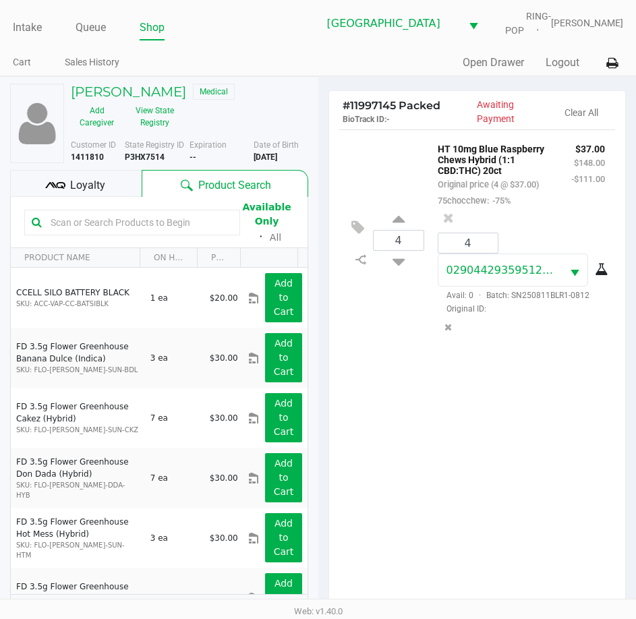
click at [83, 225] on input "text" at bounding box center [138, 222] width 187 height 20
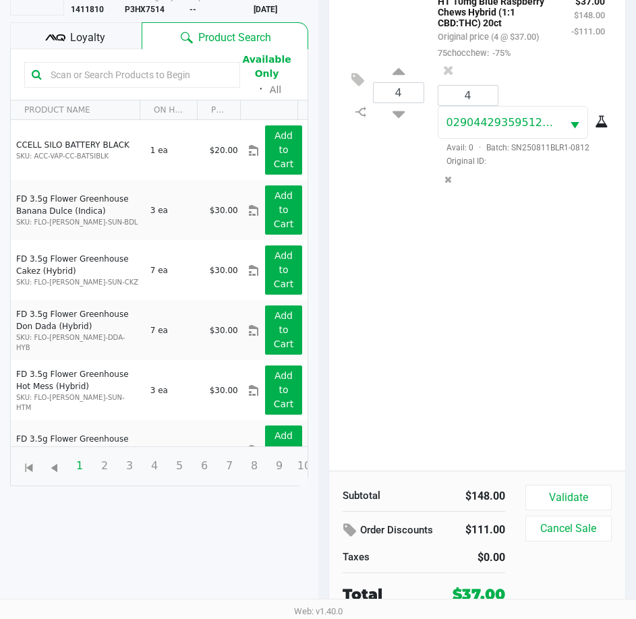
scroll to position [148, 0]
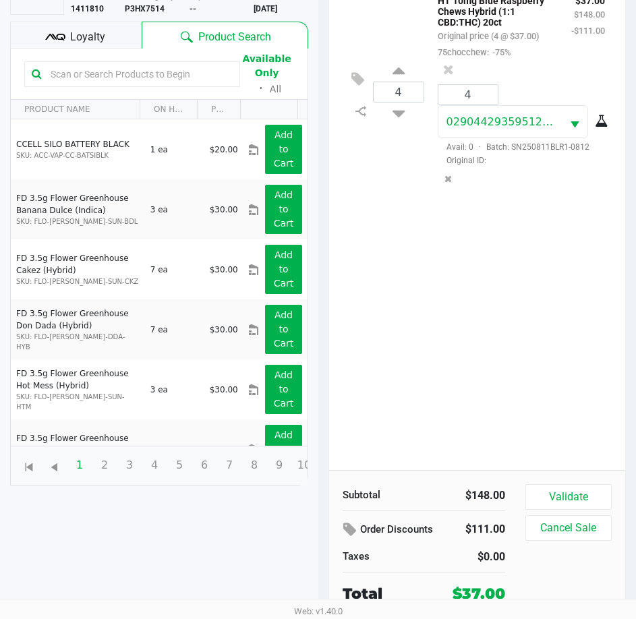
click at [83, 78] on input "text" at bounding box center [138, 74] width 187 height 20
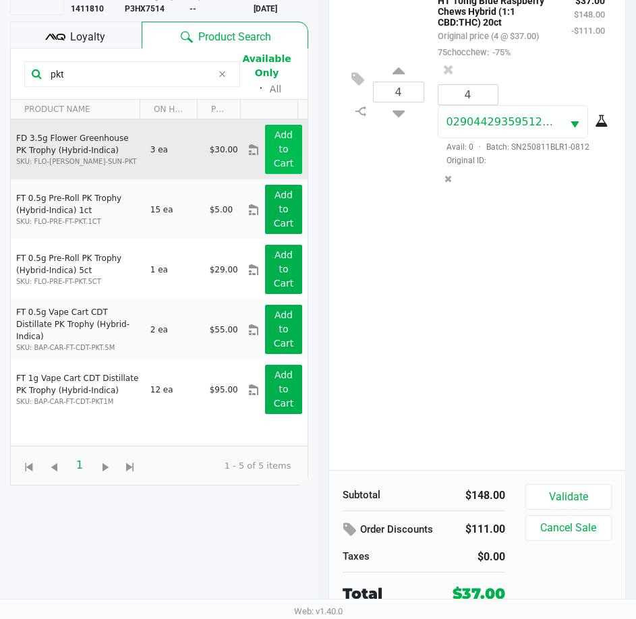
type input "pkt"
click at [275, 149] on app-button-loader "Add to Cart" at bounding box center [284, 148] width 20 height 39
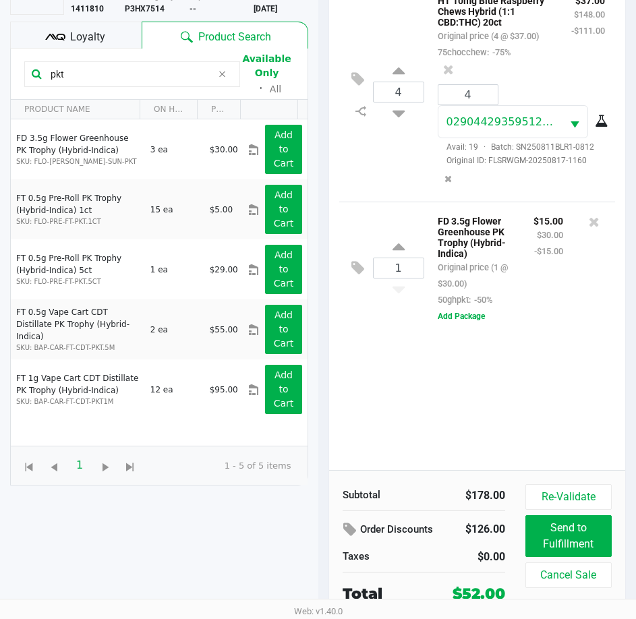
click at [87, 44] on span "Loyalty" at bounding box center [87, 37] width 35 height 16
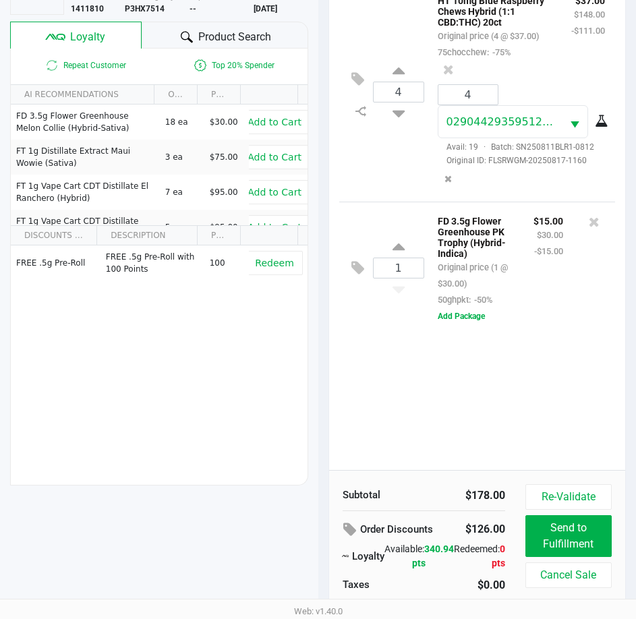
click at [221, 40] on span "Product Search" at bounding box center [234, 37] width 73 height 16
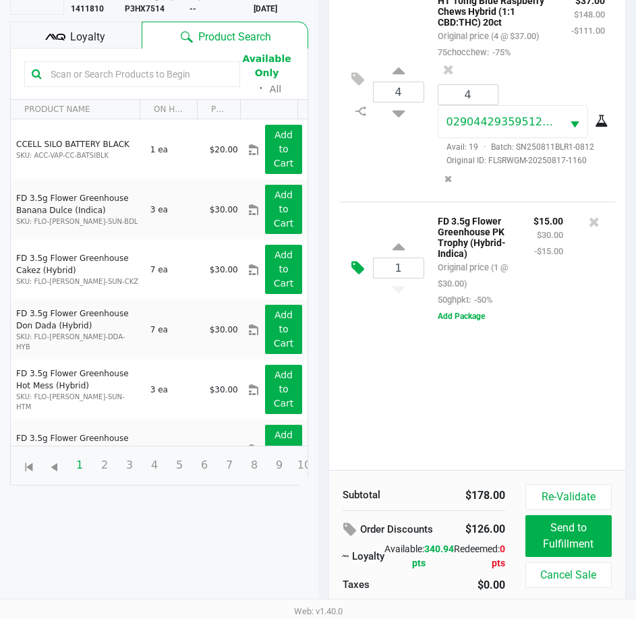
scroll to position [81, 0]
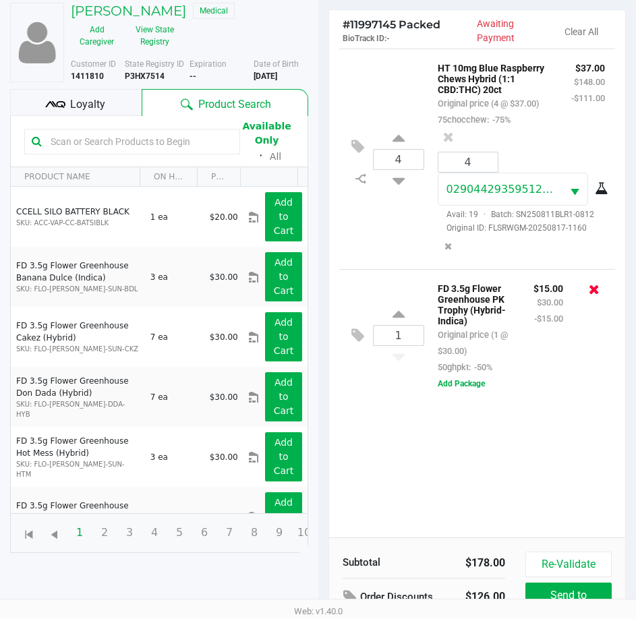
click at [598, 296] on icon at bounding box center [594, 289] width 11 height 13
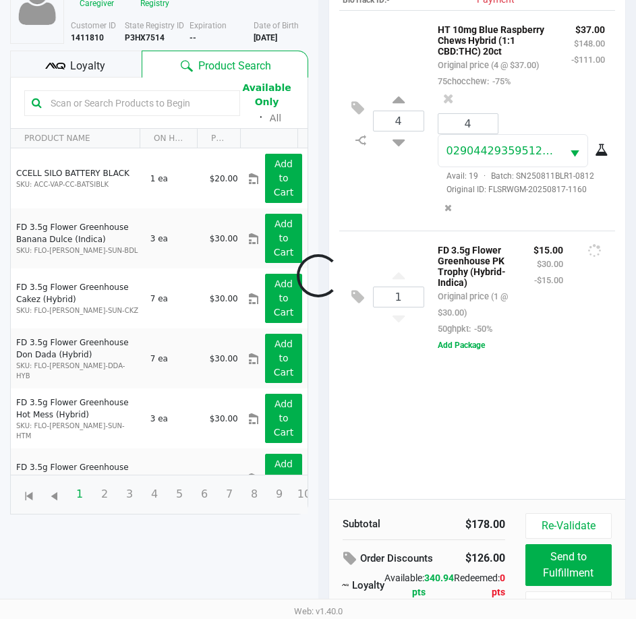
scroll to position [177, 0]
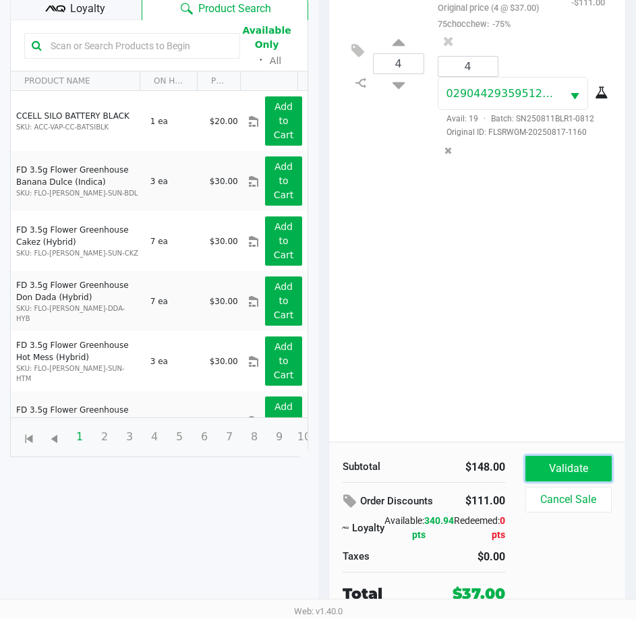
click at [556, 473] on button "Validate" at bounding box center [568, 469] width 86 height 26
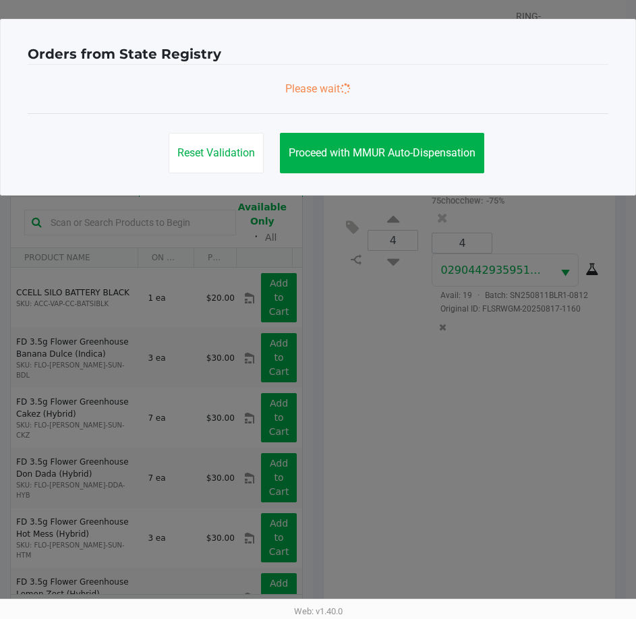
scroll to position [0, 0]
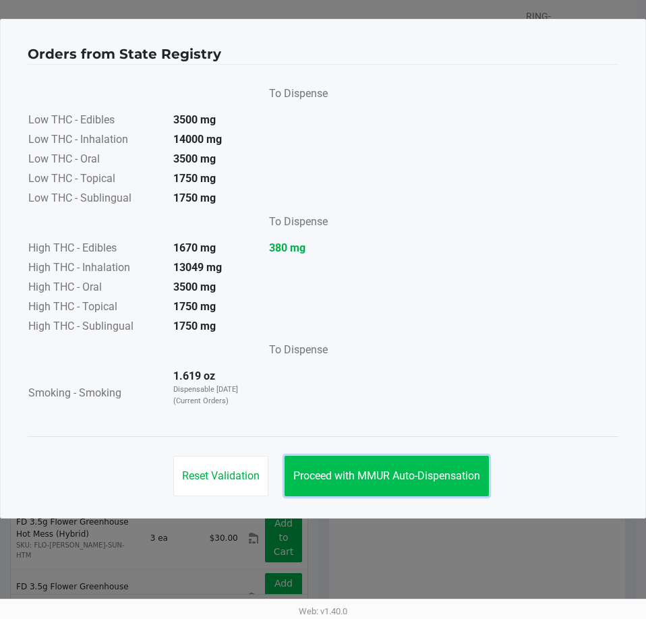
click at [402, 461] on button "Proceed with MMUR Auto-Dispensation" at bounding box center [387, 476] width 204 height 40
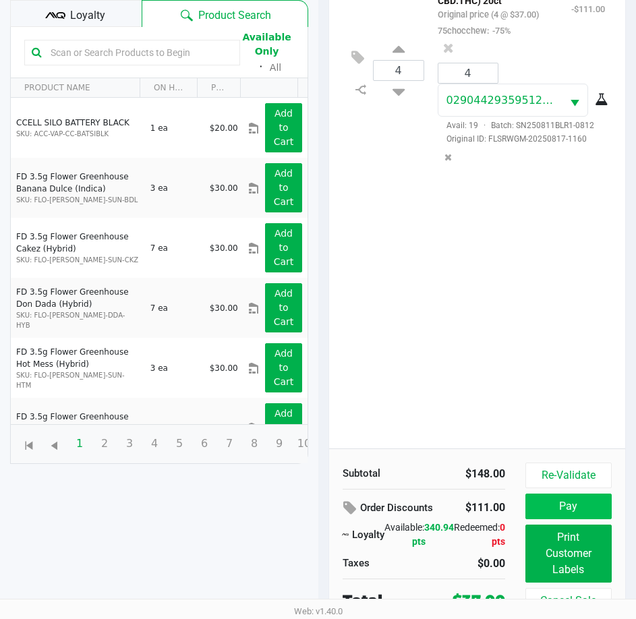
scroll to position [179, 0]
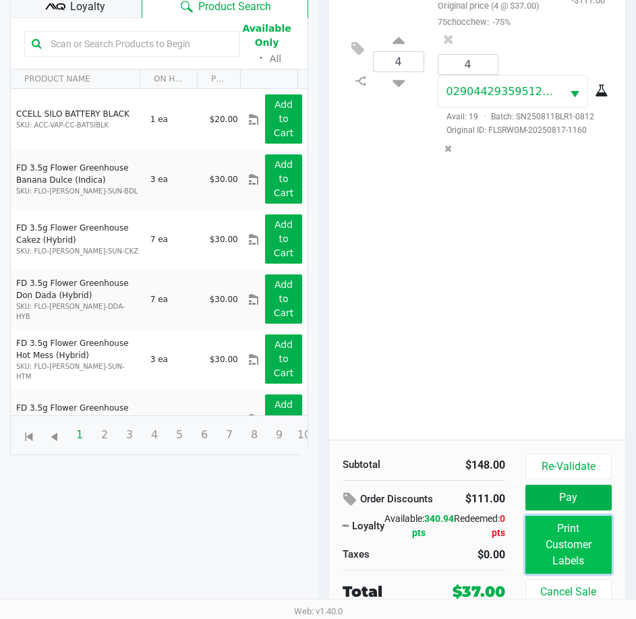
click at [564, 525] on button "Print Customer Labels" at bounding box center [568, 545] width 86 height 58
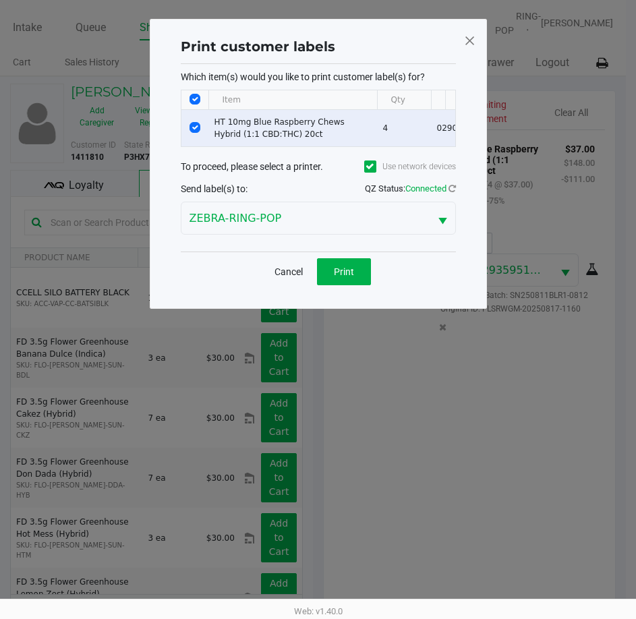
scroll to position [0, 0]
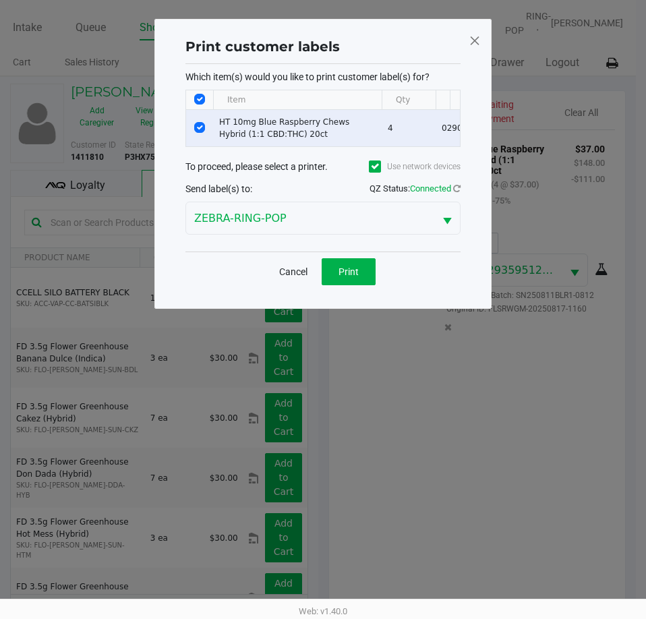
click at [349, 264] on div "Cancel Print" at bounding box center [322, 272] width 275 height 40
click at [347, 272] on button "Print" at bounding box center [349, 271] width 54 height 27
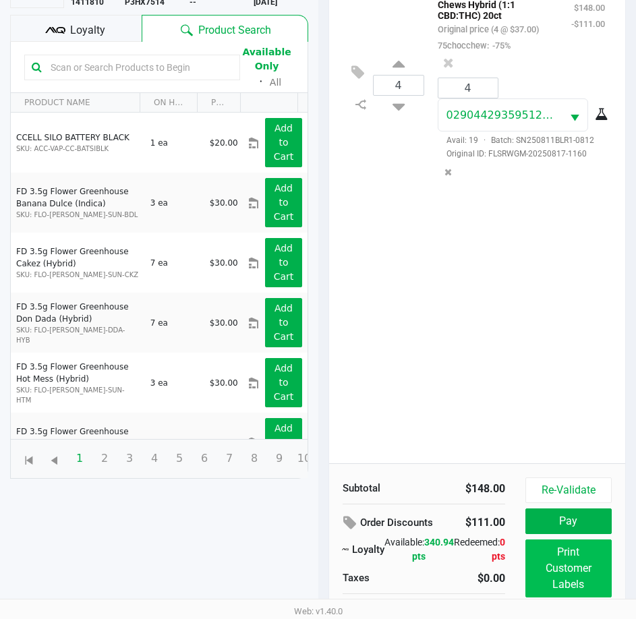
scroll to position [179, 0]
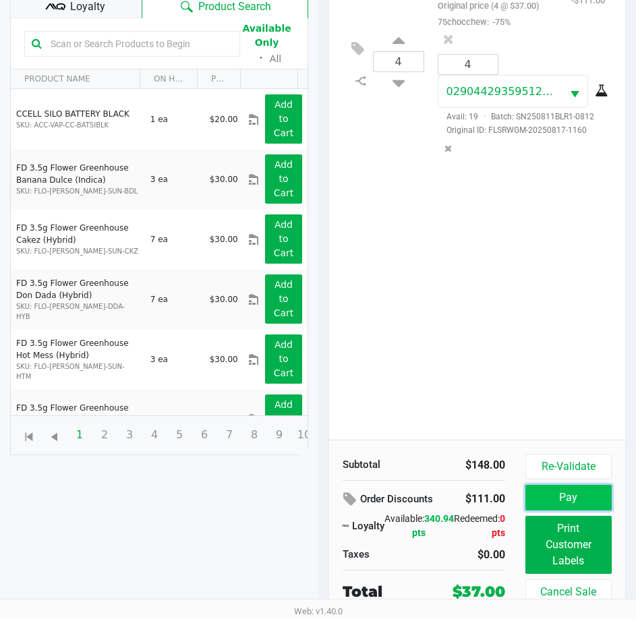
click at [555, 490] on button "Pay" at bounding box center [568, 498] width 86 height 26
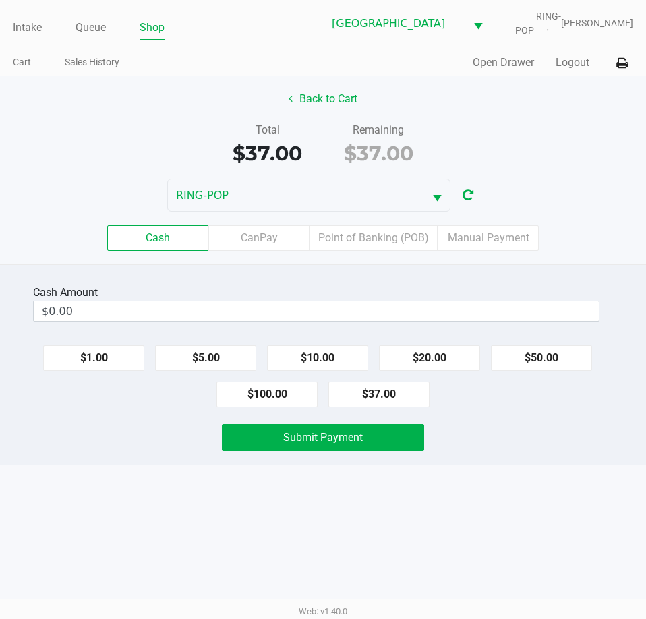
click at [329, 100] on button "Back to Cart" at bounding box center [323, 99] width 86 height 26
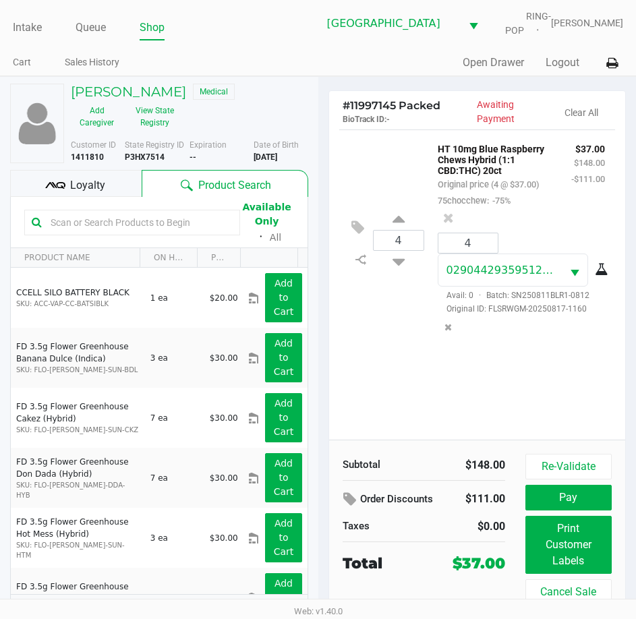
click at [98, 181] on span "Loyalty" at bounding box center [87, 185] width 35 height 16
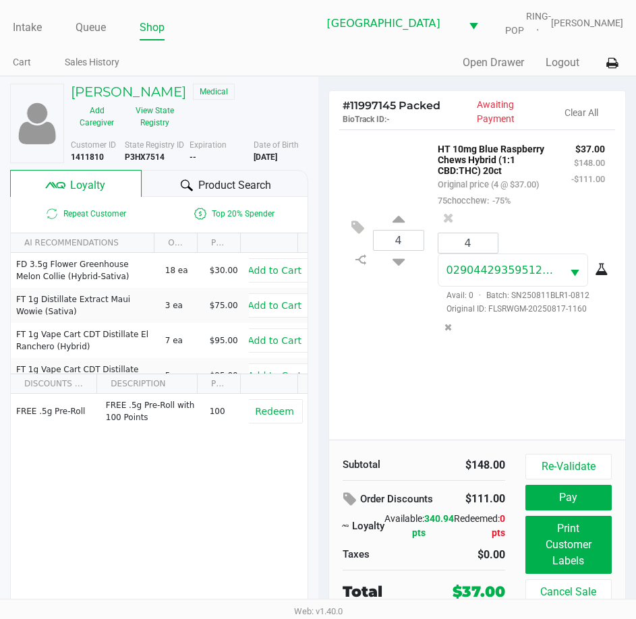
click at [430, 396] on div "4 HT 10mg Blue Raspberry Chews Hybrid (1:1 CBD:THC) 20ct Original price (4 @ $3…" at bounding box center [477, 284] width 297 height 310
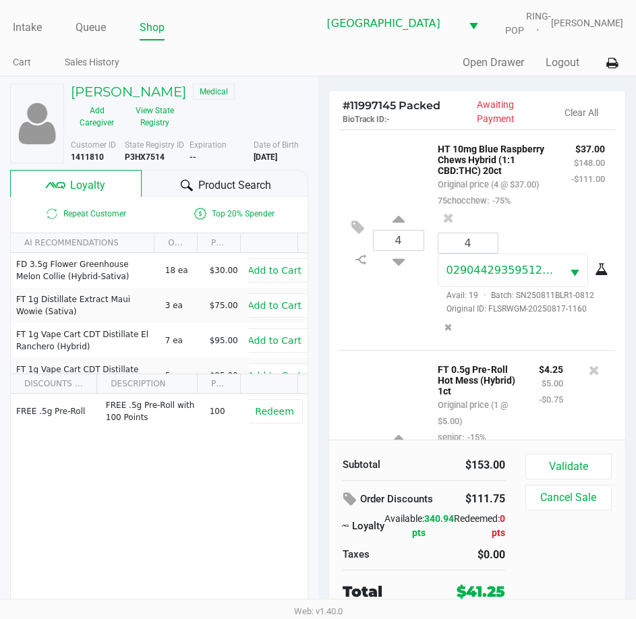
scroll to position [176, 0]
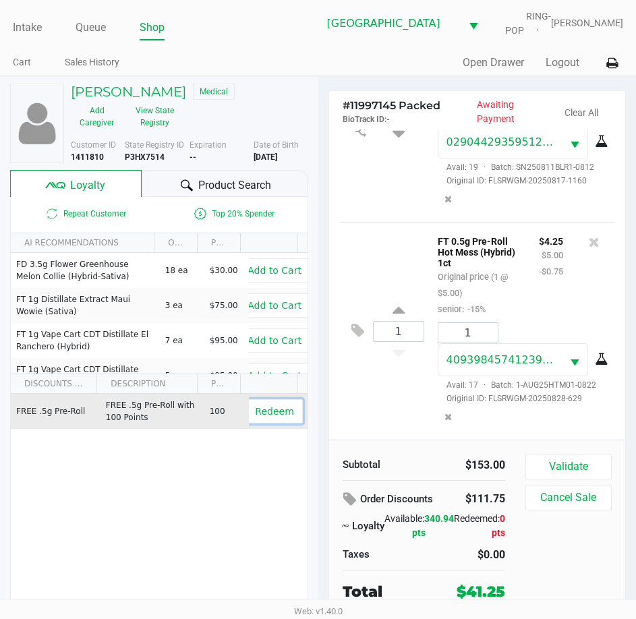
click at [249, 409] on button "Redeem" at bounding box center [274, 411] width 56 height 24
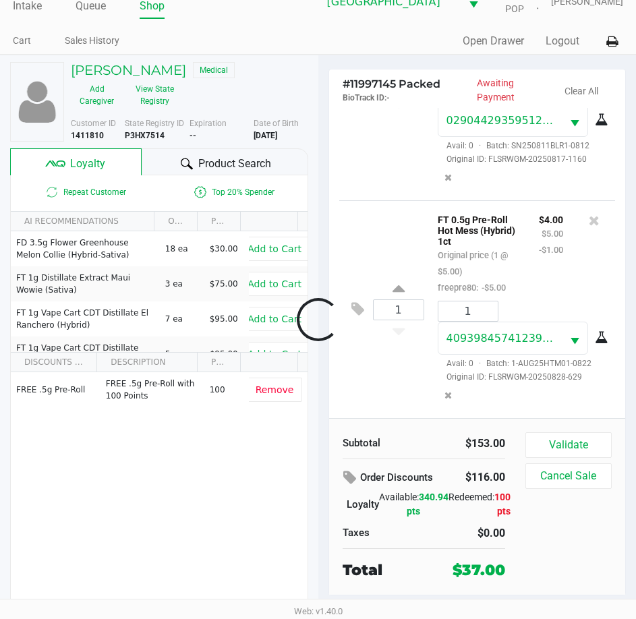
scroll to position [212, 0]
click at [569, 440] on button "Validate" at bounding box center [568, 445] width 86 height 26
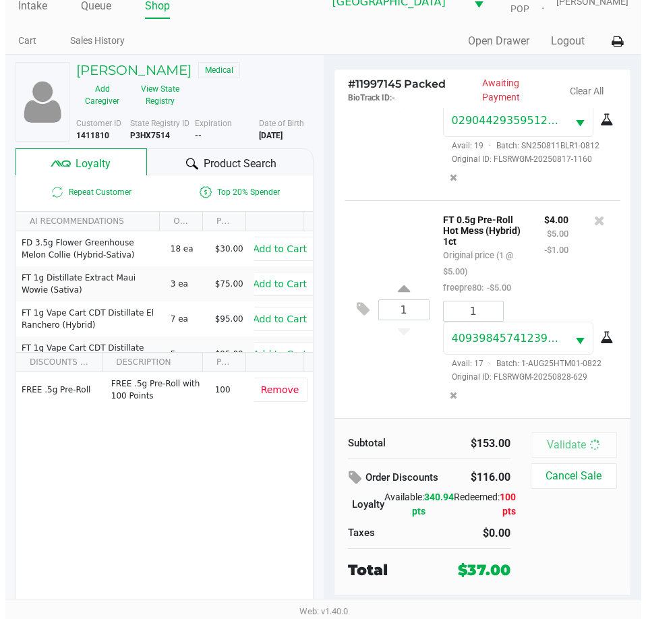
scroll to position [229, 0]
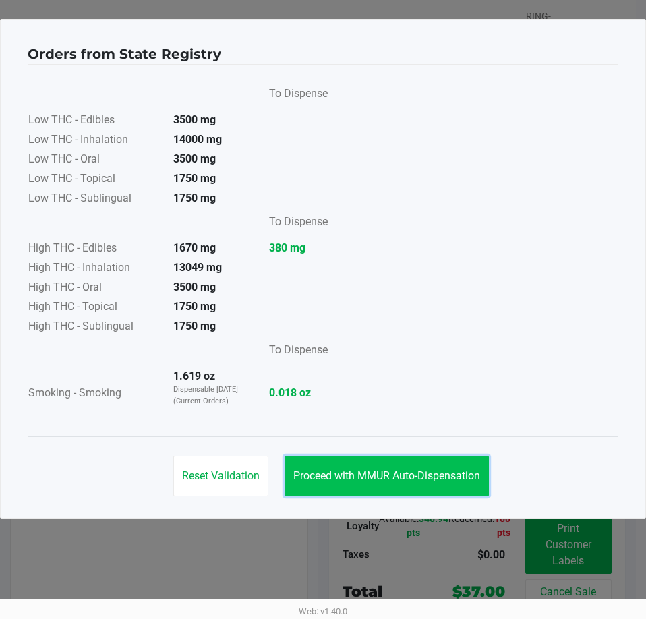
click at [449, 482] on button "Proceed with MMUR Auto-Dispensation" at bounding box center [387, 476] width 204 height 40
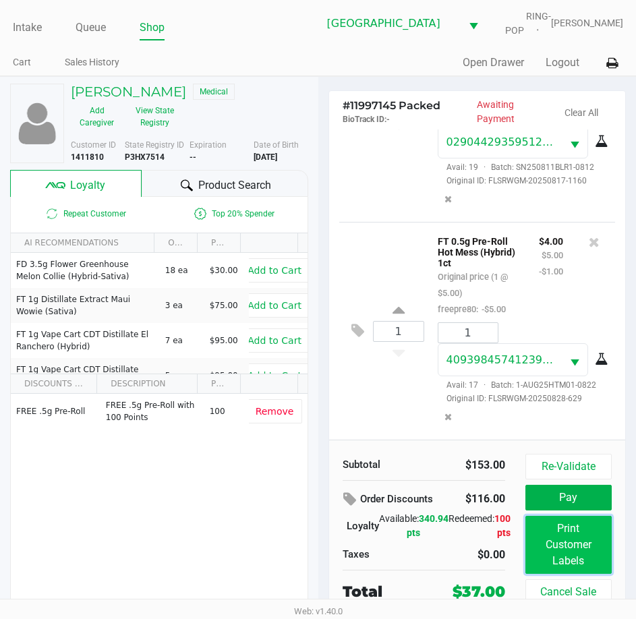
click at [573, 534] on button "Print Customer Labels" at bounding box center [568, 545] width 86 height 58
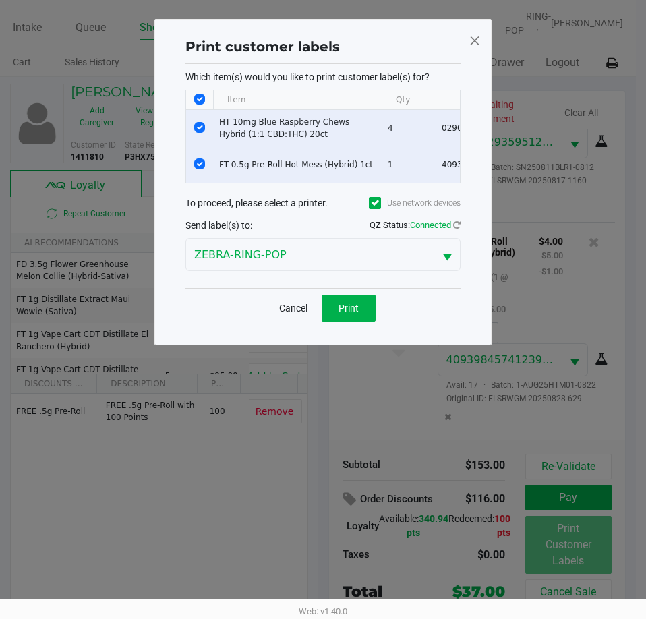
click at [198, 101] on input "Select All Rows" at bounding box center [199, 99] width 11 height 11
checkbox input "false"
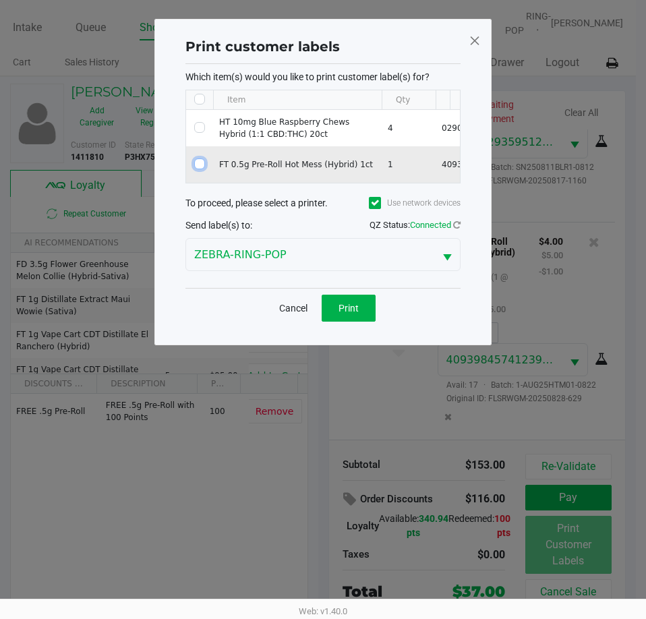
click at [200, 164] on input "Select Row" at bounding box center [199, 163] width 11 height 11
checkbox input "true"
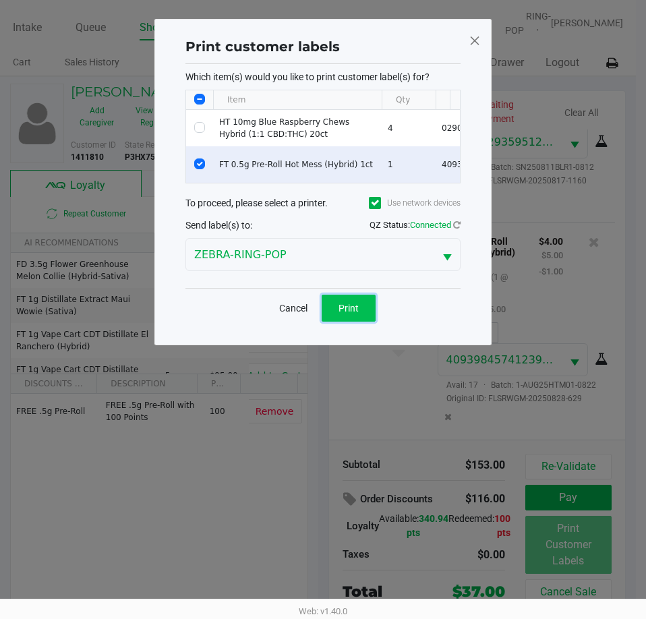
click at [350, 322] on button "Print" at bounding box center [349, 308] width 54 height 27
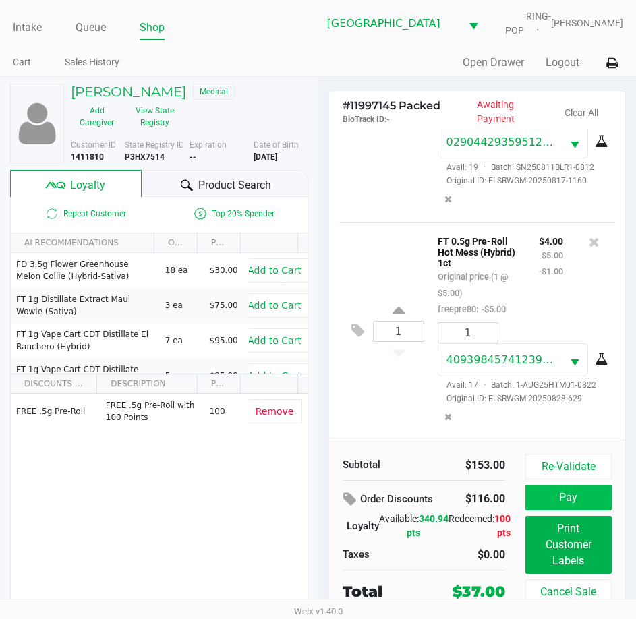
click at [570, 505] on button "Pay" at bounding box center [568, 498] width 86 height 26
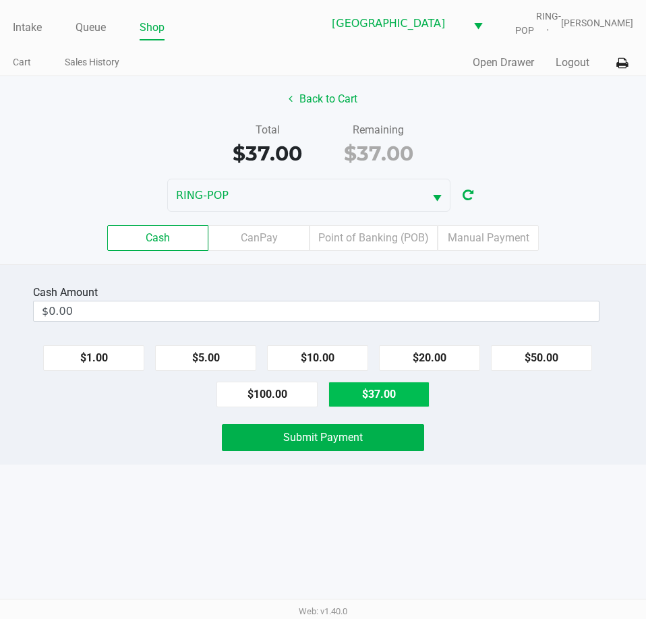
click at [401, 397] on button "$37.00" at bounding box center [378, 395] width 101 height 26
type input "$37.00"
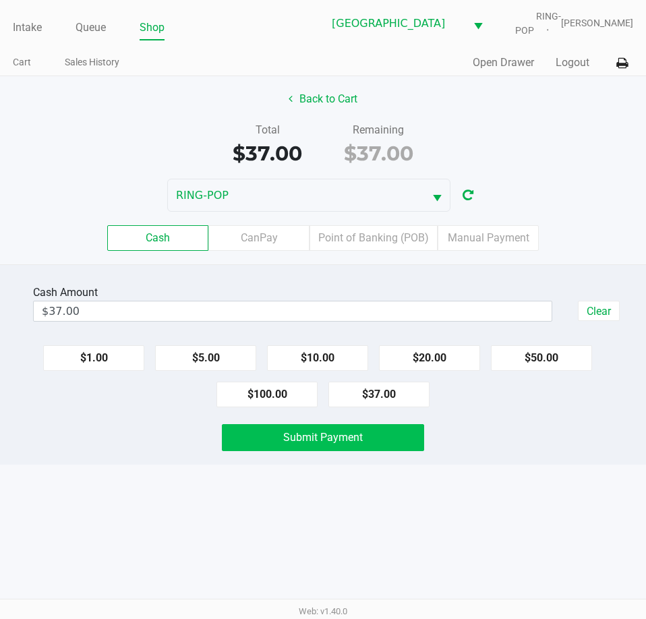
click at [322, 443] on span "Submit Payment" at bounding box center [323, 437] width 80 height 13
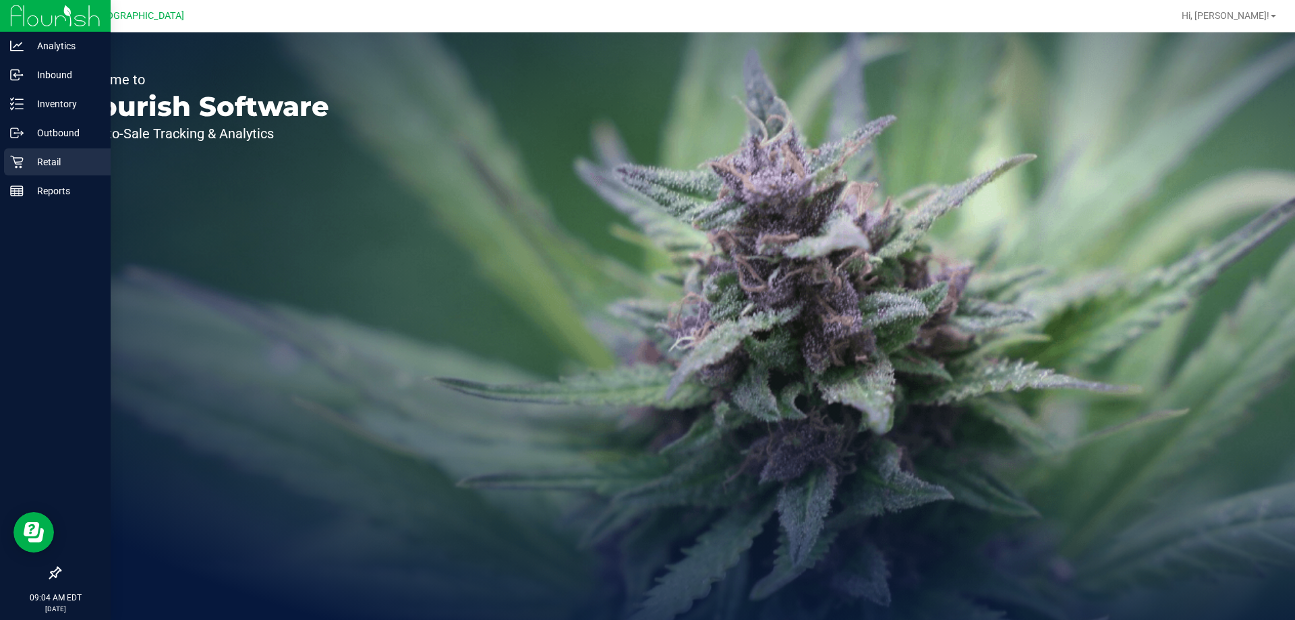
click at [27, 164] on p "Retail" at bounding box center [64, 162] width 81 height 16
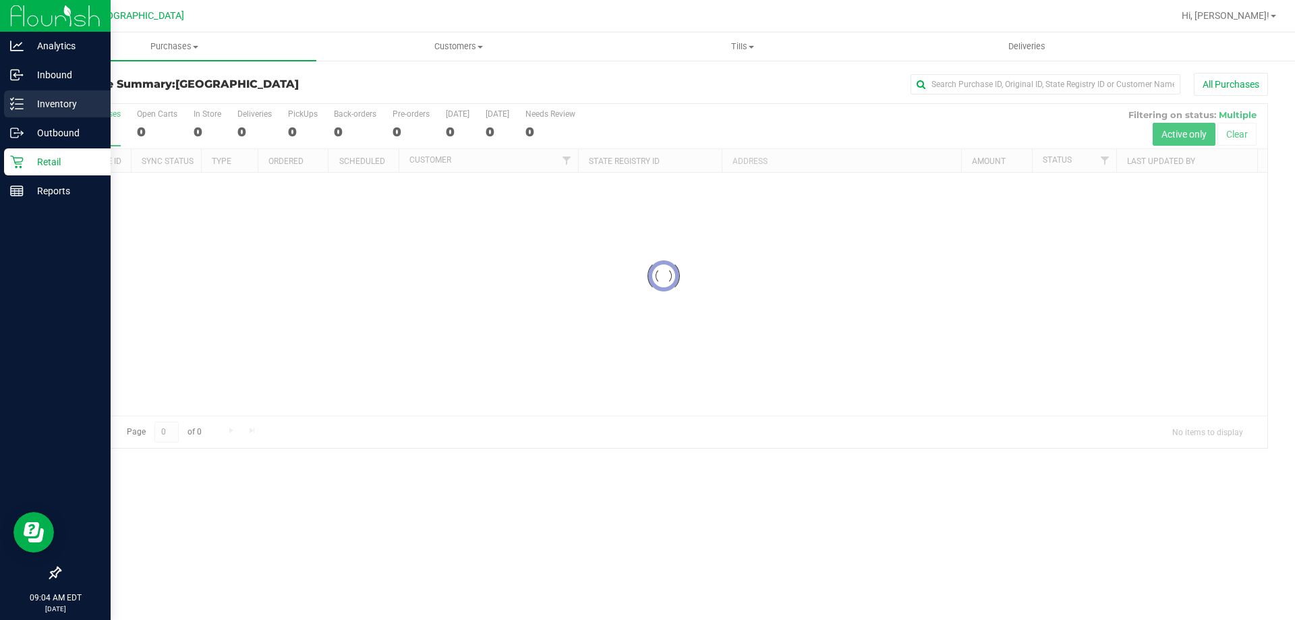
click at [38, 105] on p "Inventory" at bounding box center [64, 104] width 81 height 16
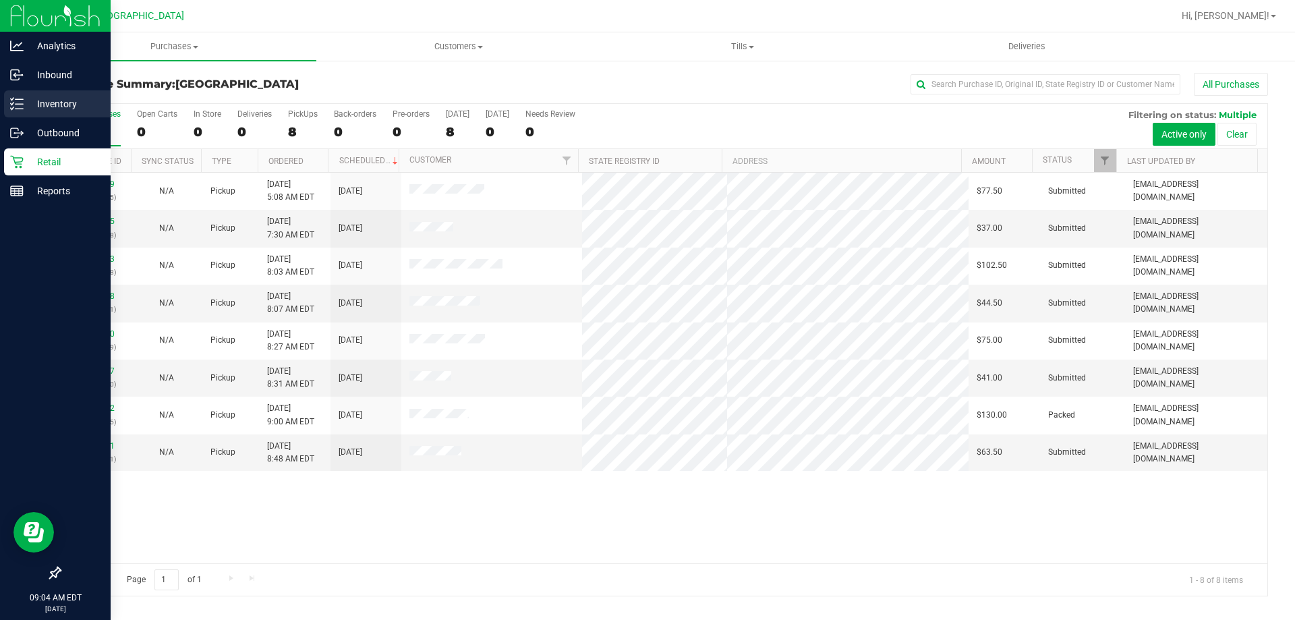
click at [30, 102] on p "Inventory" at bounding box center [64, 104] width 81 height 16
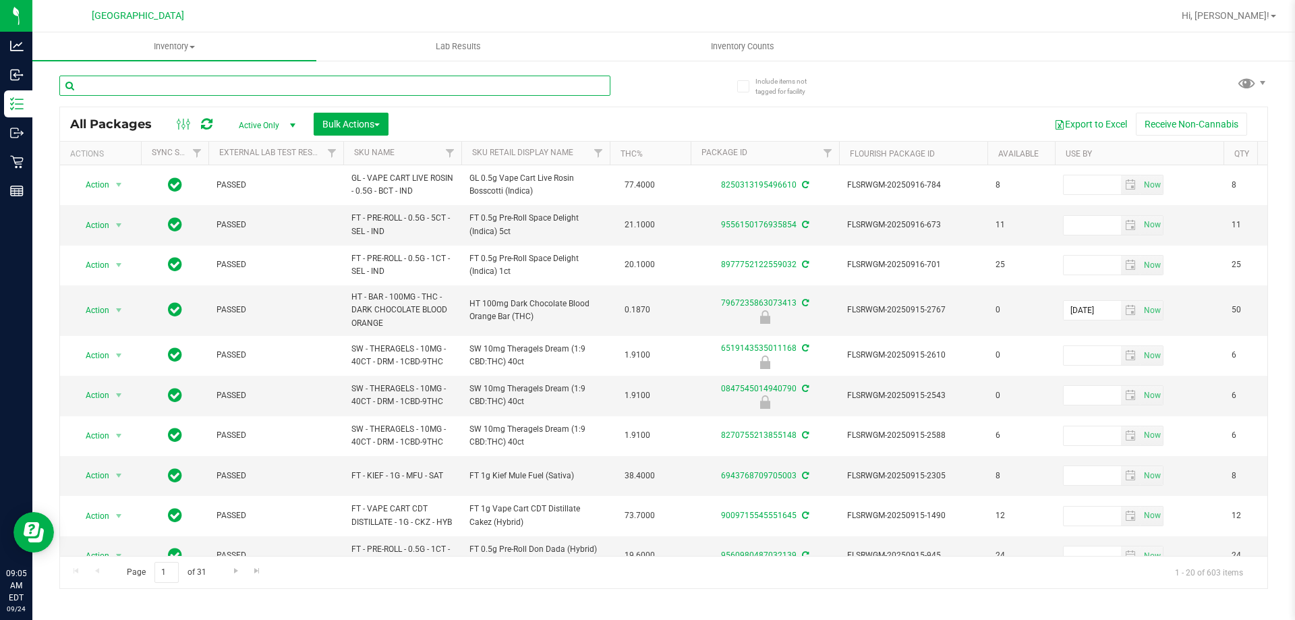
click at [170, 88] on input "text" at bounding box center [334, 86] width 551 height 20
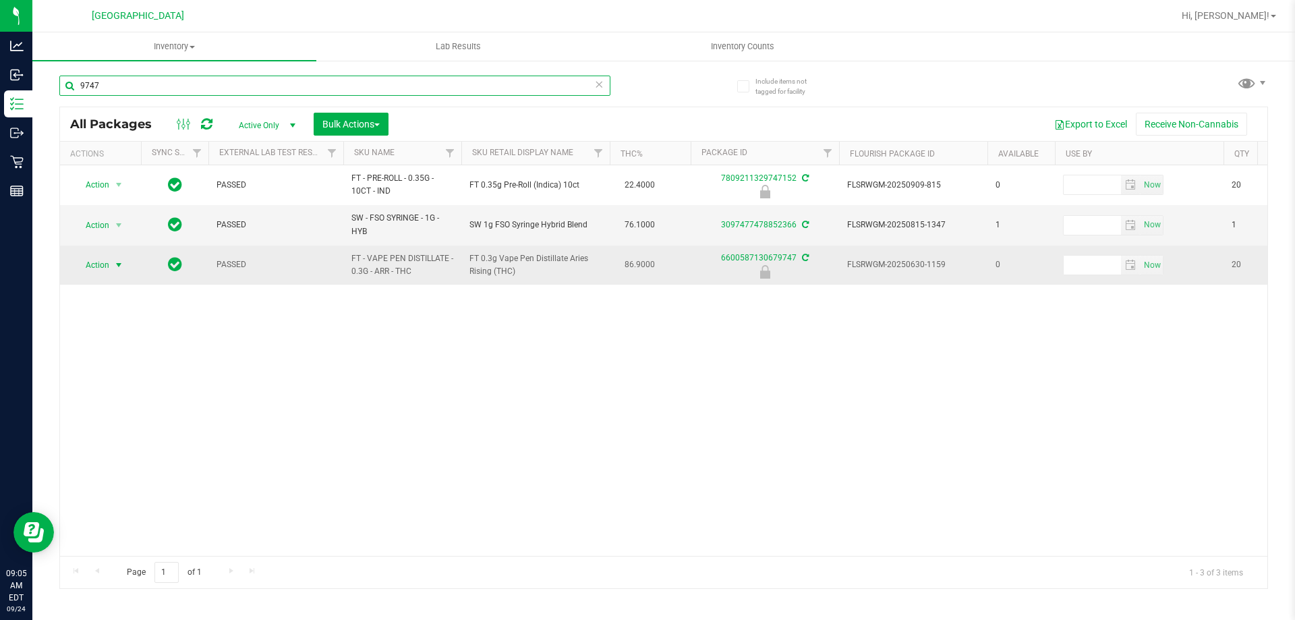
type input "9747"
click at [125, 268] on span "select" at bounding box center [119, 265] width 17 height 19
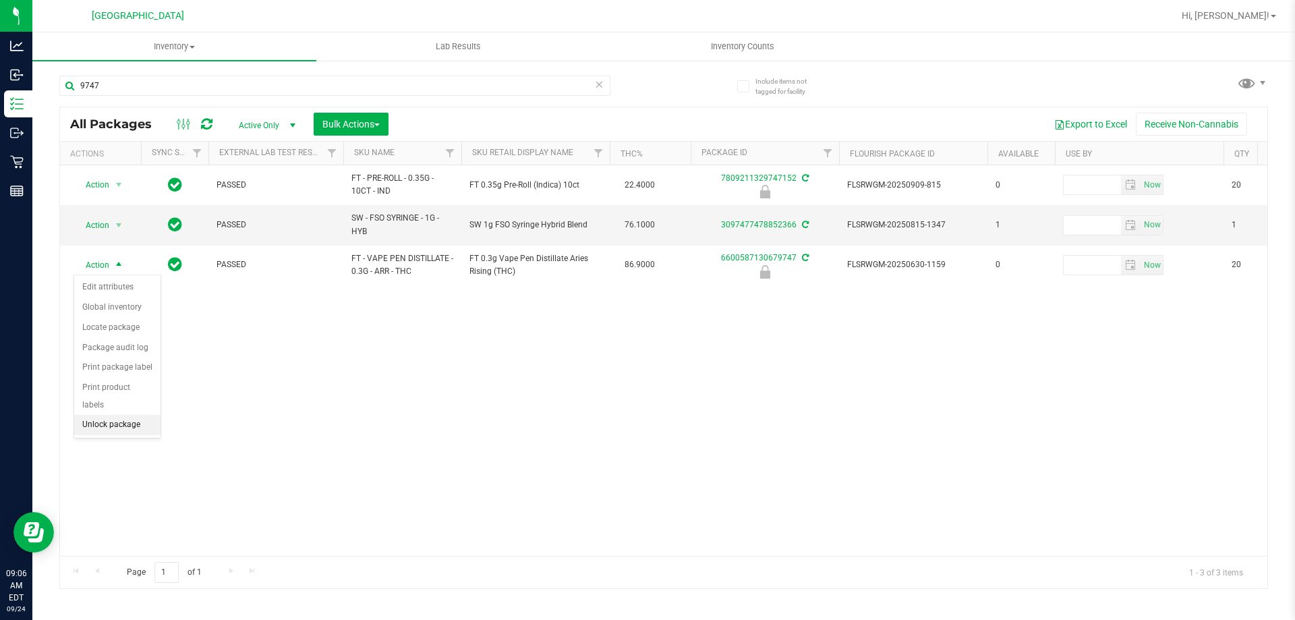
click at [119, 415] on li "Unlock package" at bounding box center [117, 425] width 86 height 20
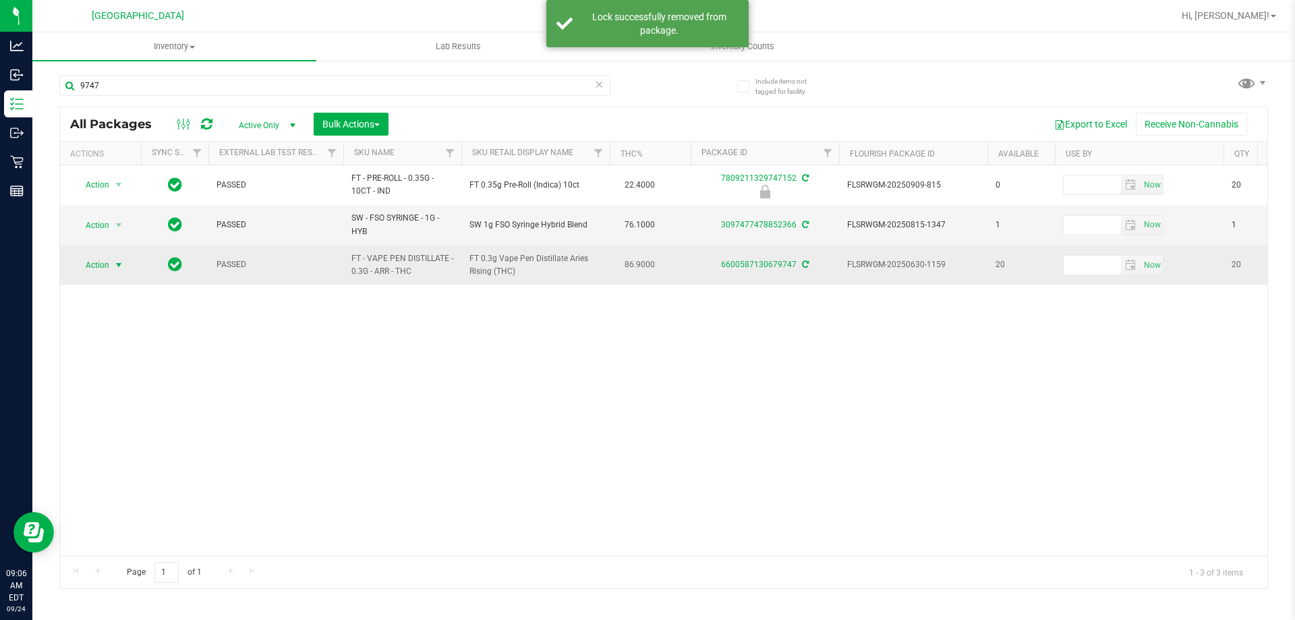
click at [119, 267] on span "select" at bounding box center [118, 265] width 11 height 11
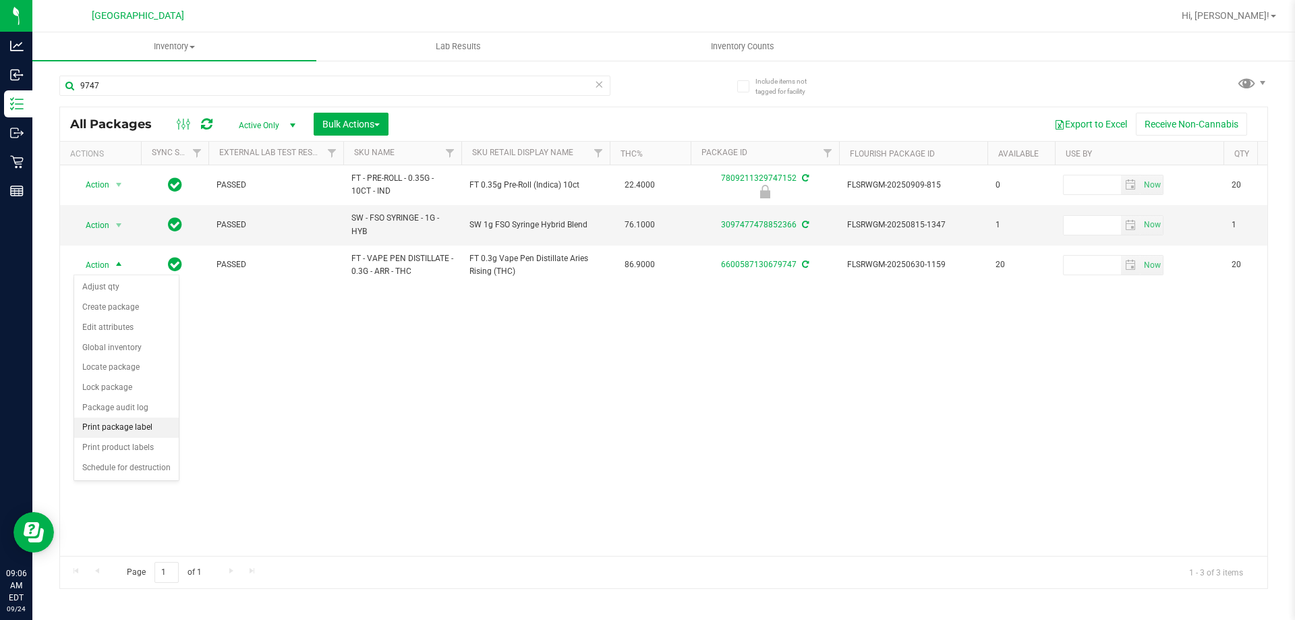
click at [118, 422] on li "Print package label" at bounding box center [126, 427] width 105 height 20
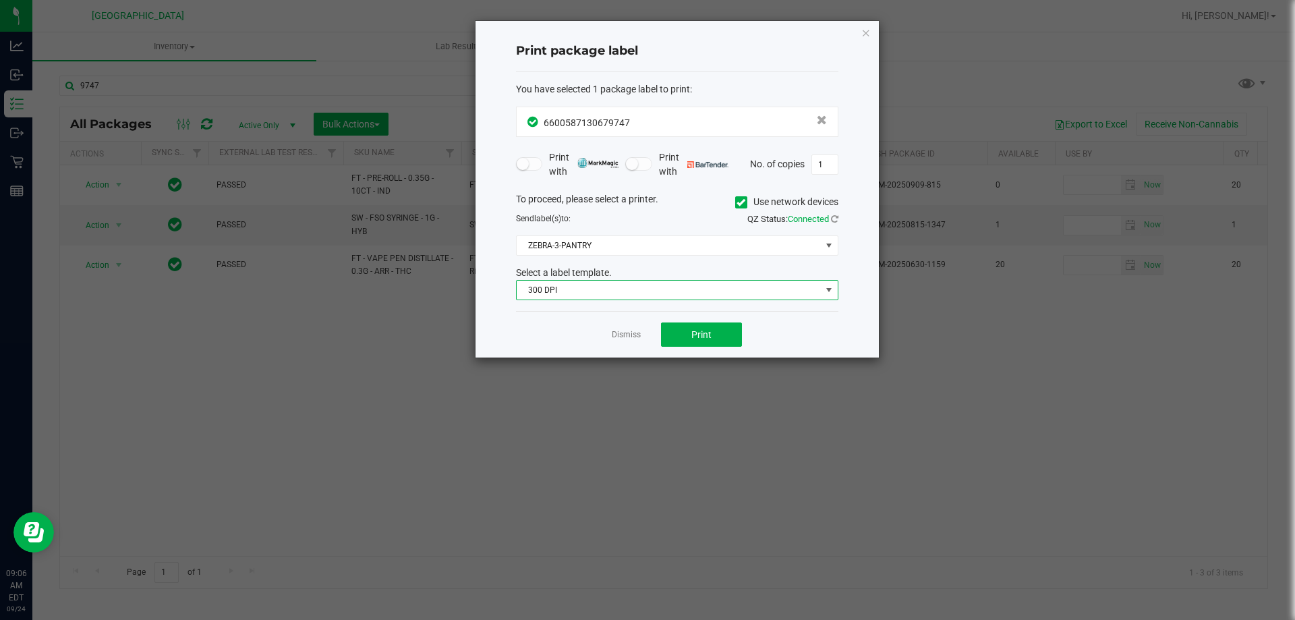
click at [565, 300] on span "300 DPI" at bounding box center [677, 290] width 322 height 20
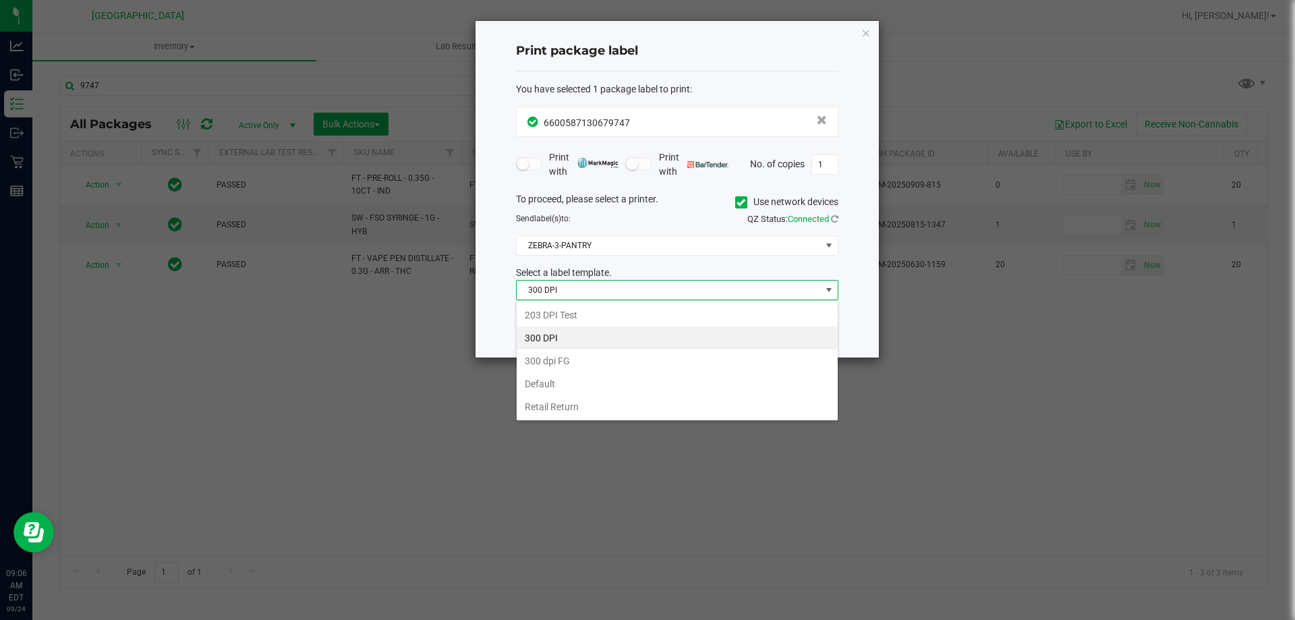
scroll to position [20, 322]
click at [566, 316] on li "203 DPI Test" at bounding box center [677, 315] width 321 height 23
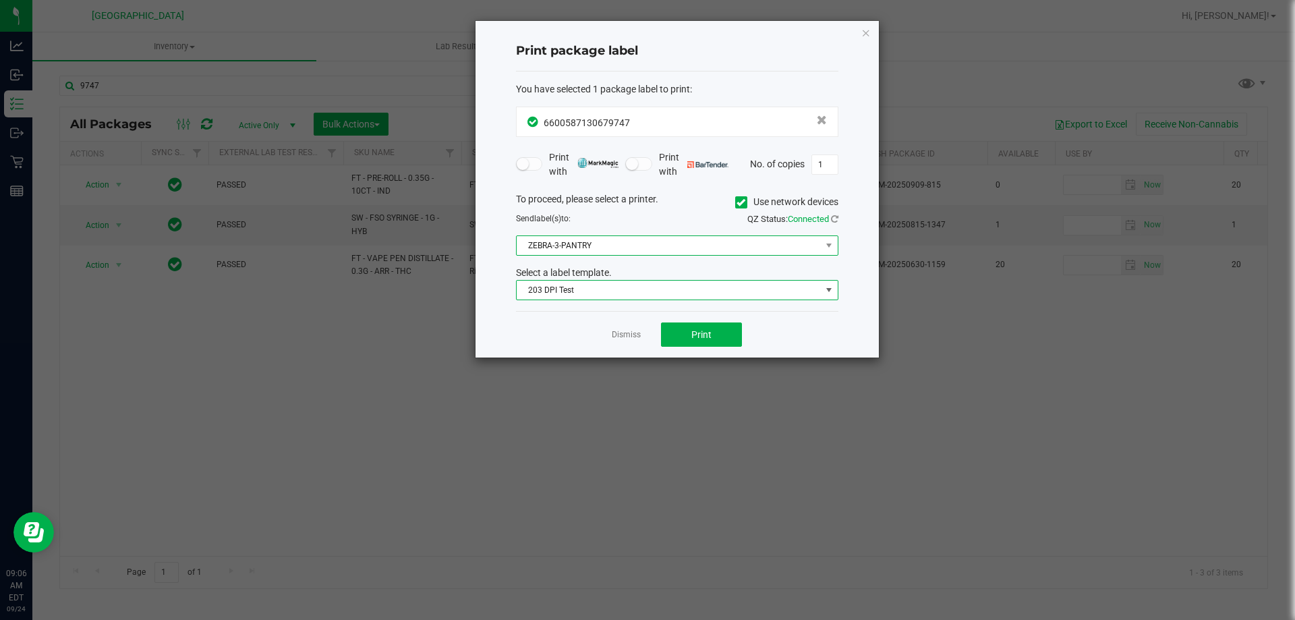
click at [691, 241] on span "ZEBRA-3-PANTRY" at bounding box center [669, 245] width 304 height 19
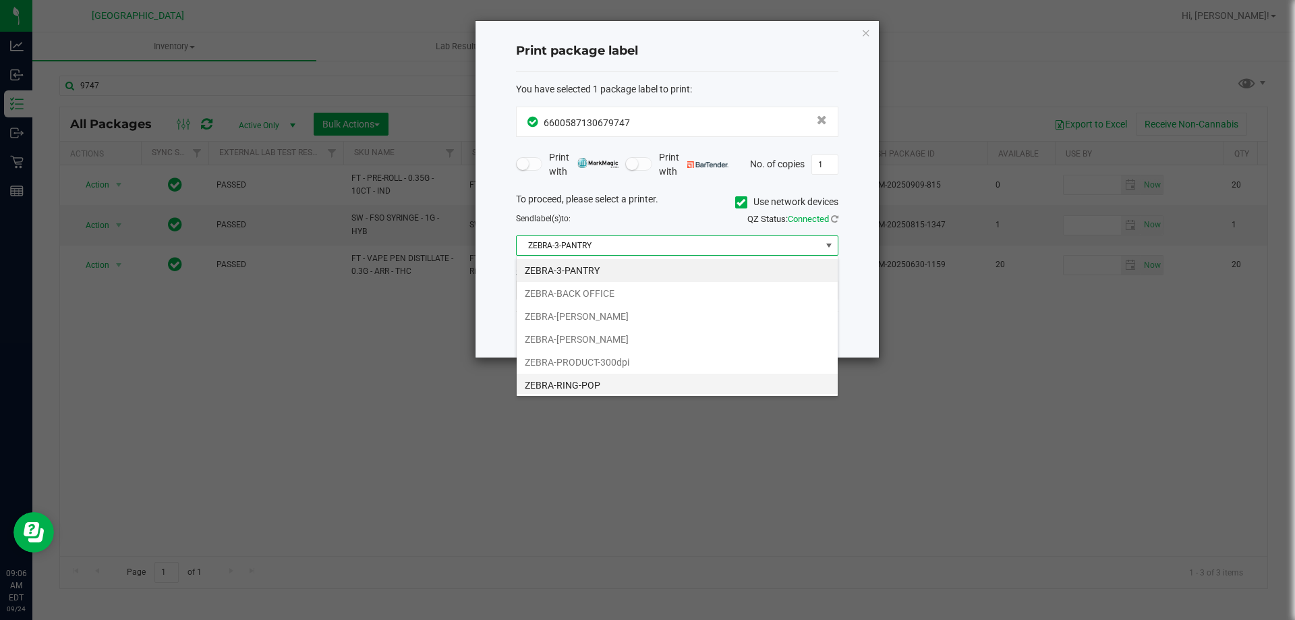
click at [591, 376] on li "ZEBRA-RING-POP" at bounding box center [677, 385] width 321 height 23
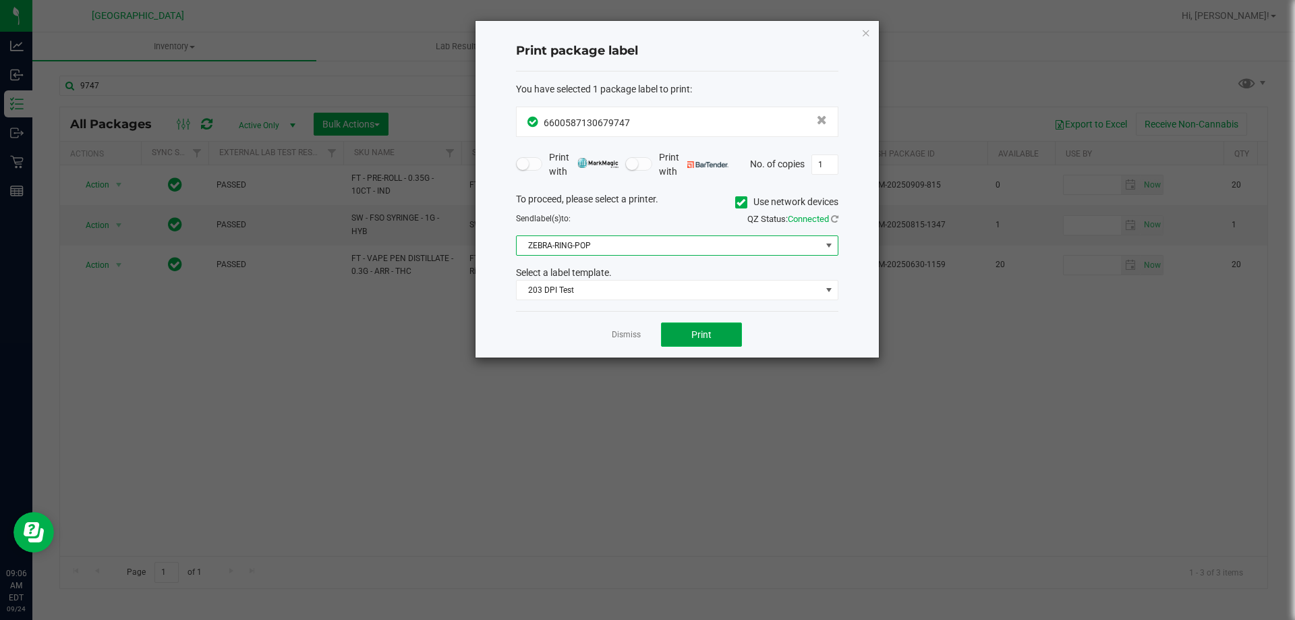
click at [724, 335] on button "Print" at bounding box center [701, 334] width 81 height 24
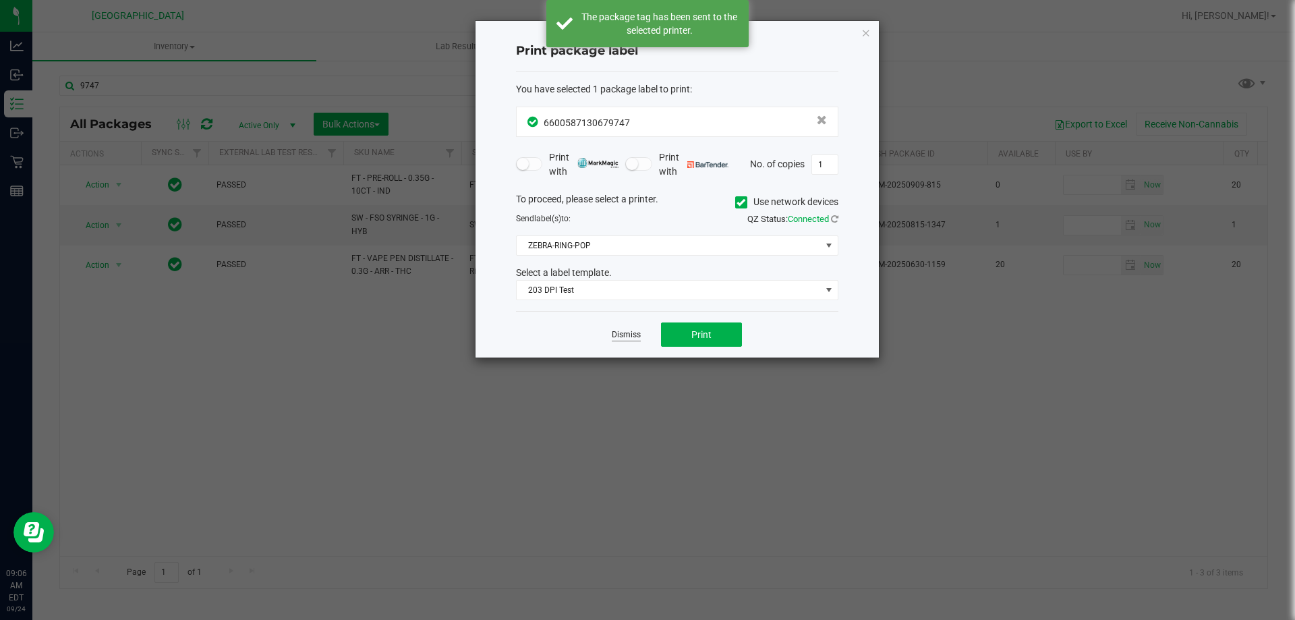
click at [633, 339] on link "Dismiss" at bounding box center [626, 334] width 29 height 11
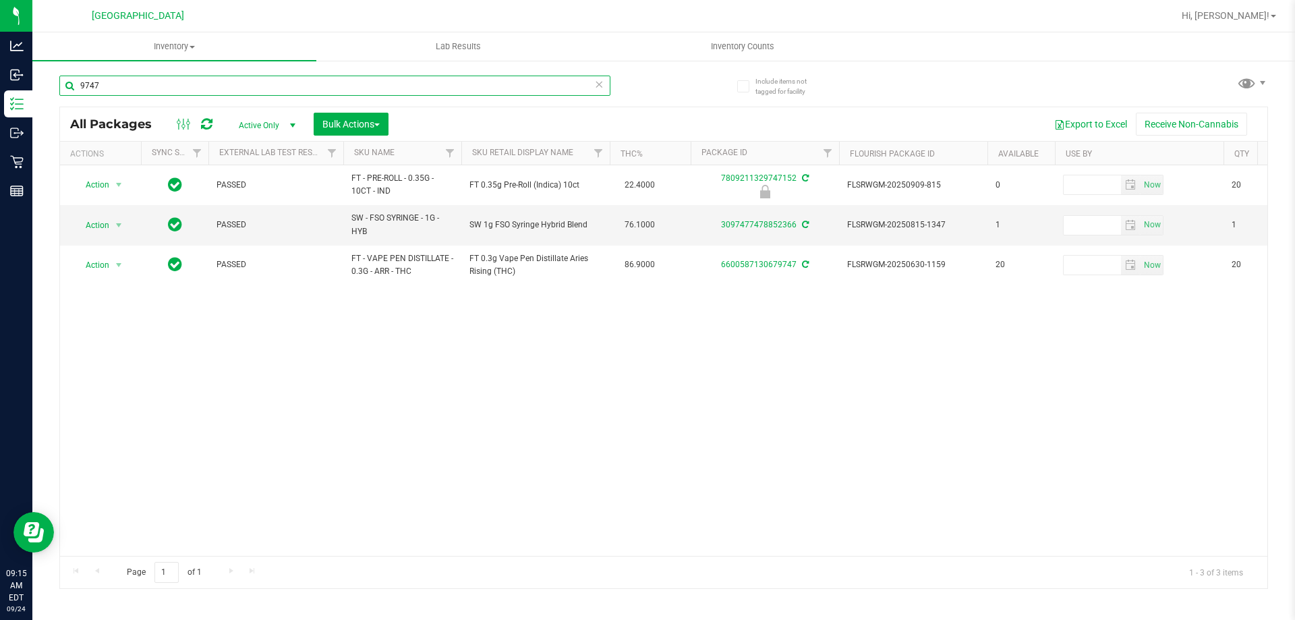
click at [148, 95] on input "9747" at bounding box center [334, 86] width 551 height 20
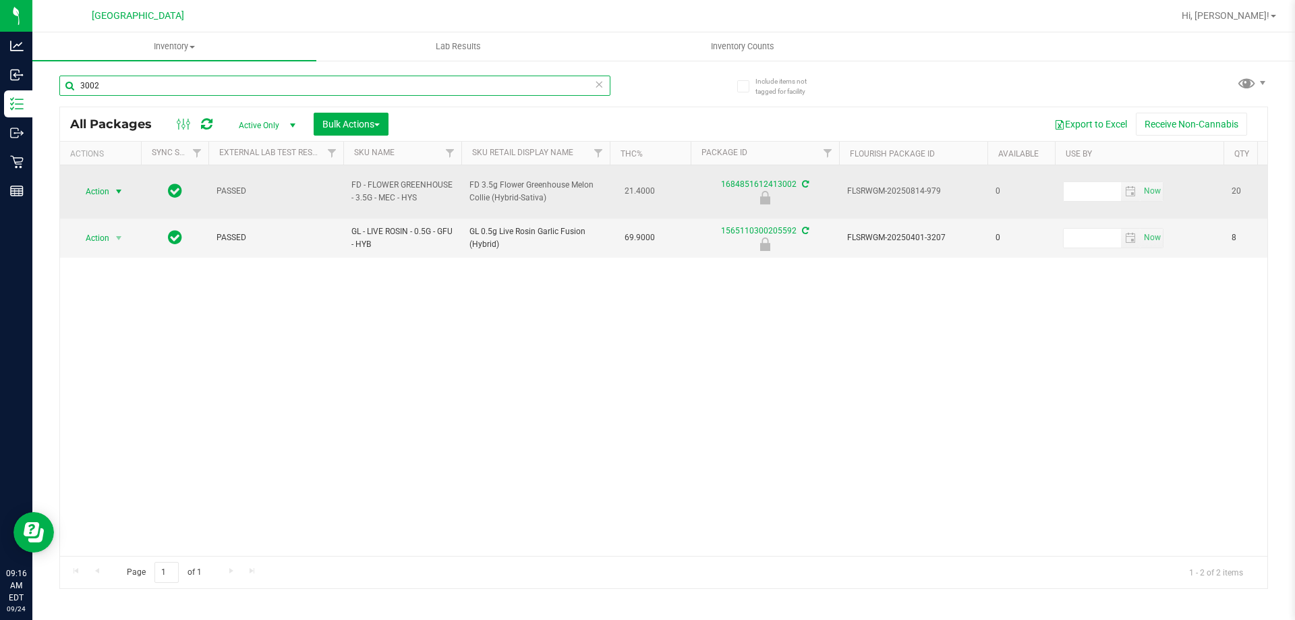
type input "3002"
click at [120, 186] on span "select" at bounding box center [118, 191] width 11 height 11
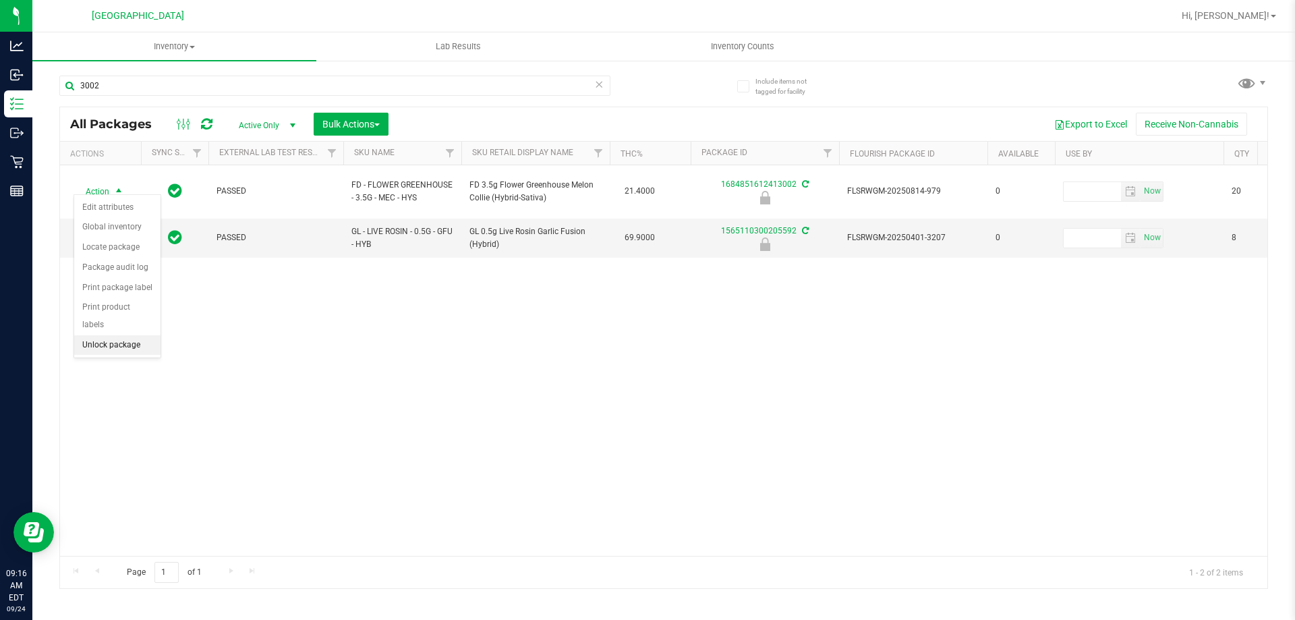
click at [125, 335] on li "Unlock package" at bounding box center [117, 345] width 86 height 20
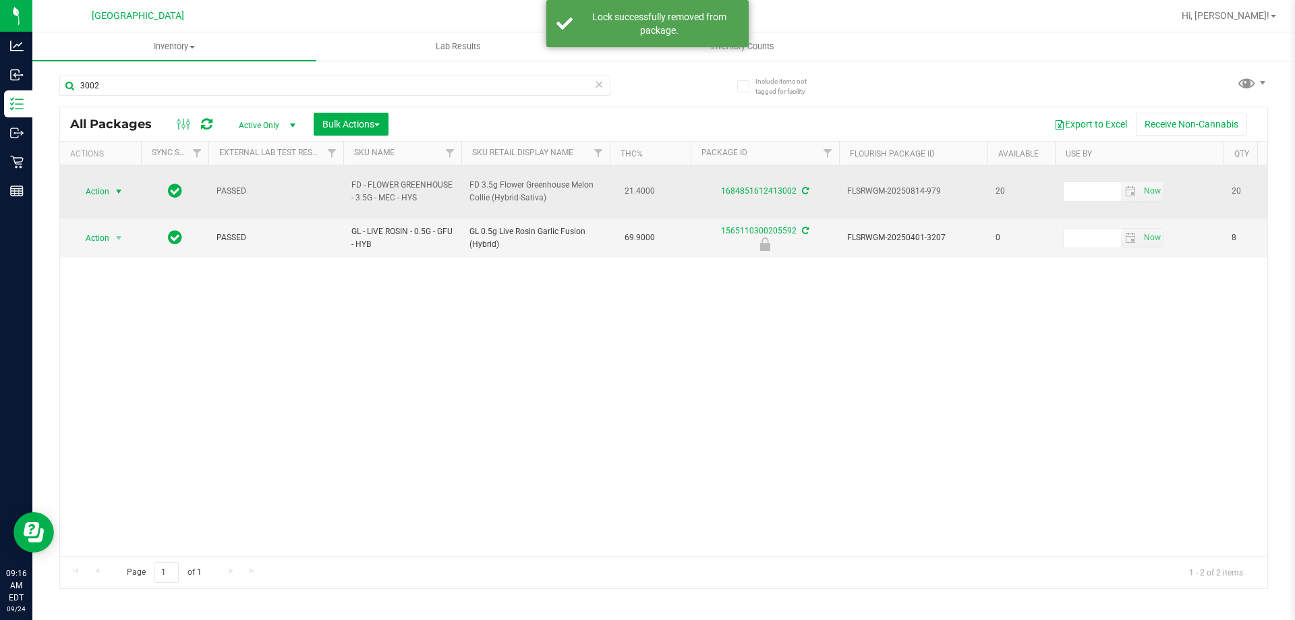
click at [111, 186] on span "select" at bounding box center [119, 191] width 17 height 19
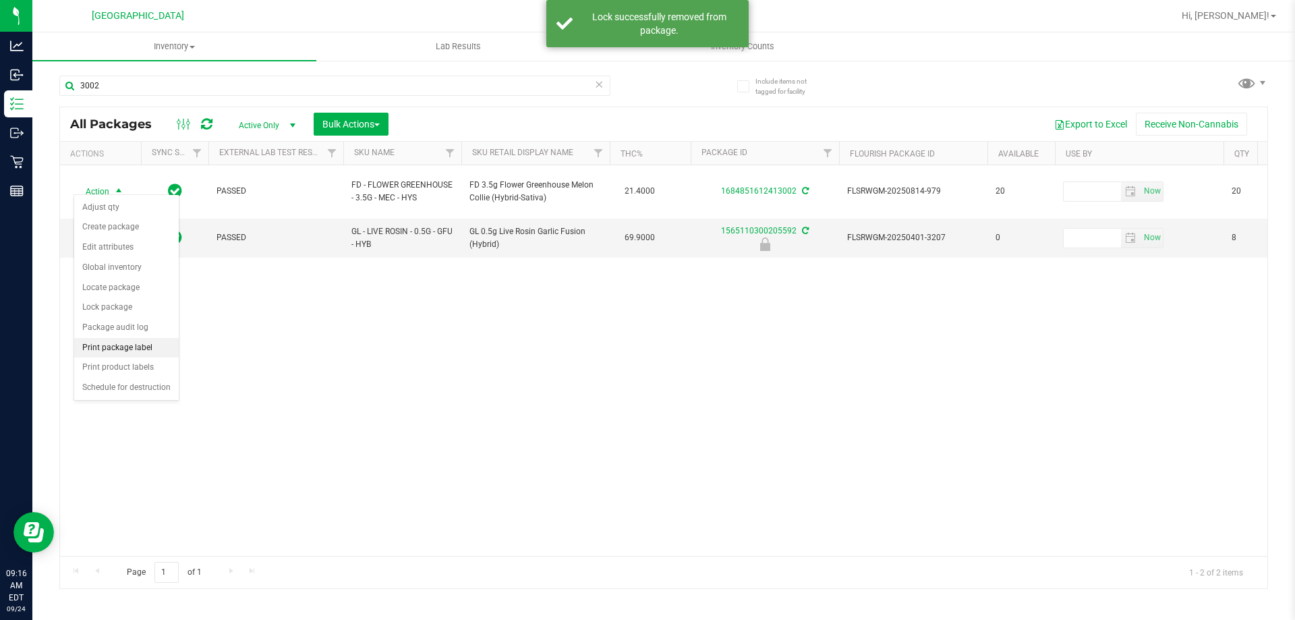
click at [126, 347] on li "Print package label" at bounding box center [126, 348] width 105 height 20
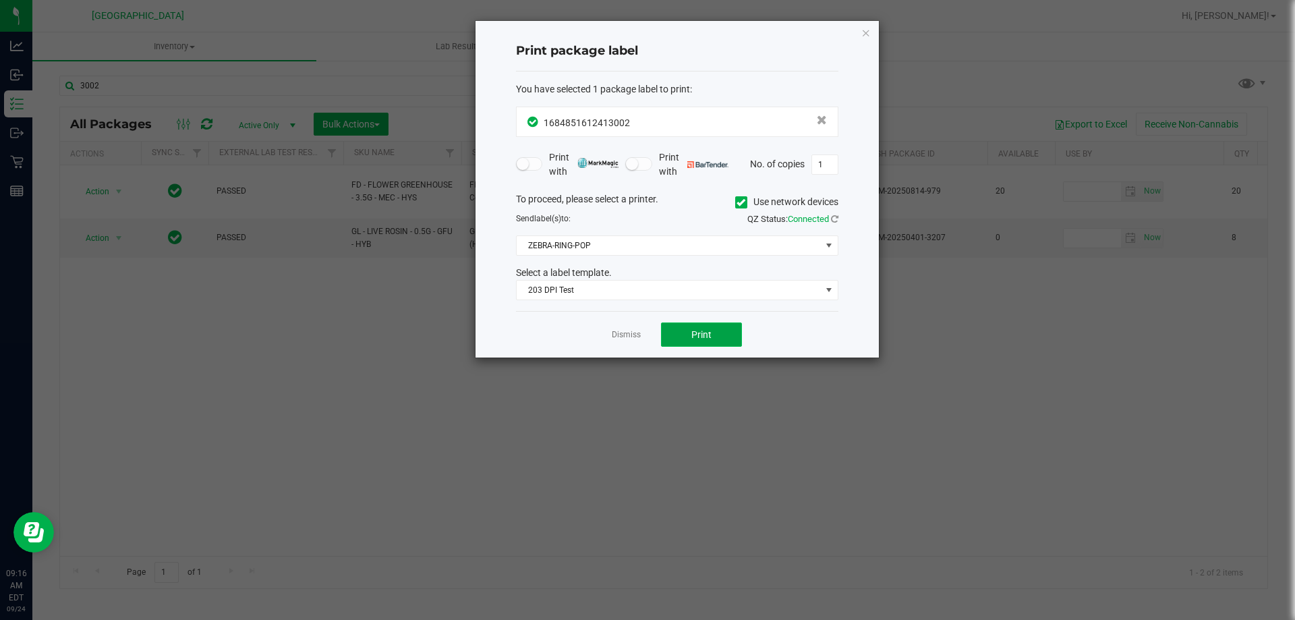
click at [675, 324] on button "Print" at bounding box center [701, 334] width 81 height 24
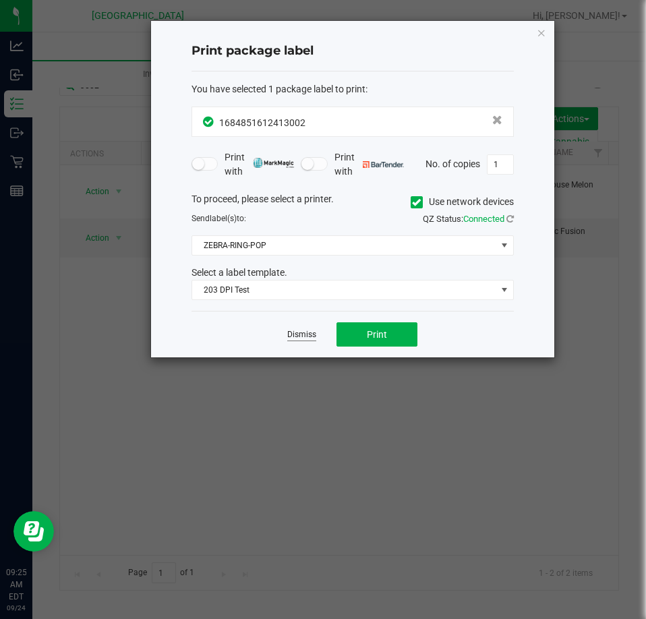
click at [294, 332] on link "Dismiss" at bounding box center [301, 334] width 29 height 11
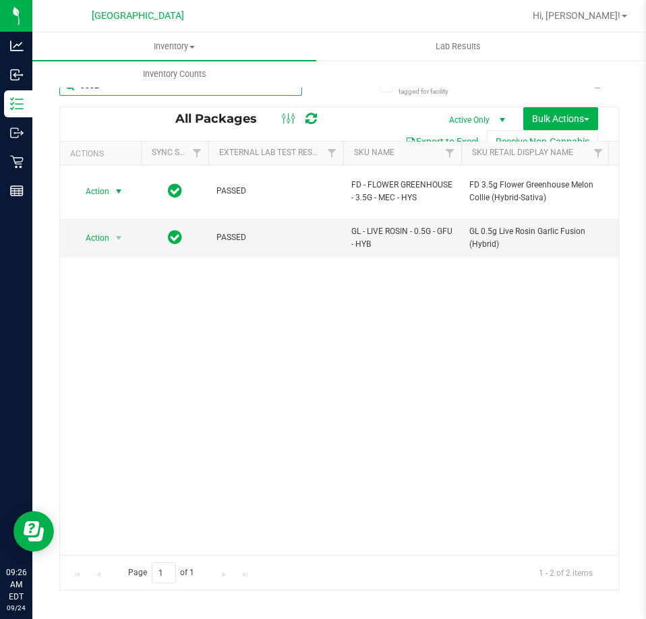
click at [139, 90] on input "3002" at bounding box center [180, 86] width 243 height 20
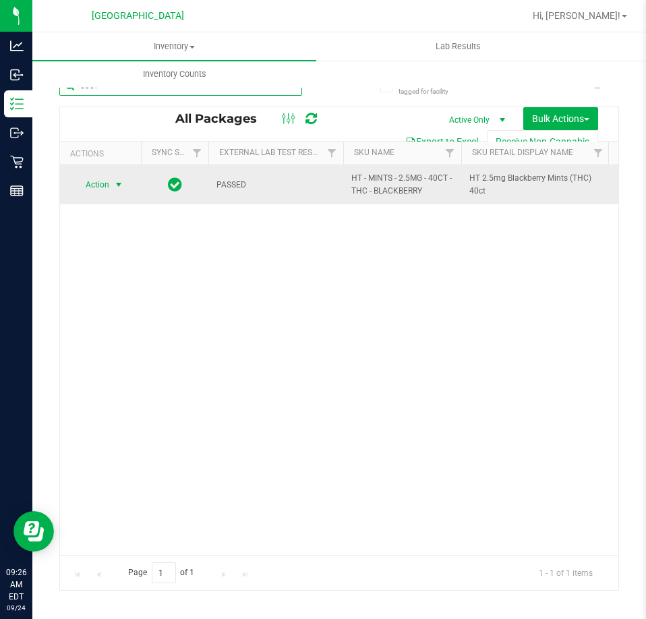
type input "8357"
click at [116, 185] on span "select" at bounding box center [118, 184] width 11 height 11
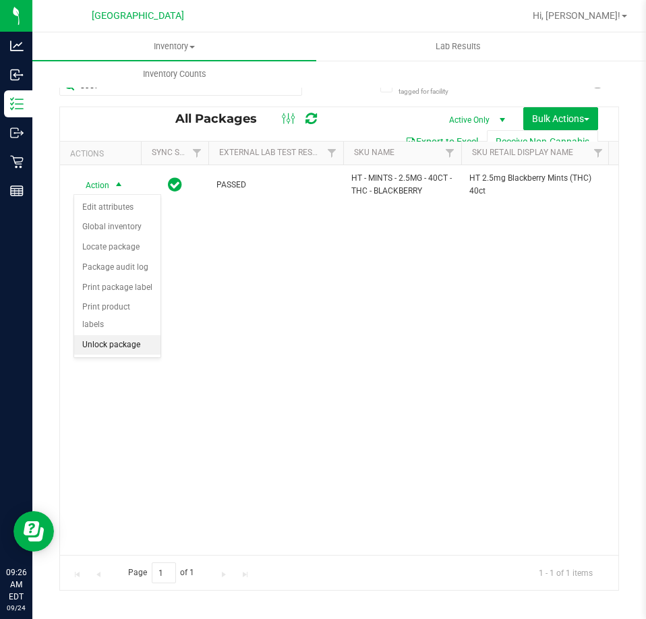
click at [125, 335] on li "Unlock package" at bounding box center [117, 345] width 86 height 20
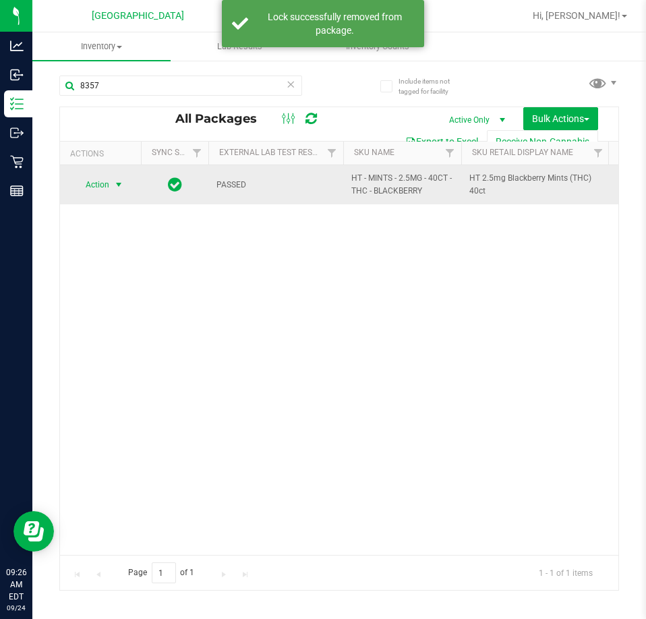
click at [114, 190] on span "select" at bounding box center [118, 184] width 11 height 11
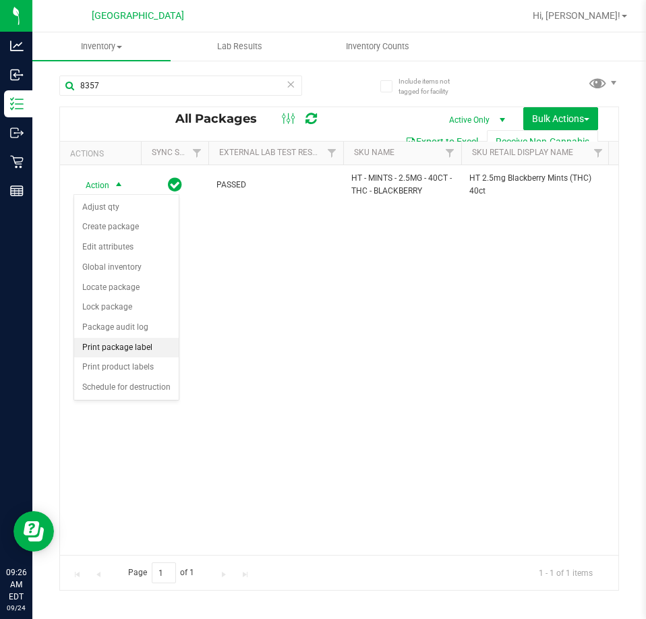
click at [138, 347] on li "Print package label" at bounding box center [126, 348] width 105 height 20
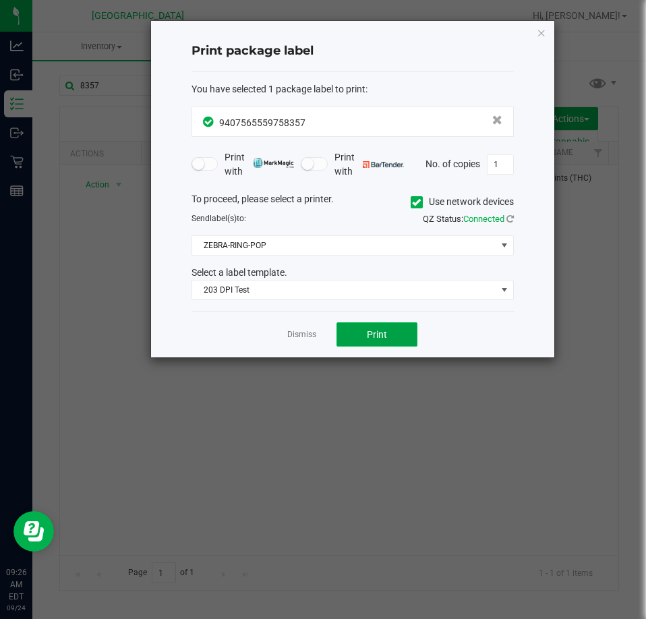
click at [370, 338] on span "Print" at bounding box center [377, 334] width 20 height 11
click at [297, 337] on link "Dismiss" at bounding box center [301, 334] width 29 height 11
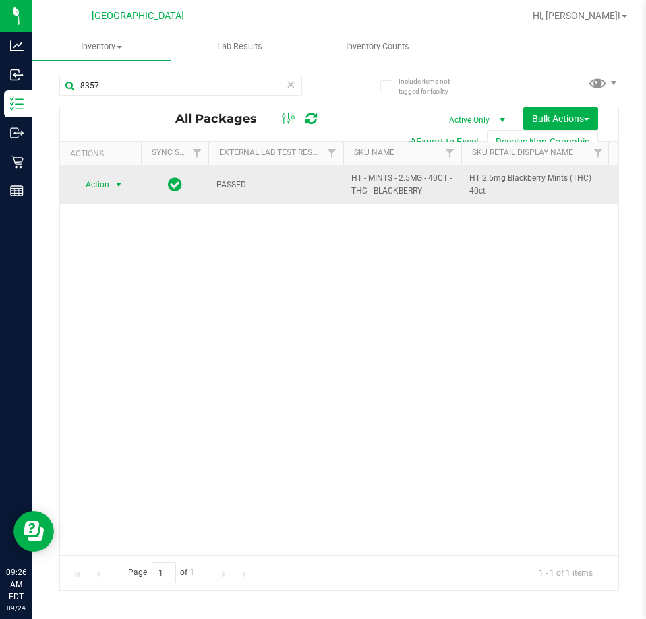
click at [93, 185] on span "Action" at bounding box center [92, 184] width 36 height 19
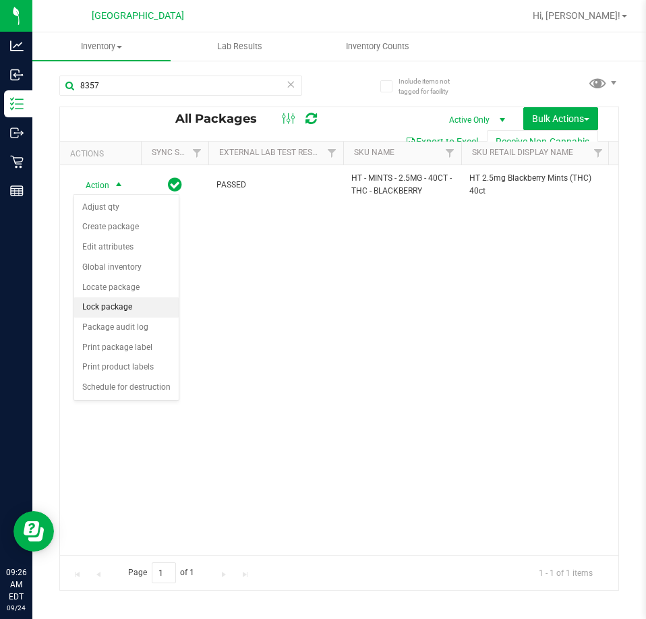
click at [135, 310] on li "Lock package" at bounding box center [126, 307] width 105 height 20
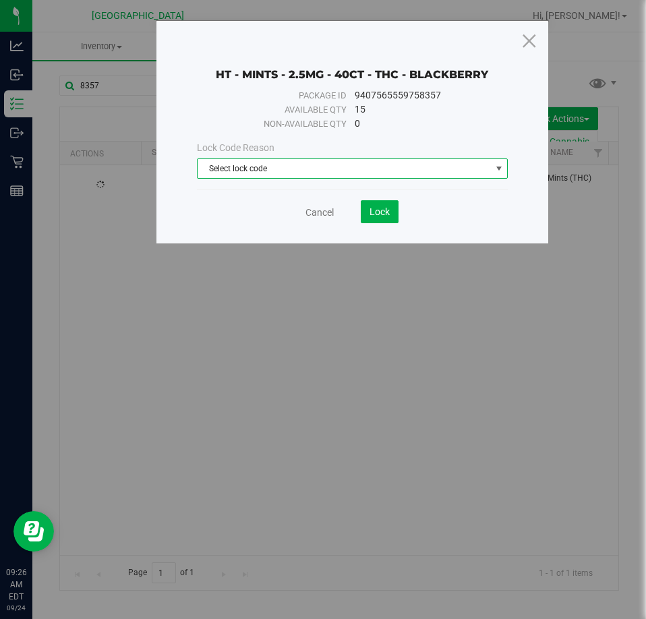
click at [263, 173] on span "Select lock code" at bounding box center [344, 168] width 293 height 19
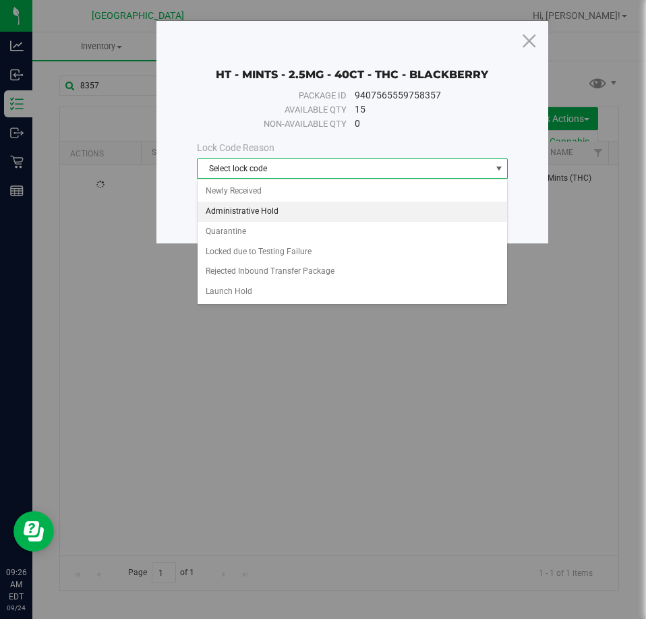
click at [255, 218] on li "Administrative Hold" at bounding box center [353, 212] width 310 height 20
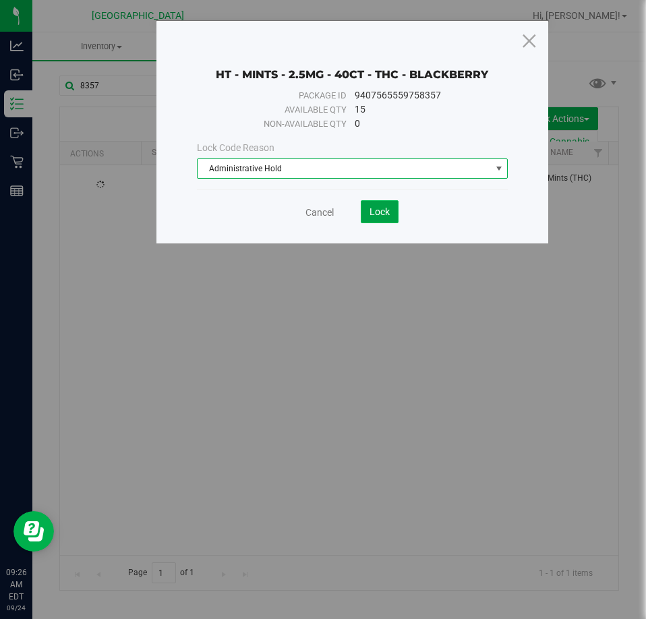
click at [383, 213] on span "Lock" at bounding box center [380, 211] width 20 height 11
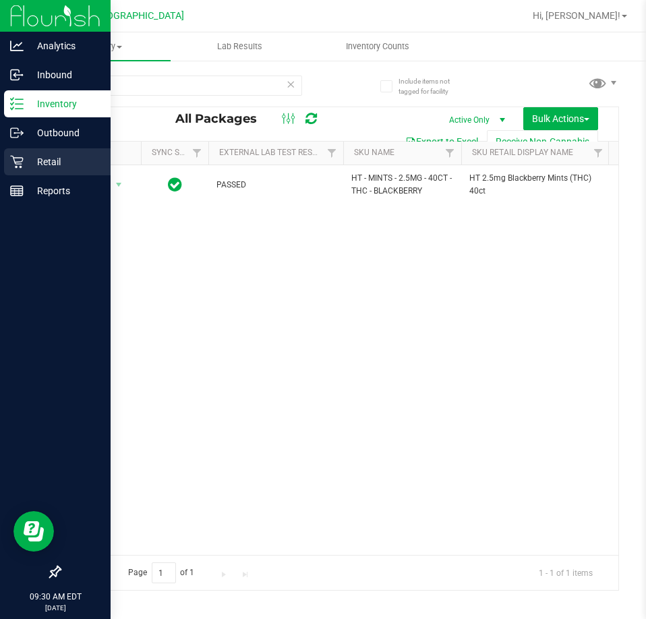
click at [23, 152] on div "Retail" at bounding box center [57, 161] width 107 height 27
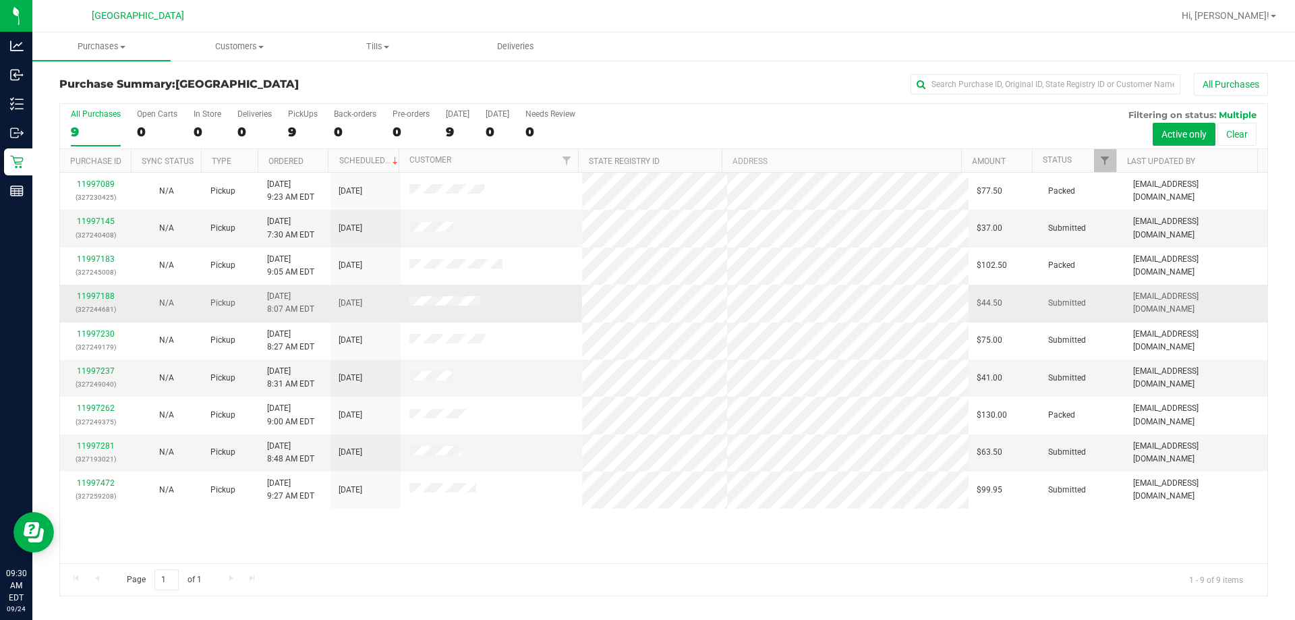
click at [92, 291] on div "11997188 (327244681)" at bounding box center [95, 303] width 55 height 26
click at [93, 292] on link "11997188" at bounding box center [96, 295] width 38 height 9
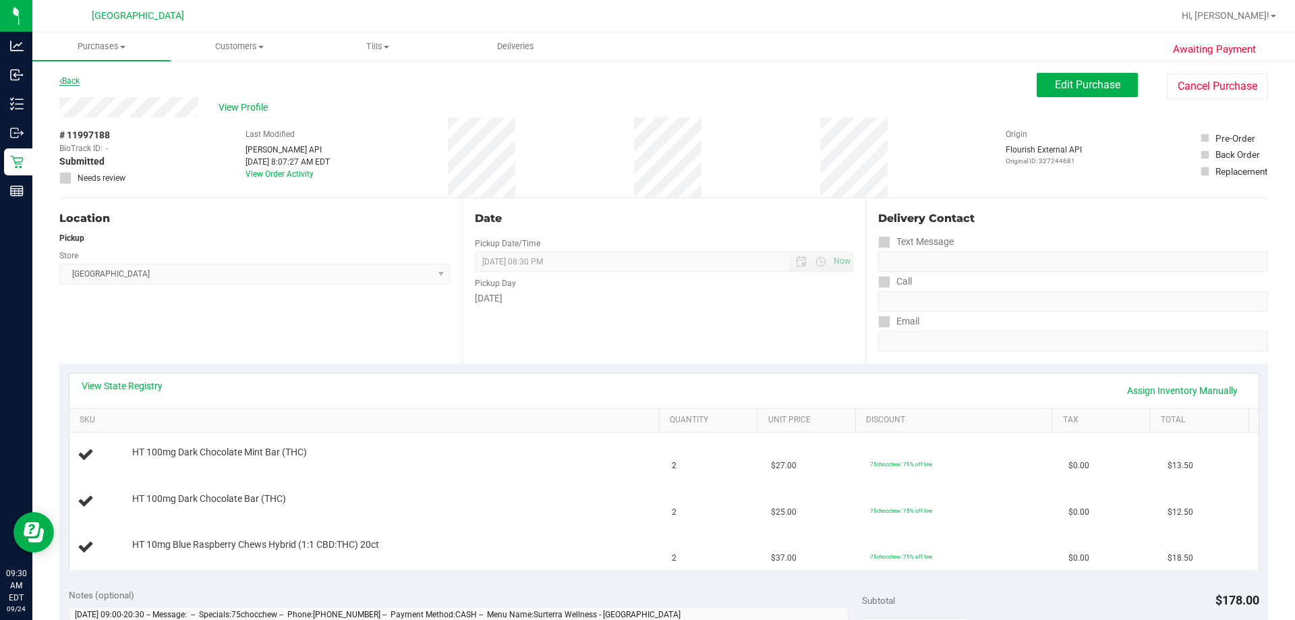
click at [78, 79] on link "Back" at bounding box center [69, 80] width 20 height 9
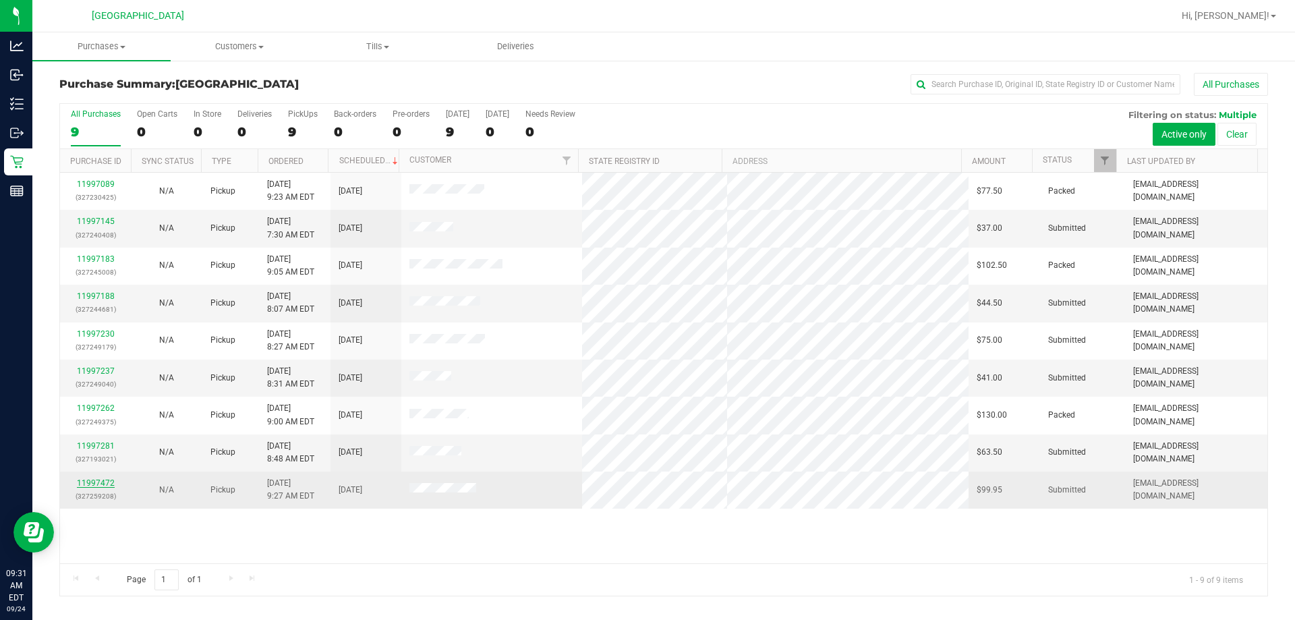
click at [105, 480] on link "11997472" at bounding box center [96, 482] width 38 height 9
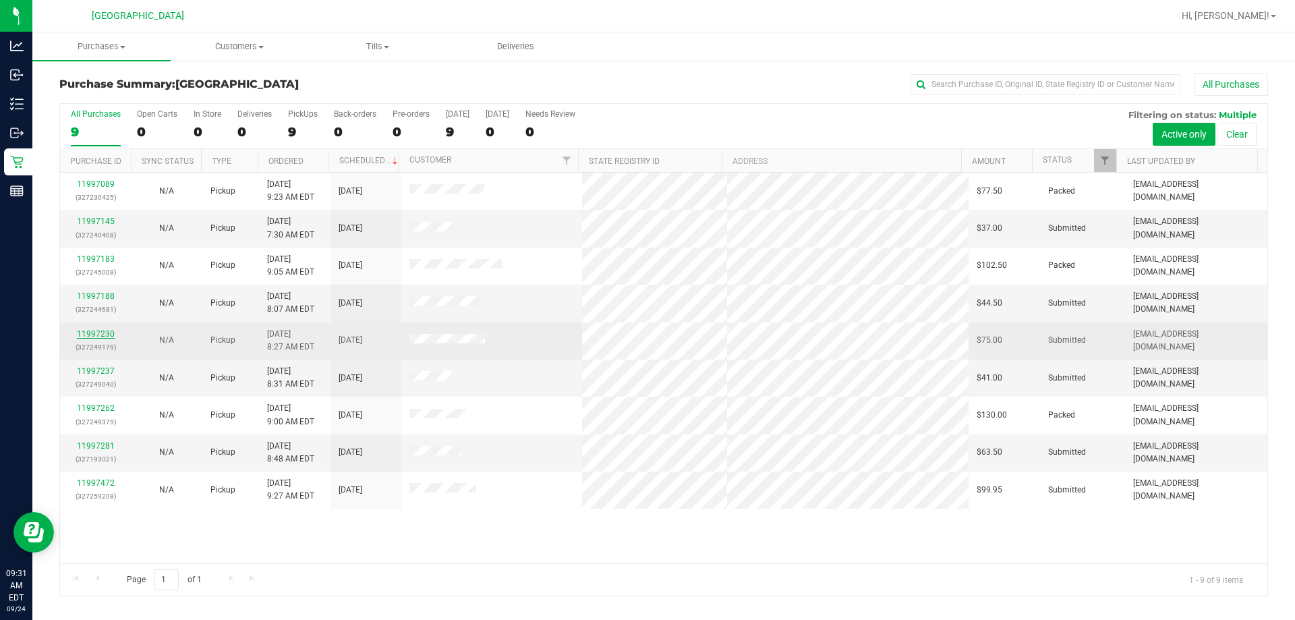
click at [97, 330] on link "11997230" at bounding box center [96, 333] width 38 height 9
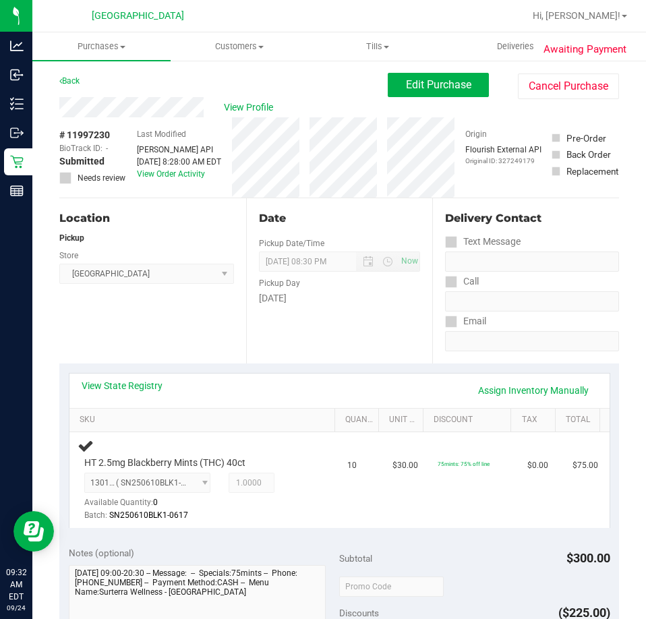
click at [158, 340] on div "Location Pickup Store Orange Park WC Select Store Bonita Springs WC Boynton Bea…" at bounding box center [152, 280] width 187 height 165
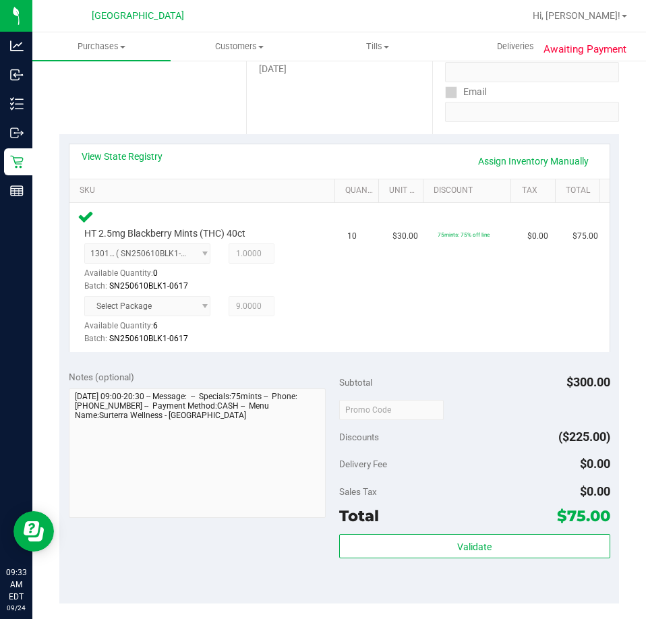
scroll to position [337, 0]
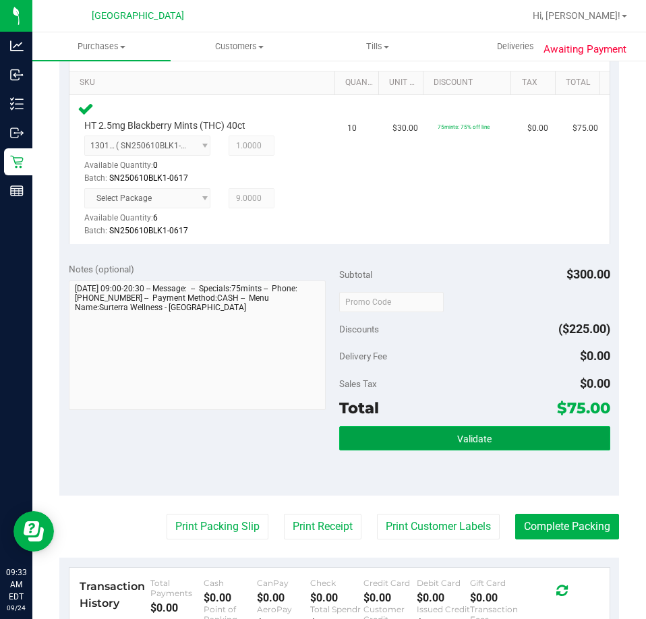
click at [516, 446] on button "Validate" at bounding box center [474, 438] width 271 height 24
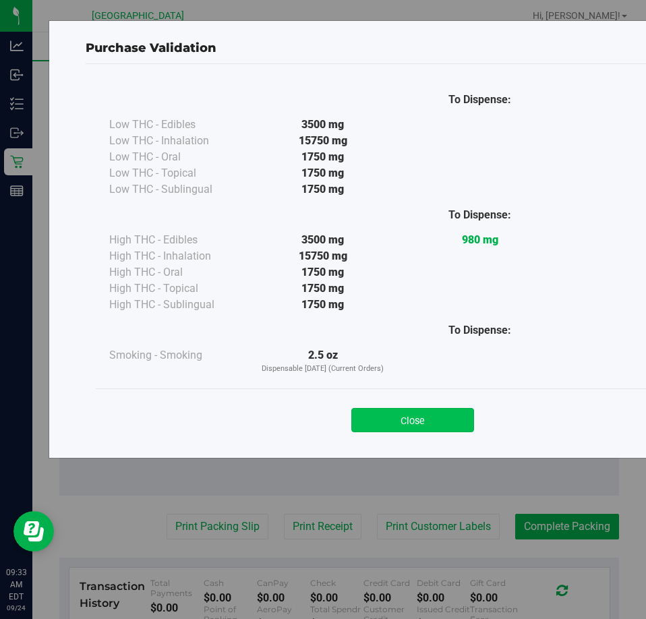
click at [431, 420] on button "Close" at bounding box center [412, 420] width 123 height 24
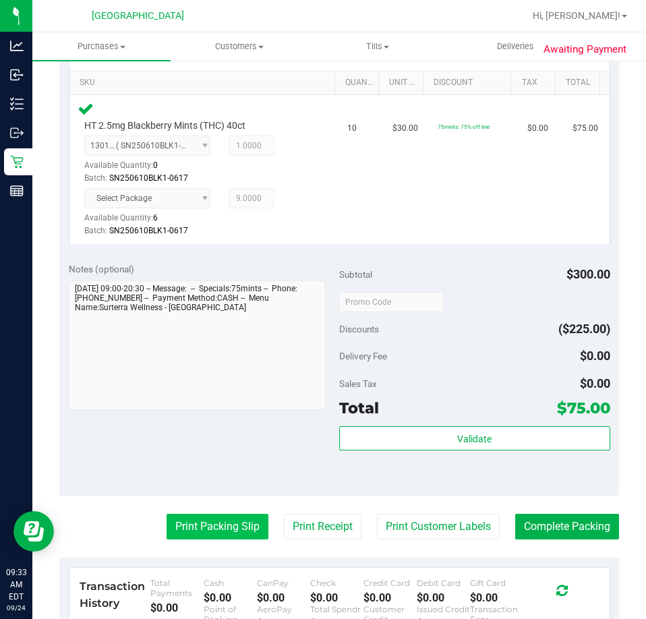
click at [207, 523] on button "Print Packing Slip" at bounding box center [218, 527] width 102 height 26
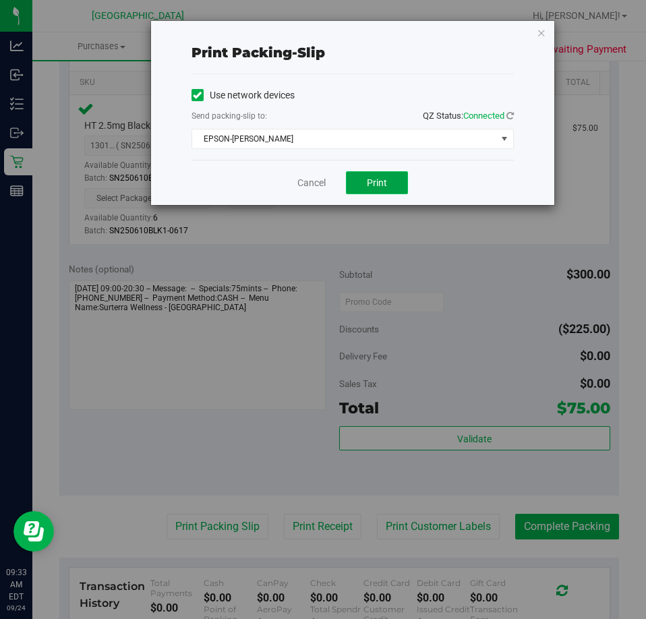
click at [388, 183] on button "Print" at bounding box center [377, 182] width 62 height 23
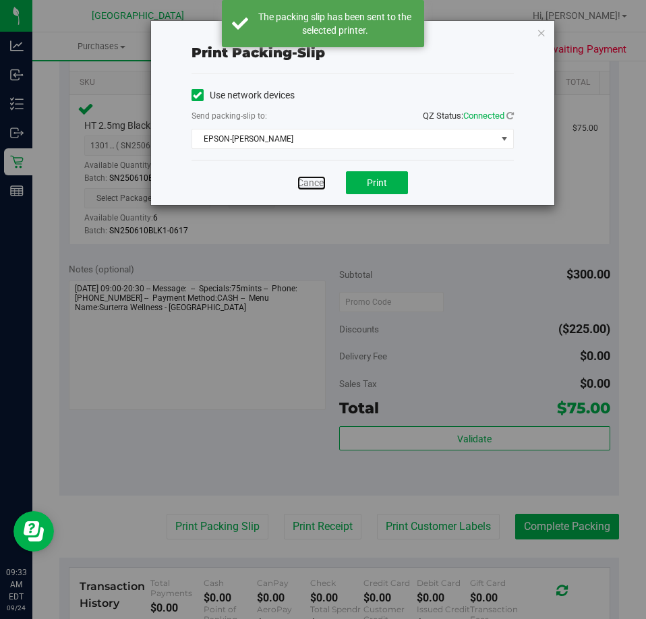
click at [320, 185] on link "Cancel" at bounding box center [311, 183] width 28 height 14
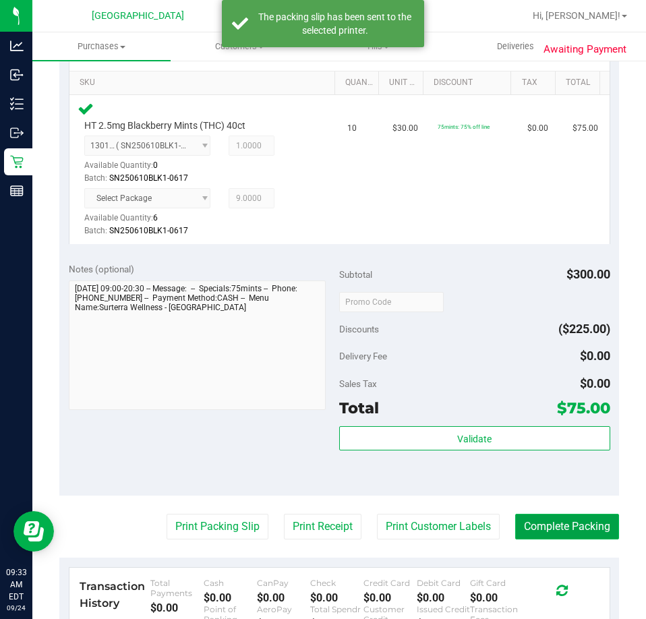
click at [551, 526] on button "Complete Packing" at bounding box center [567, 527] width 104 height 26
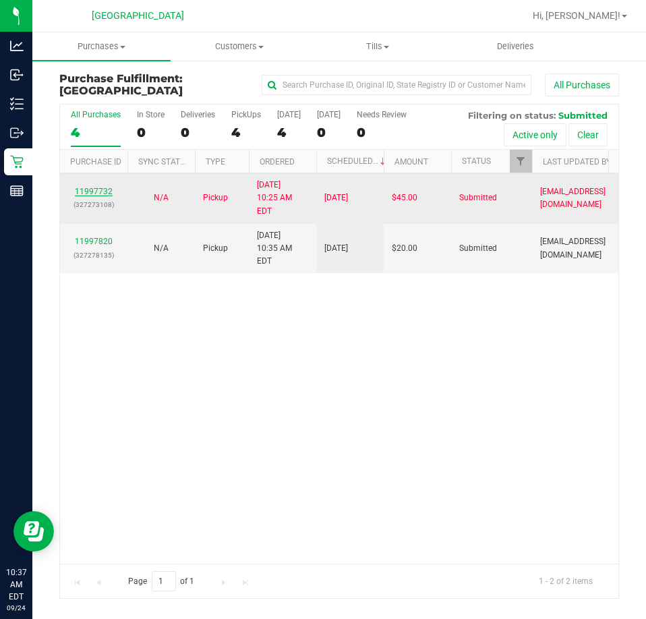
click at [107, 187] on link "11997732" at bounding box center [94, 191] width 38 height 9
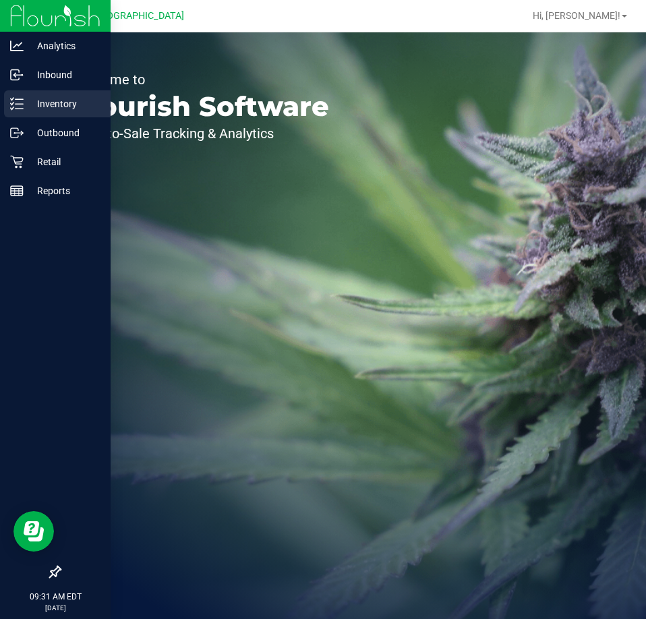
click at [44, 100] on p "Inventory" at bounding box center [64, 104] width 81 height 16
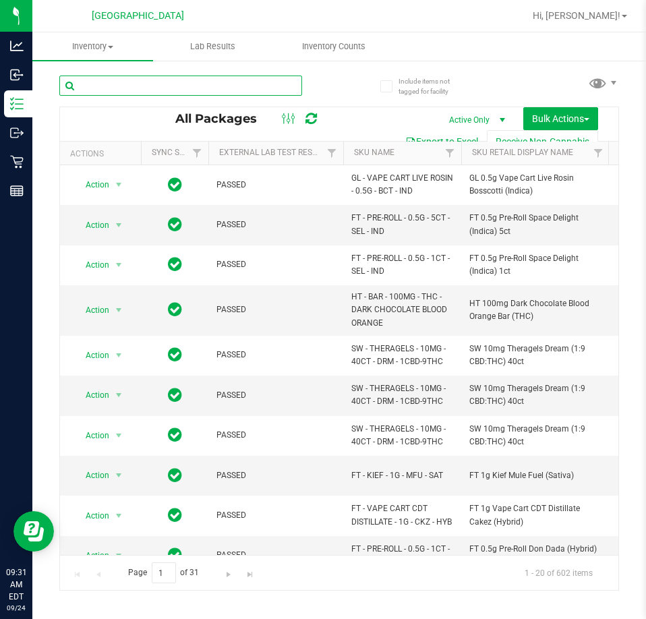
click at [167, 86] on input "text" at bounding box center [180, 86] width 243 height 20
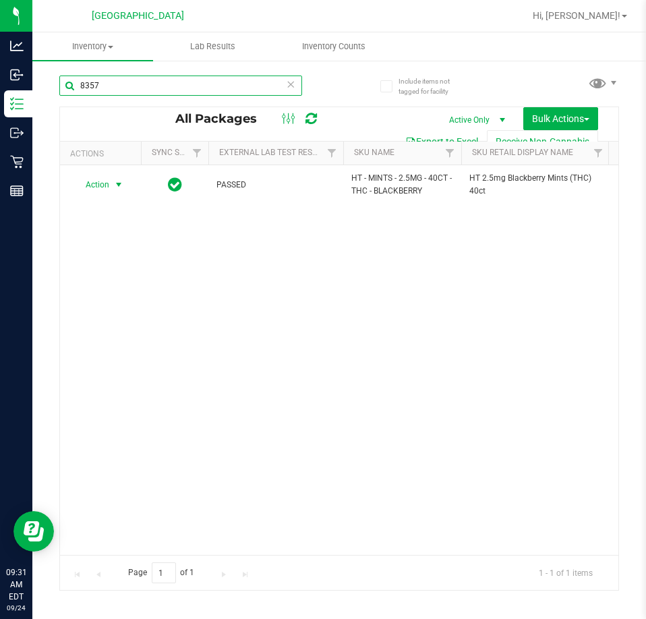
type input "8357"
click at [121, 187] on span "select" at bounding box center [118, 184] width 11 height 11
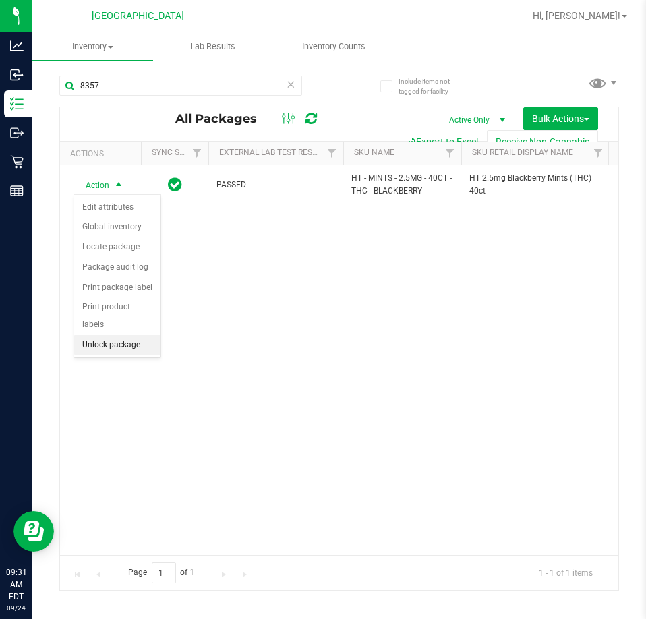
click at [128, 335] on li "Unlock package" at bounding box center [117, 345] width 86 height 20
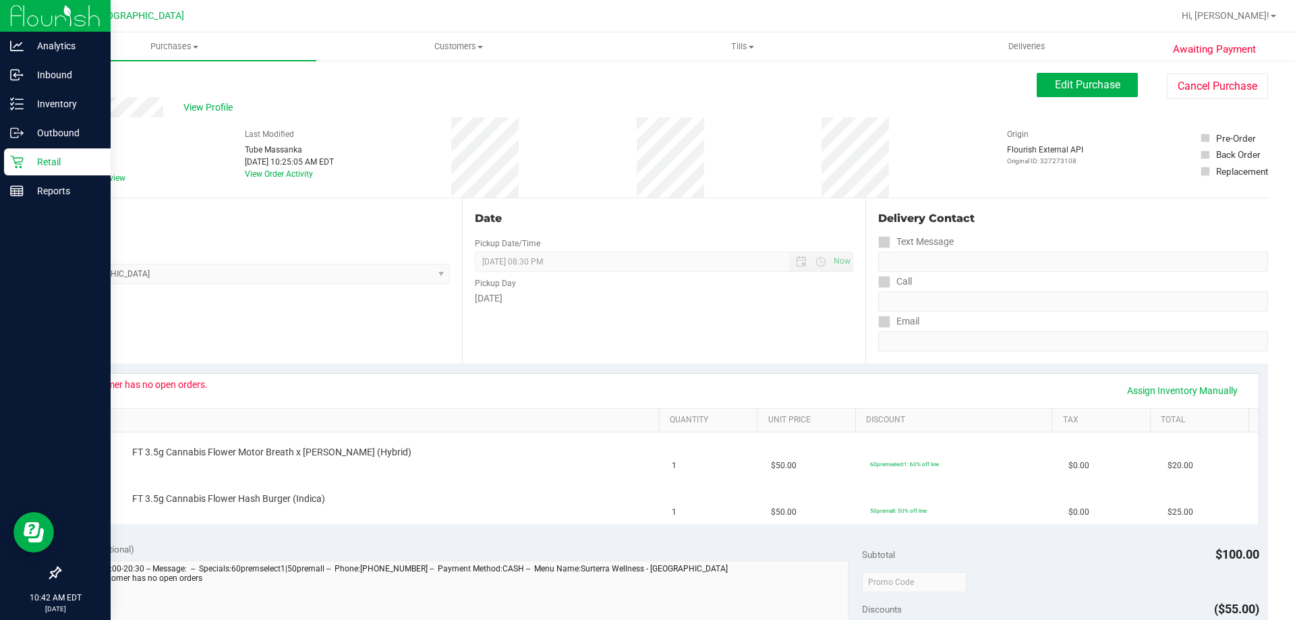
click at [47, 156] on p "Retail" at bounding box center [64, 162] width 81 height 16
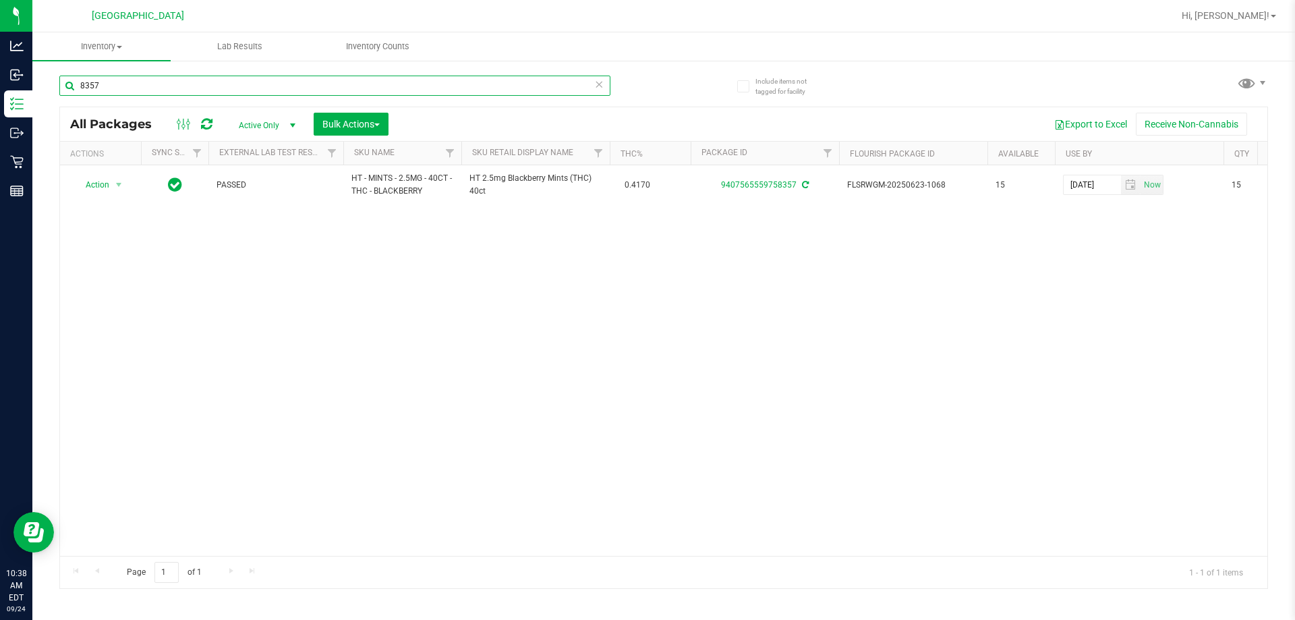
click at [145, 88] on input "8357" at bounding box center [334, 86] width 551 height 20
click at [146, 89] on input "8357" at bounding box center [334, 86] width 551 height 20
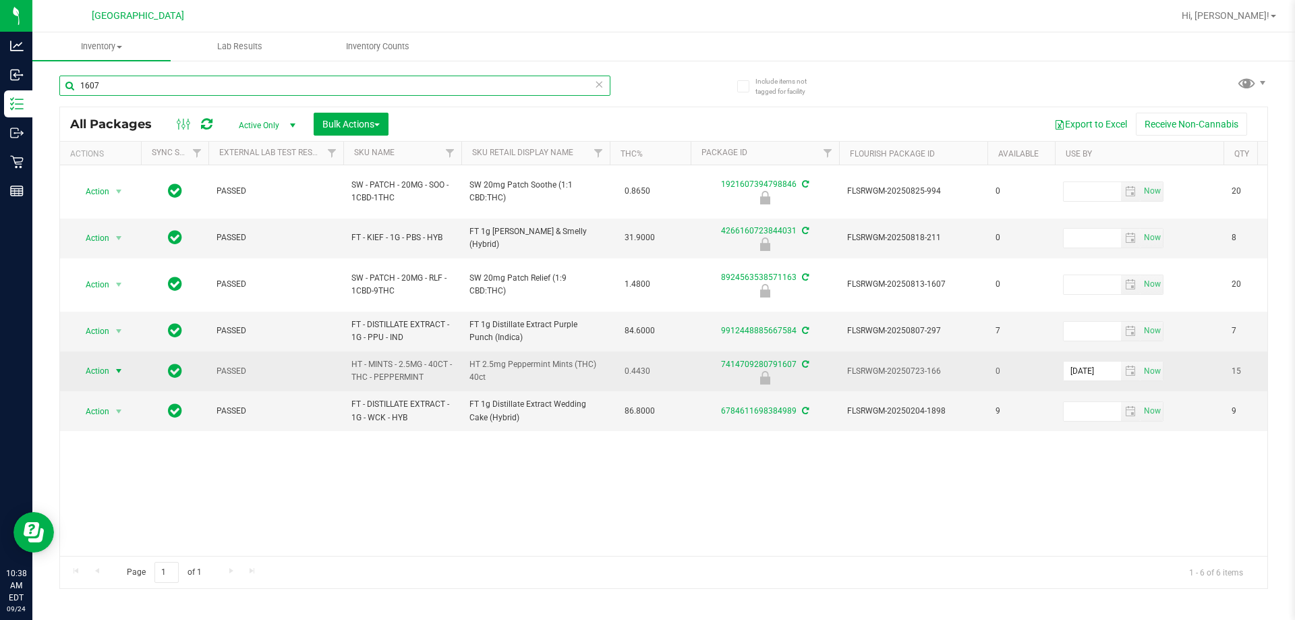
type input "1607"
click at [107, 362] on span "Action" at bounding box center [92, 371] width 36 height 19
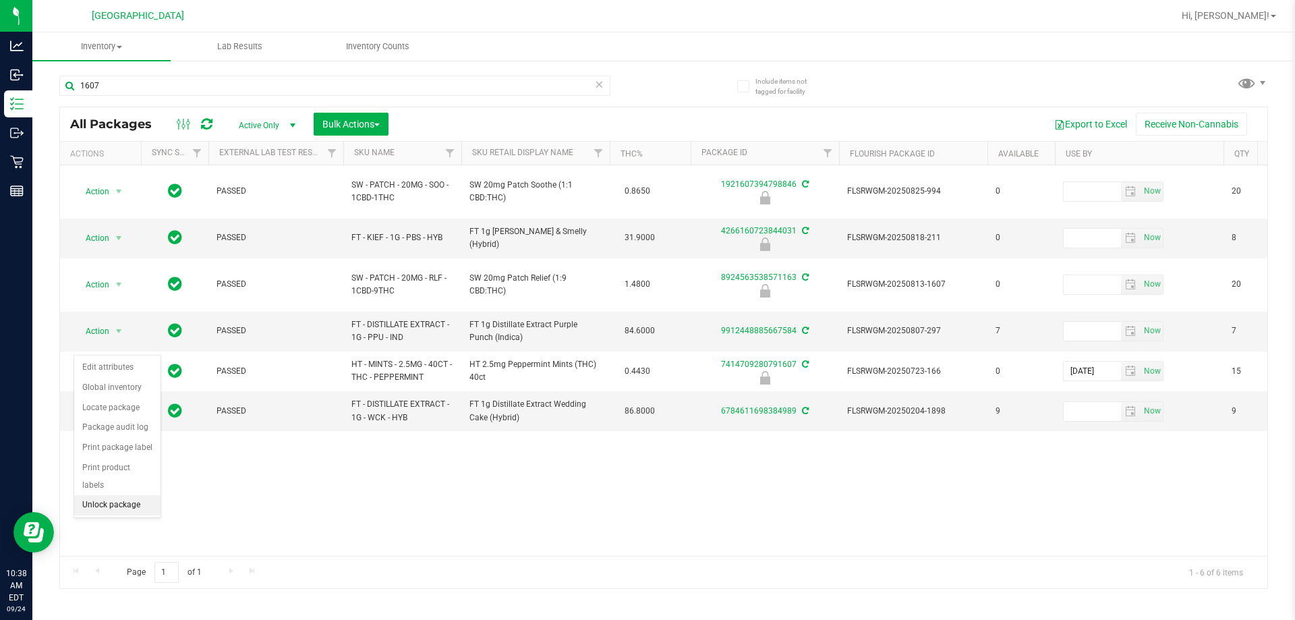
click at [125, 495] on li "Unlock package" at bounding box center [117, 505] width 86 height 20
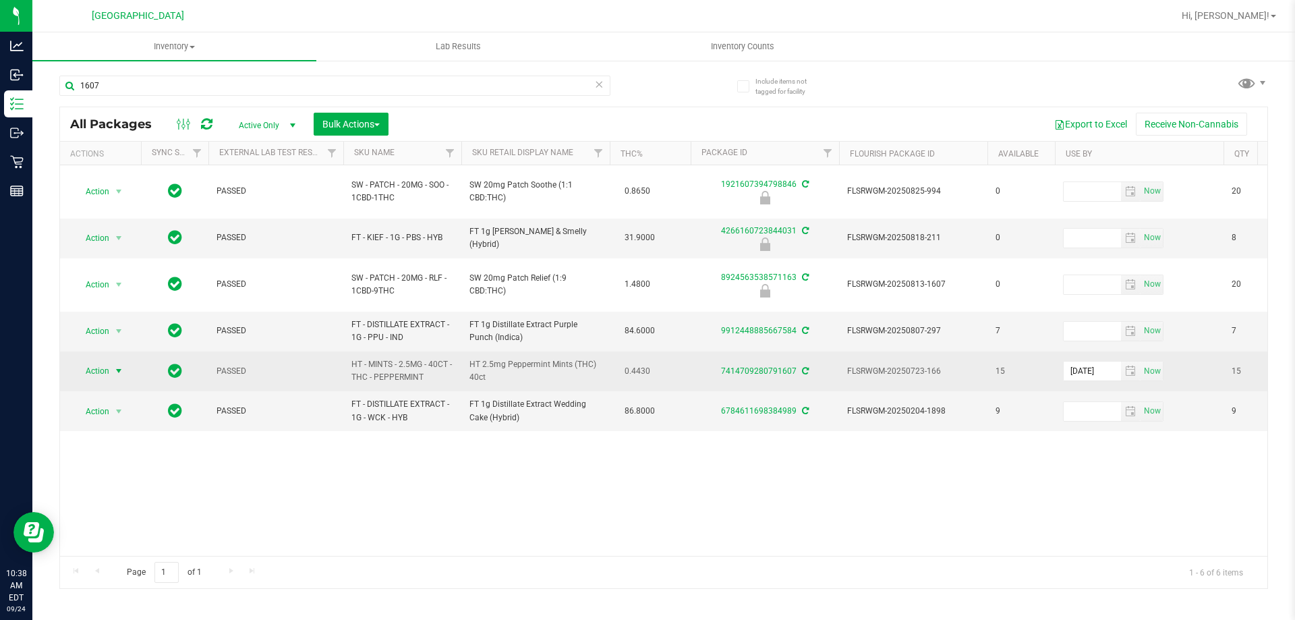
click at [109, 362] on span "Action" at bounding box center [92, 371] width 36 height 19
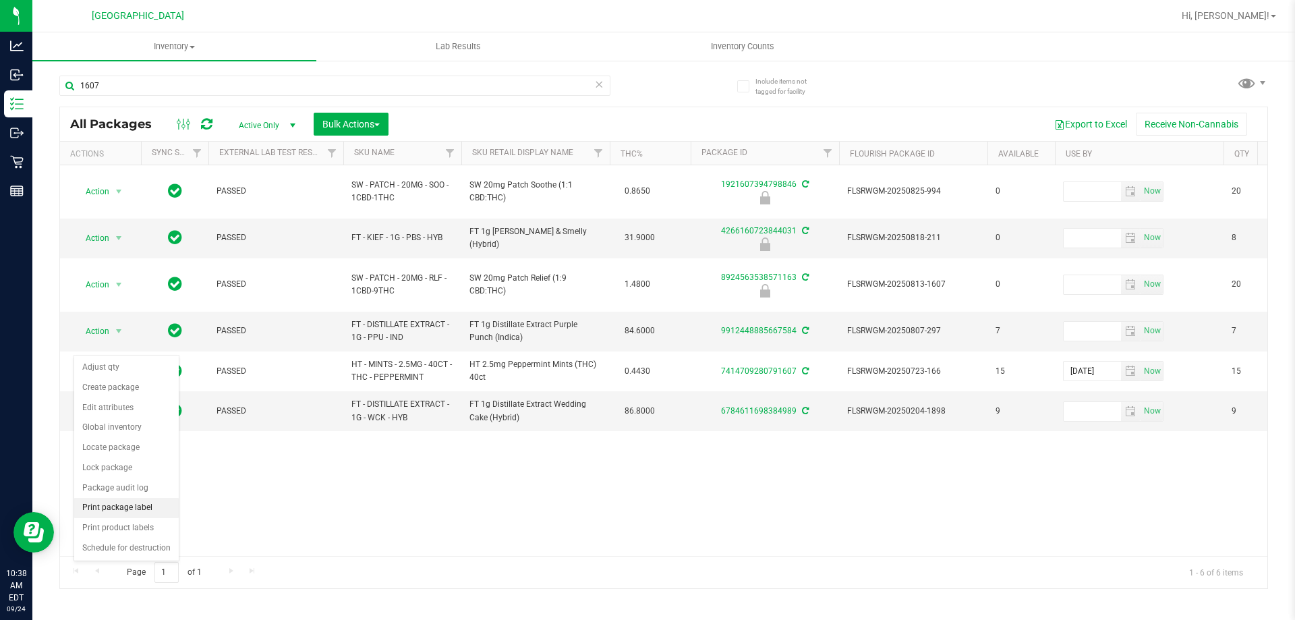
click at [143, 504] on li "Print package label" at bounding box center [126, 508] width 105 height 20
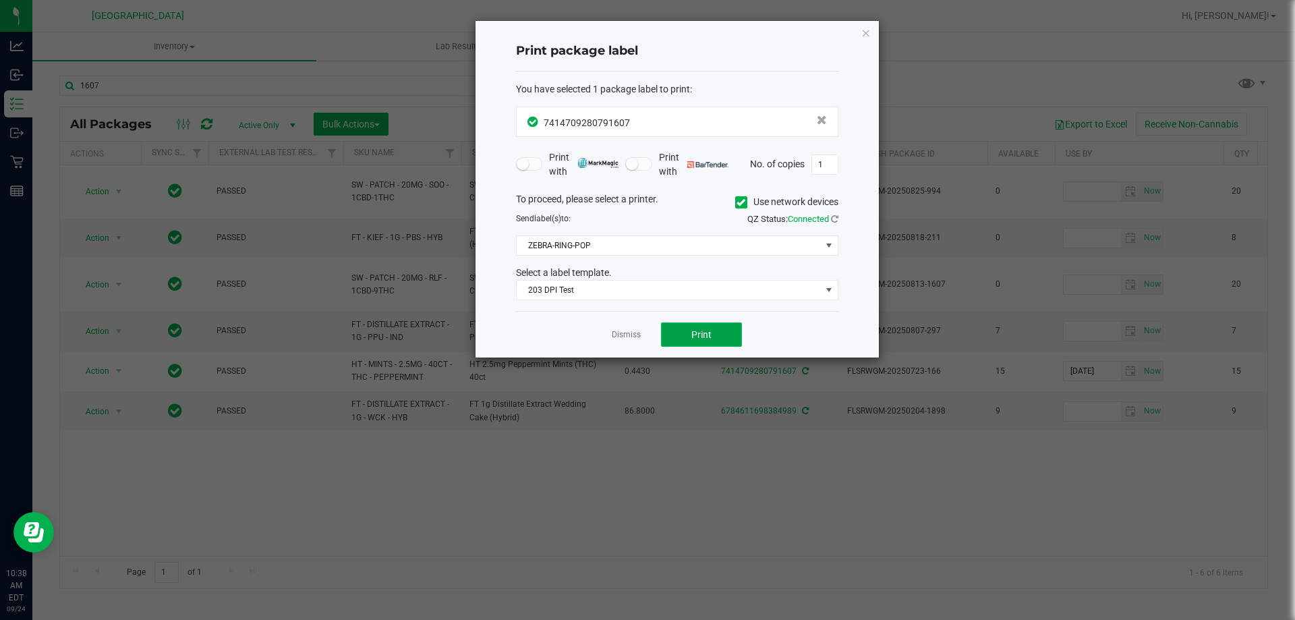
click at [686, 337] on button "Print" at bounding box center [701, 334] width 81 height 24
click at [636, 334] on link "Dismiss" at bounding box center [626, 334] width 29 height 11
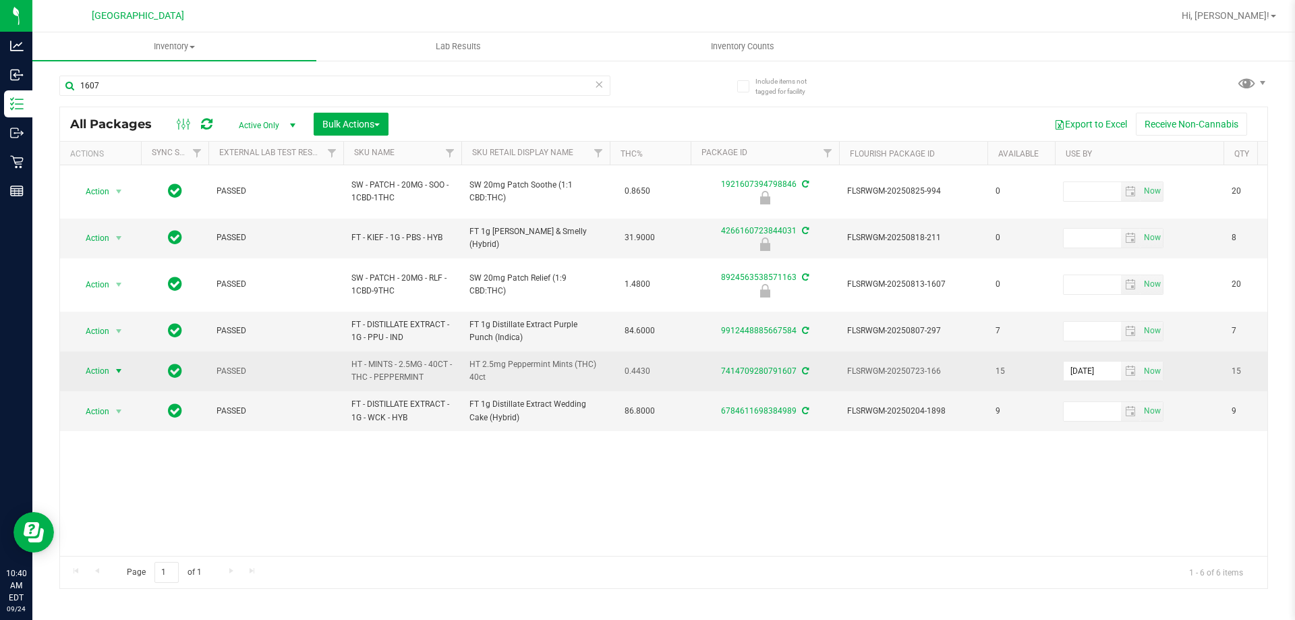
click at [123, 366] on span "select" at bounding box center [118, 371] width 11 height 11
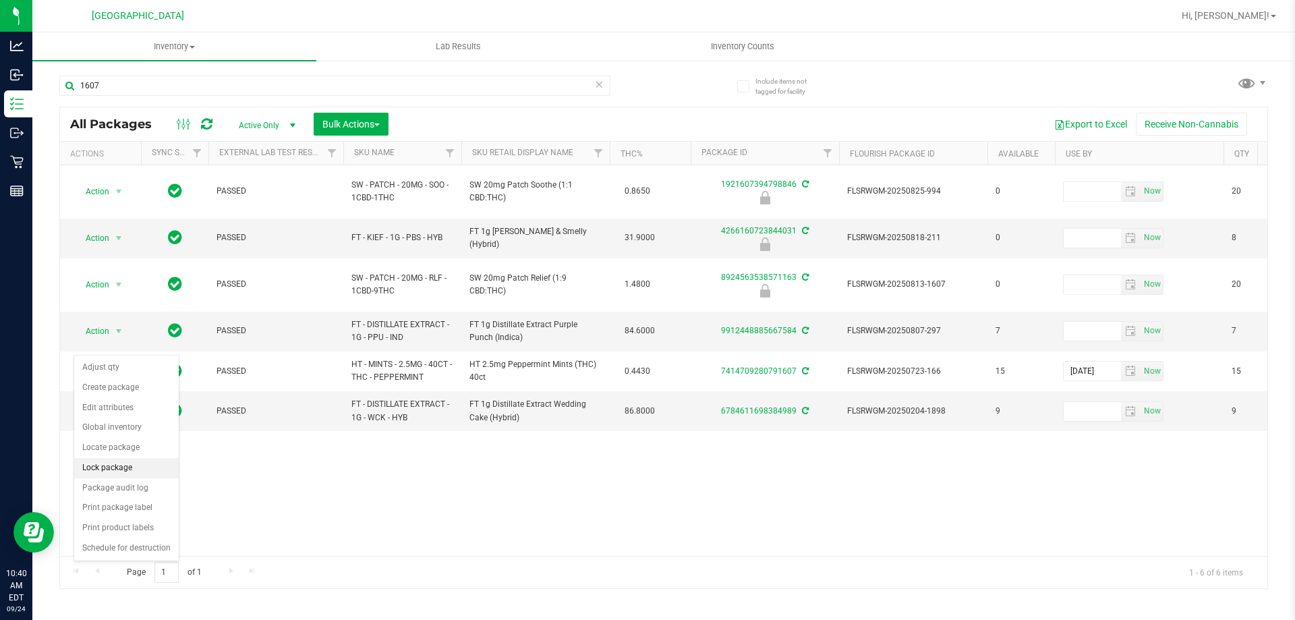
click at [121, 466] on li "Lock package" at bounding box center [126, 468] width 105 height 20
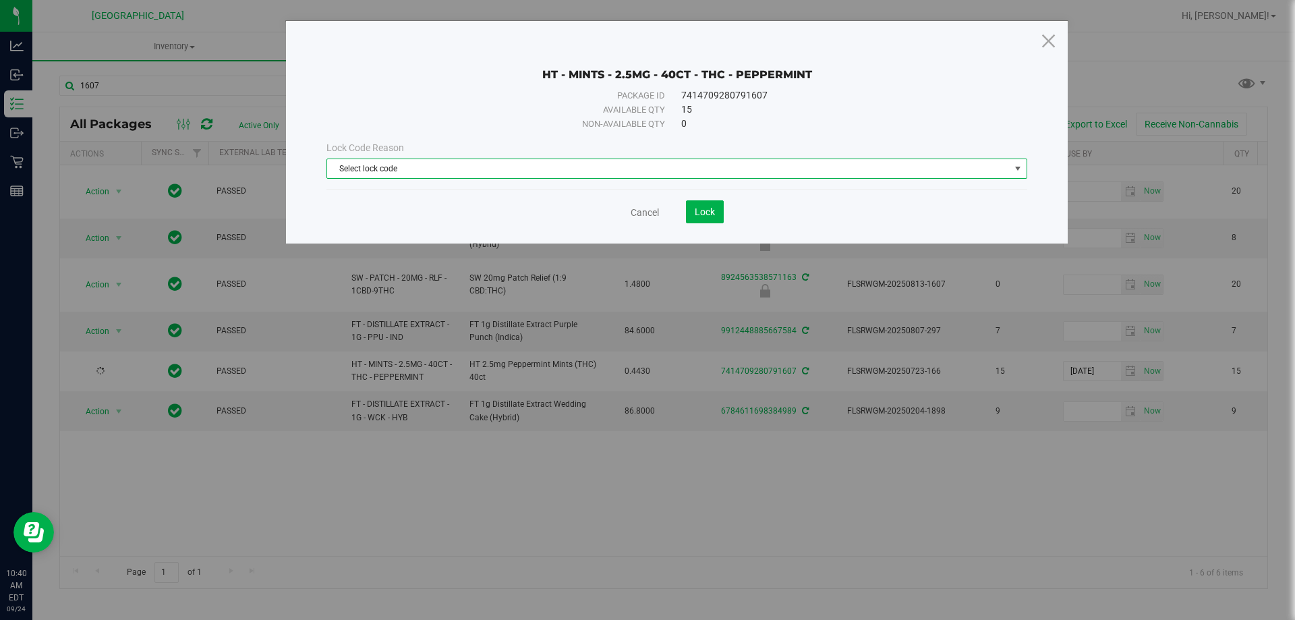
click at [485, 169] on span "Select lock code" at bounding box center [668, 168] width 683 height 19
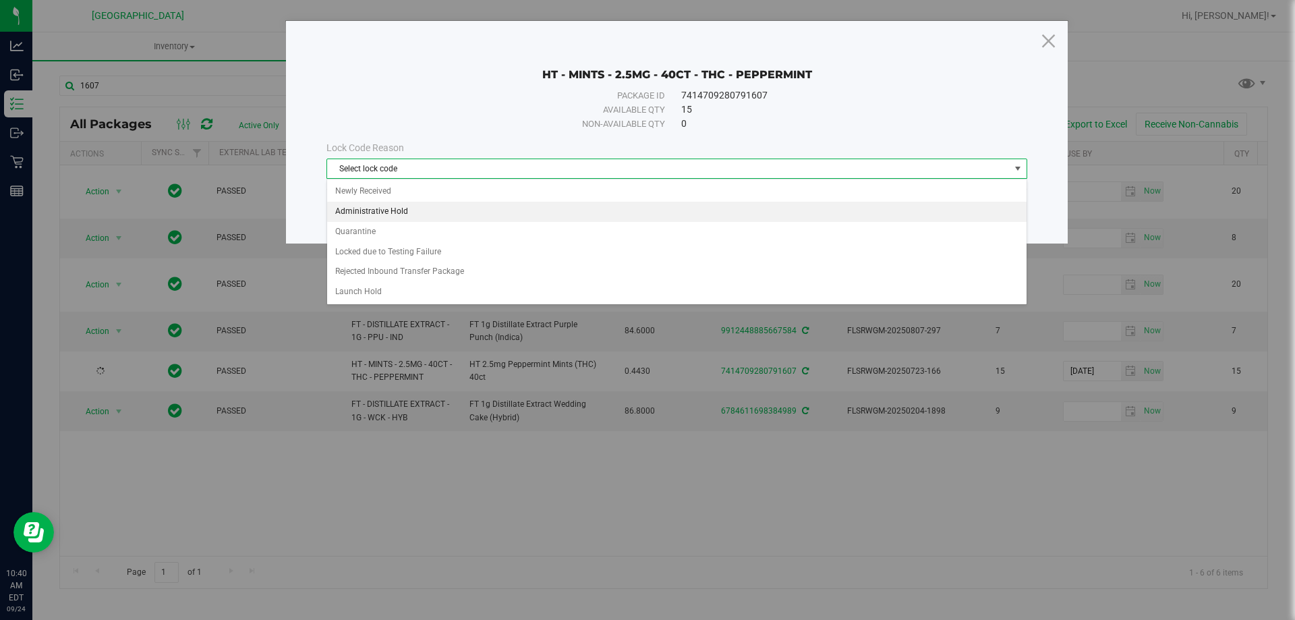
click at [402, 212] on li "Administrative Hold" at bounding box center [676, 212] width 699 height 20
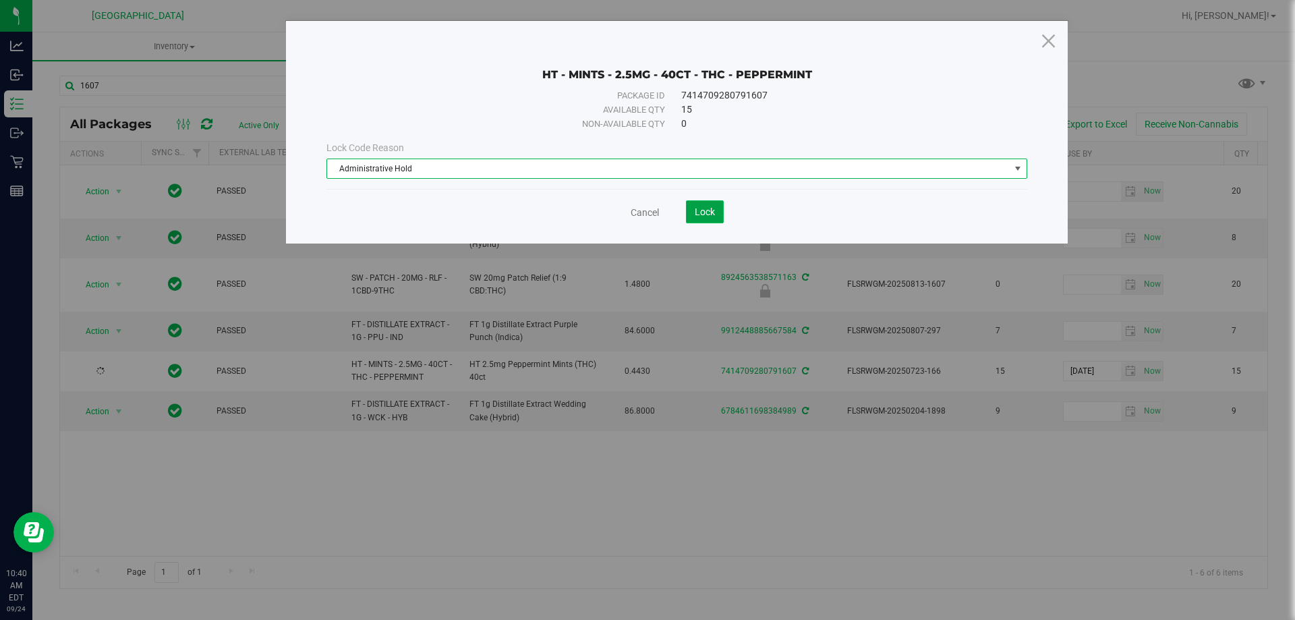
click at [710, 212] on span "Lock" at bounding box center [705, 211] width 20 height 11
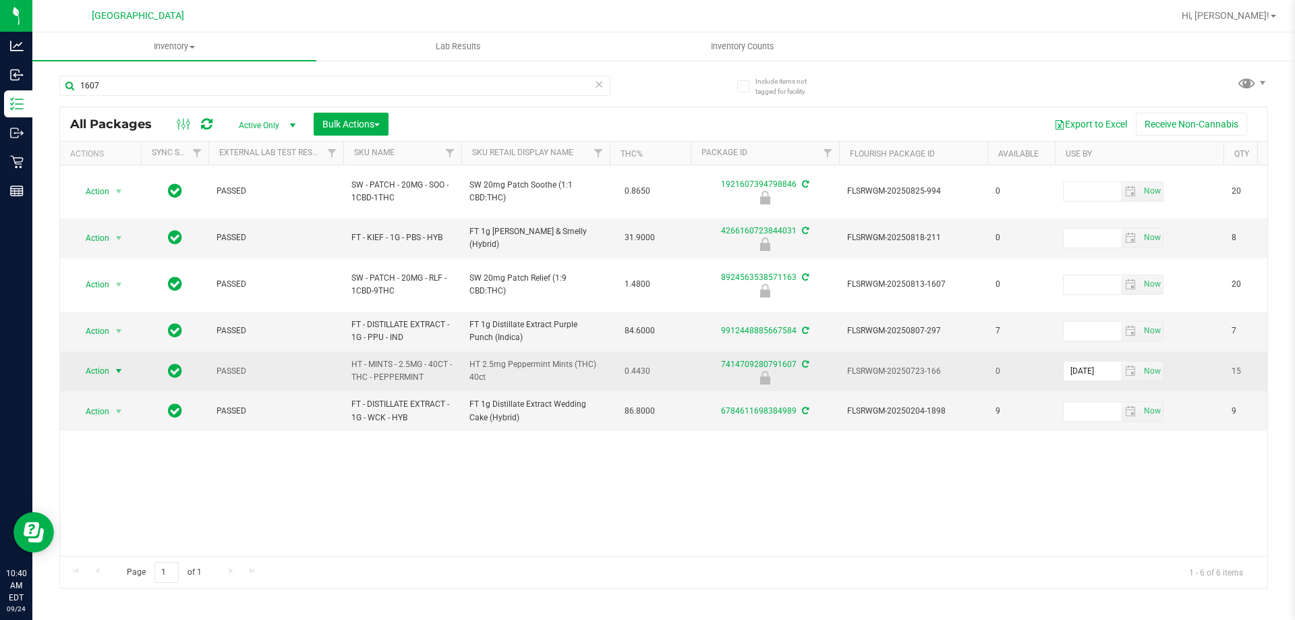
click at [115, 366] on span "select" at bounding box center [118, 371] width 11 height 11
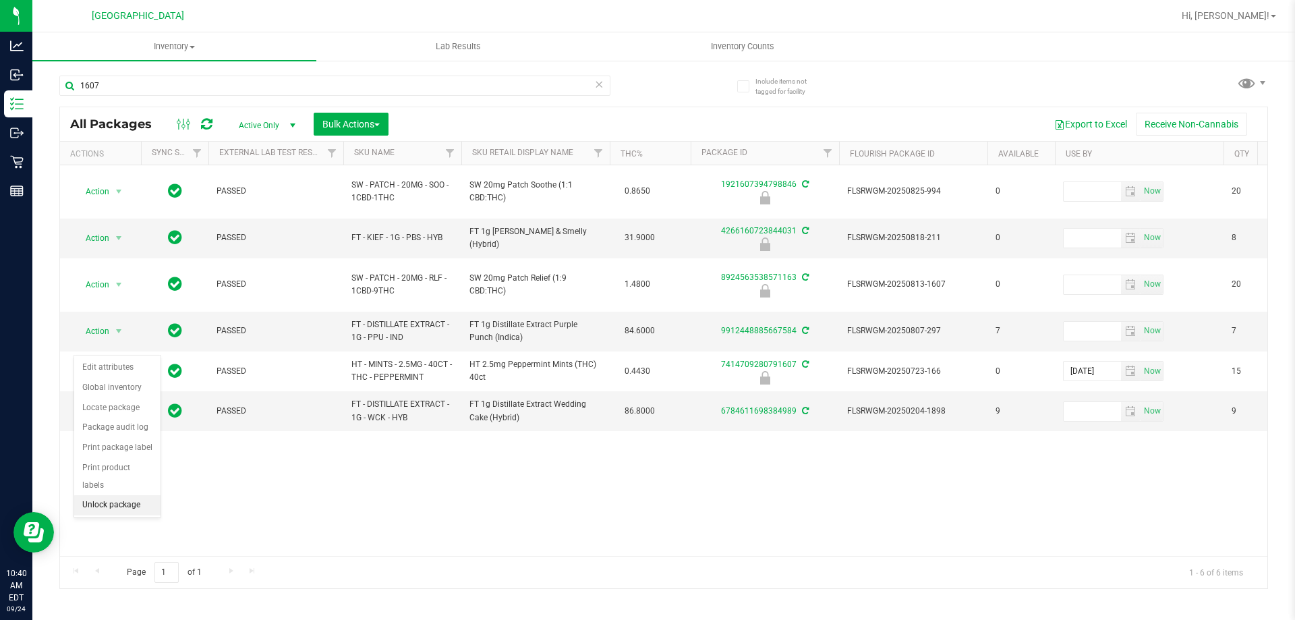
click at [99, 495] on li "Unlock package" at bounding box center [117, 505] width 86 height 20
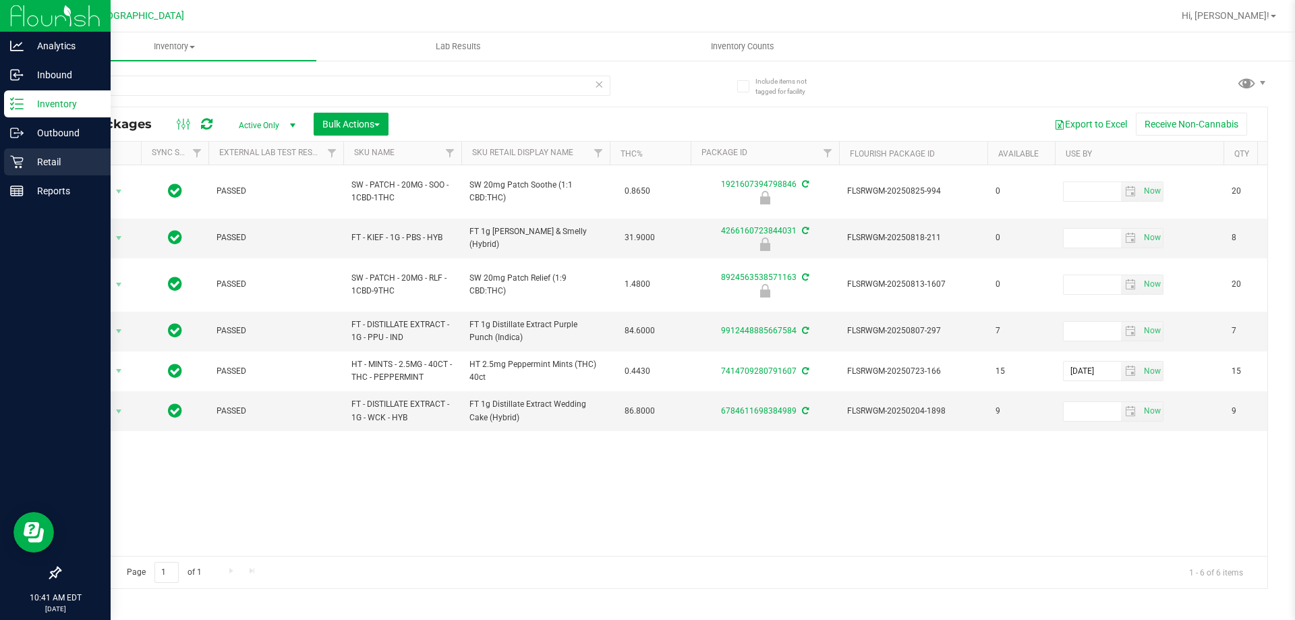
click at [22, 163] on icon at bounding box center [16, 161] width 13 height 13
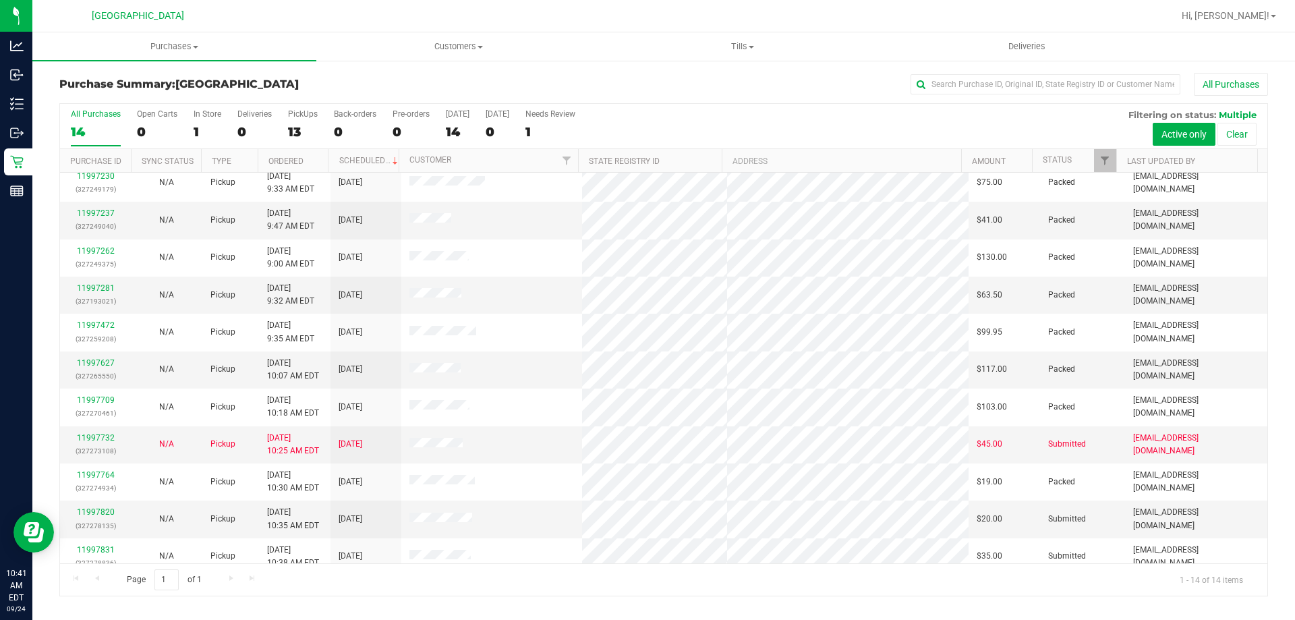
scroll to position [132, 0]
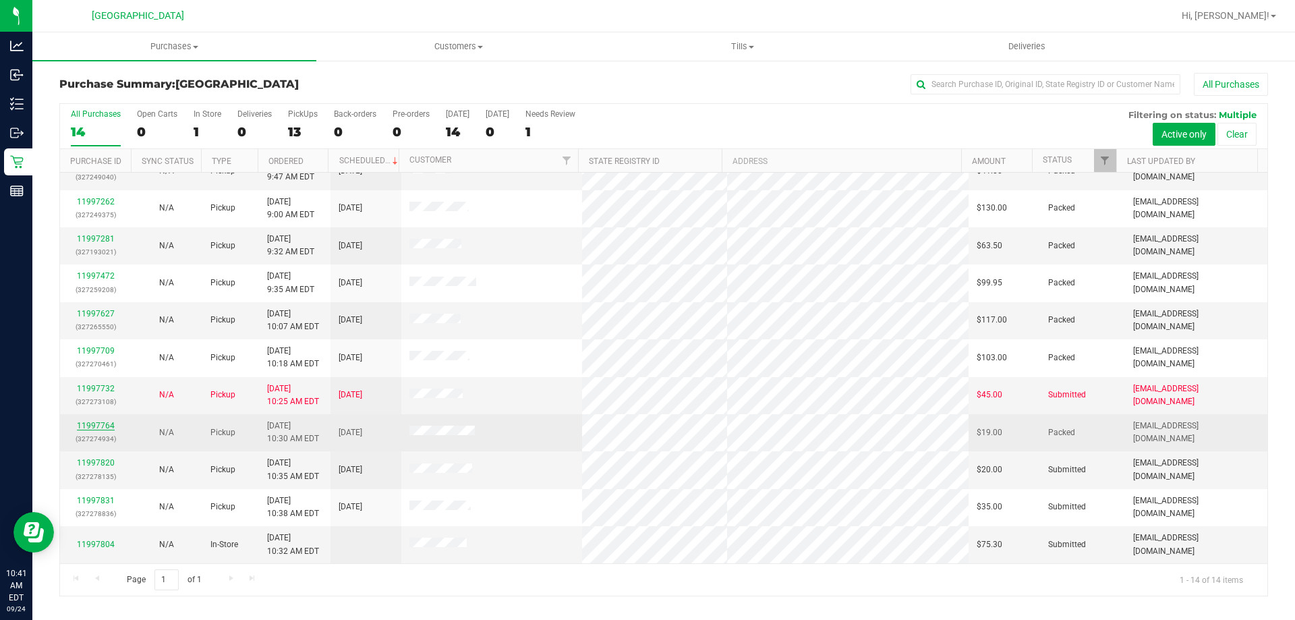
click at [108, 424] on link "11997764" at bounding box center [96, 425] width 38 height 9
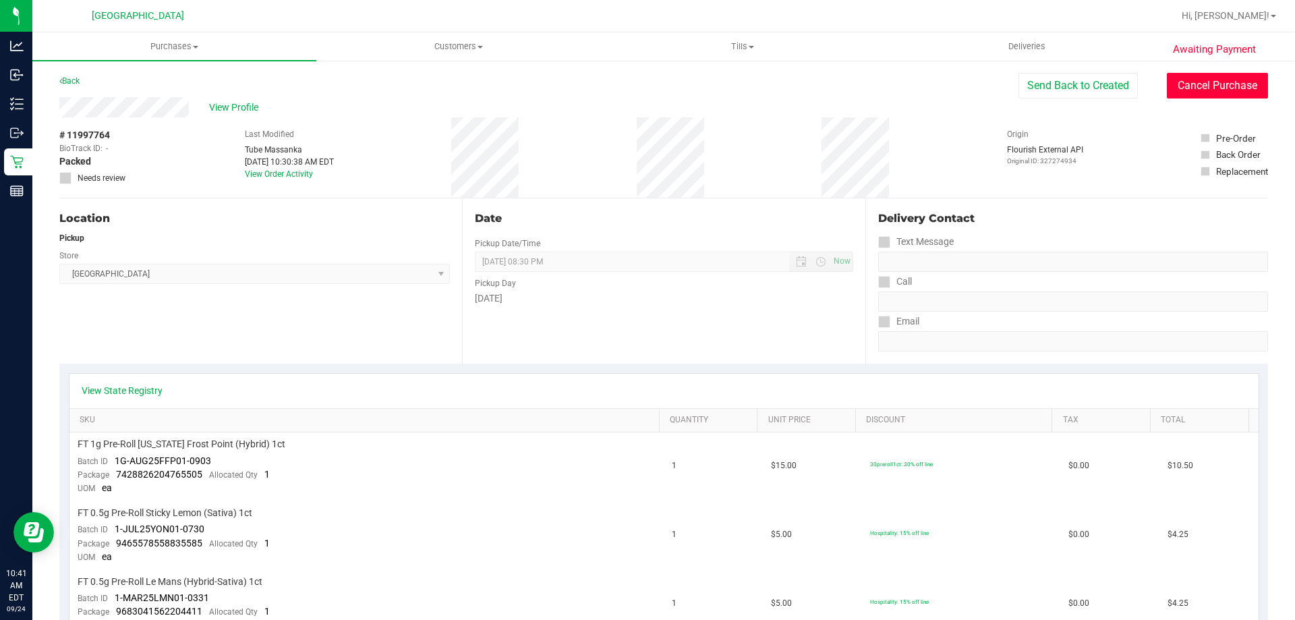
click at [1185, 90] on button "Cancel Purchase" at bounding box center [1217, 86] width 101 height 26
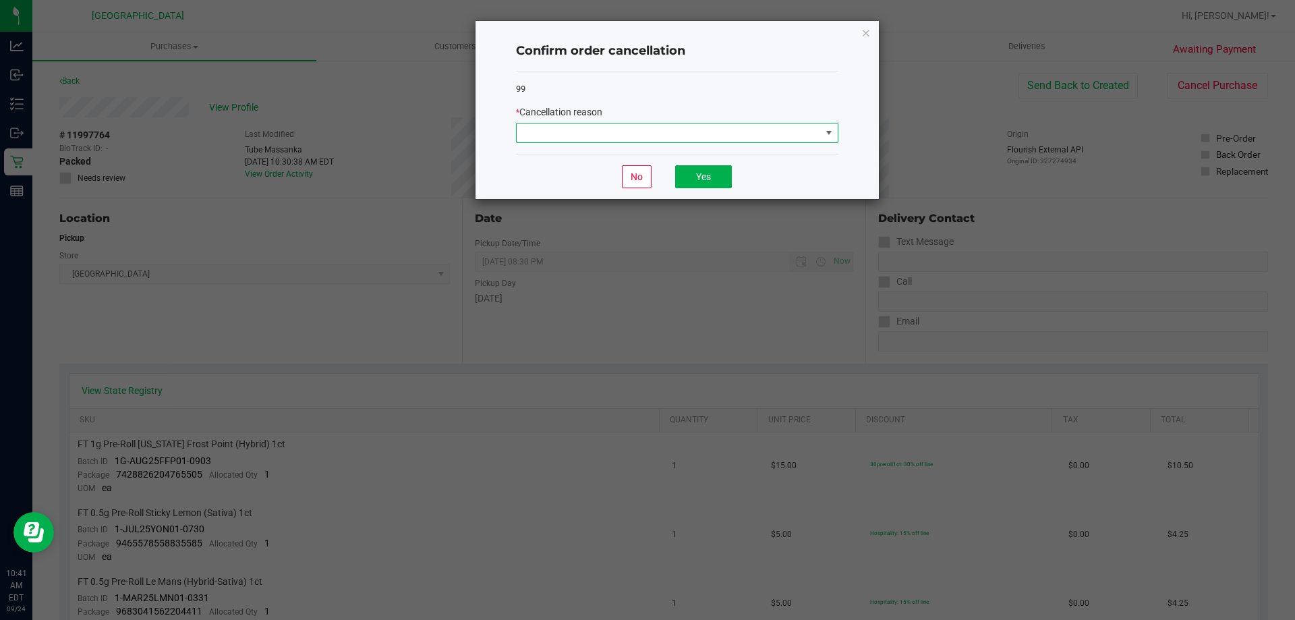
click at [826, 127] on span at bounding box center [829, 132] width 11 height 11
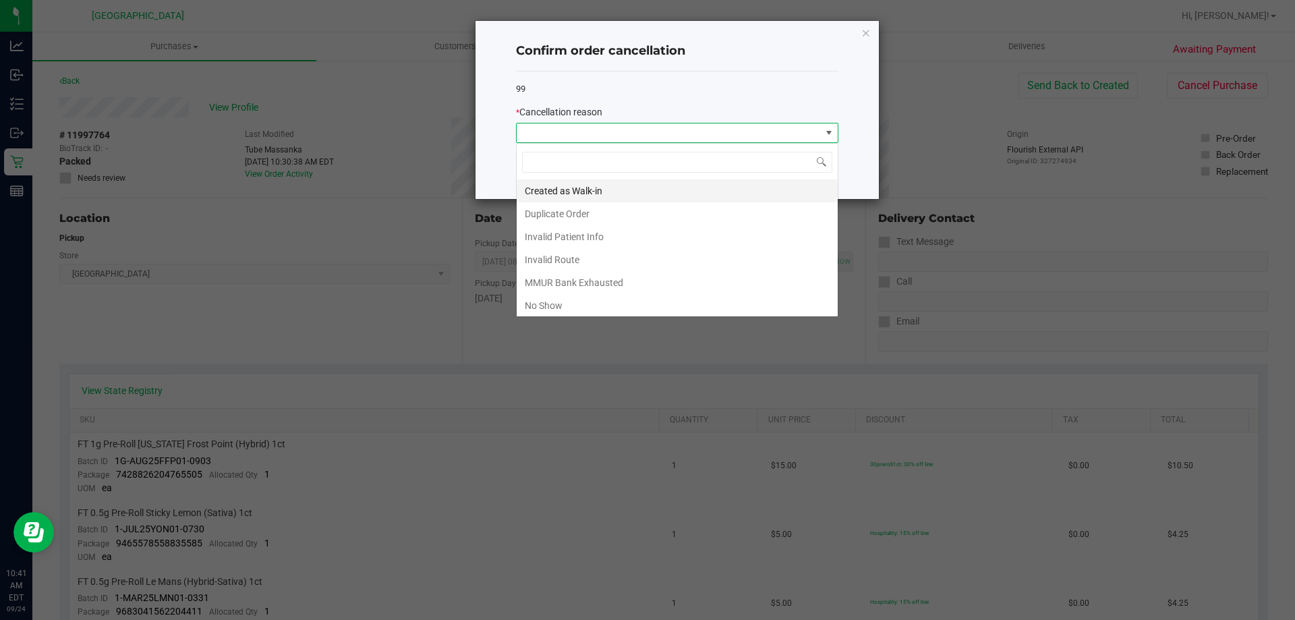
scroll to position [20, 322]
click at [587, 219] on li "Duplicate Order" at bounding box center [677, 213] width 321 height 23
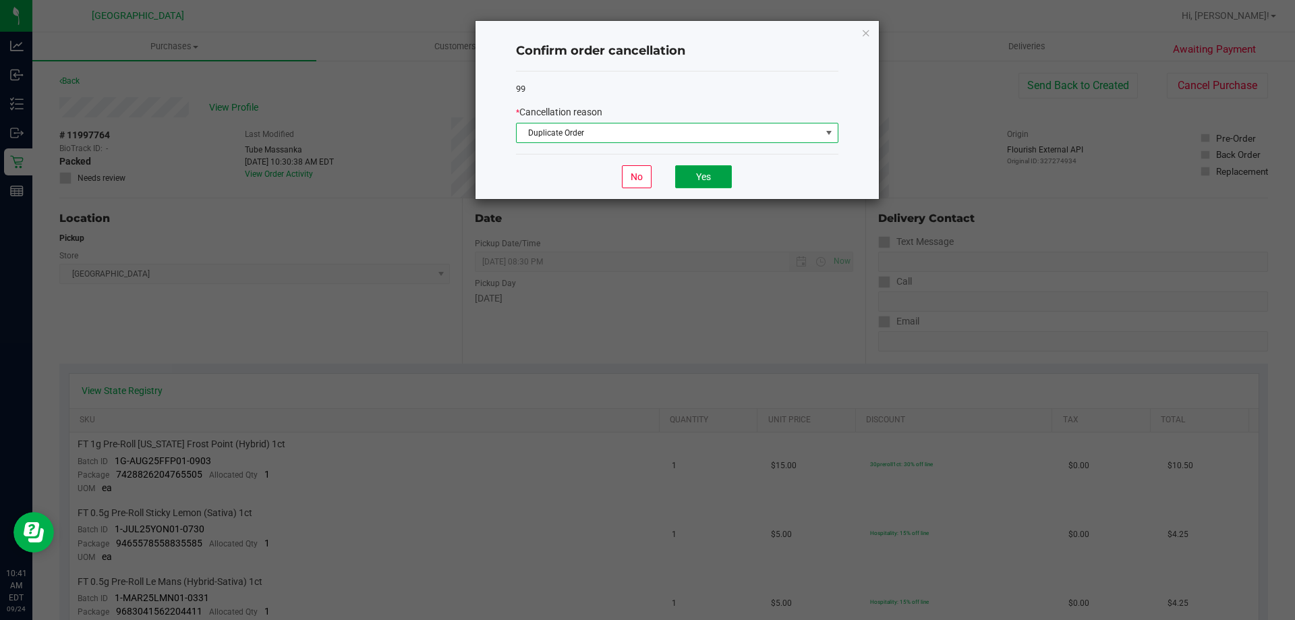
click at [718, 179] on button "Yes" at bounding box center [703, 176] width 57 height 23
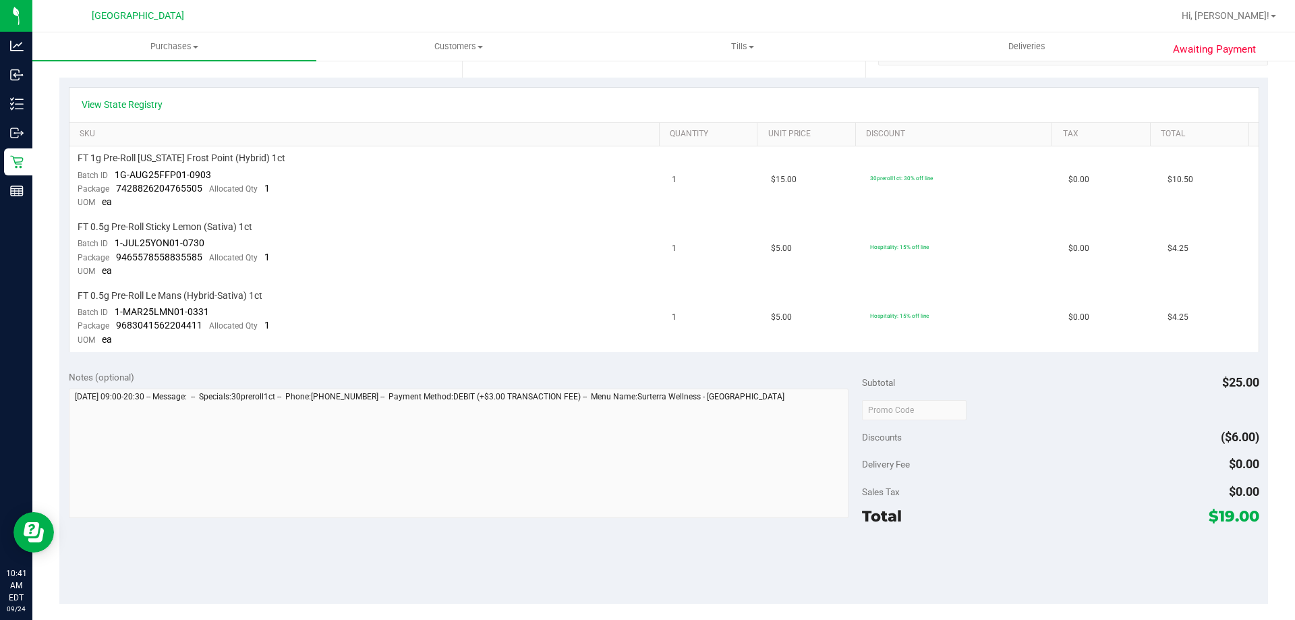
scroll to position [0, 0]
